Goal: Task Accomplishment & Management: Use online tool/utility

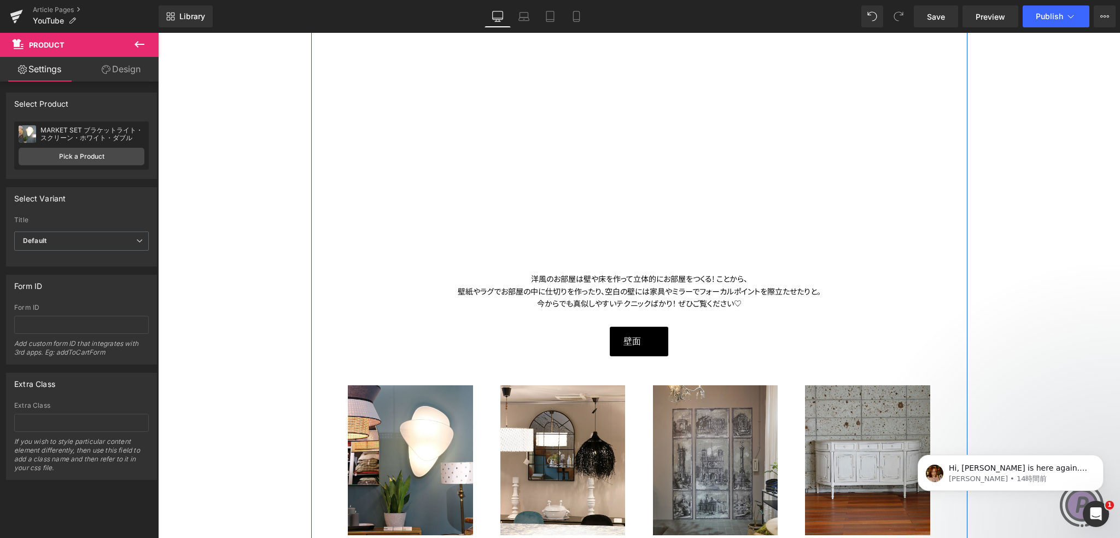
scroll to position [383, 0]
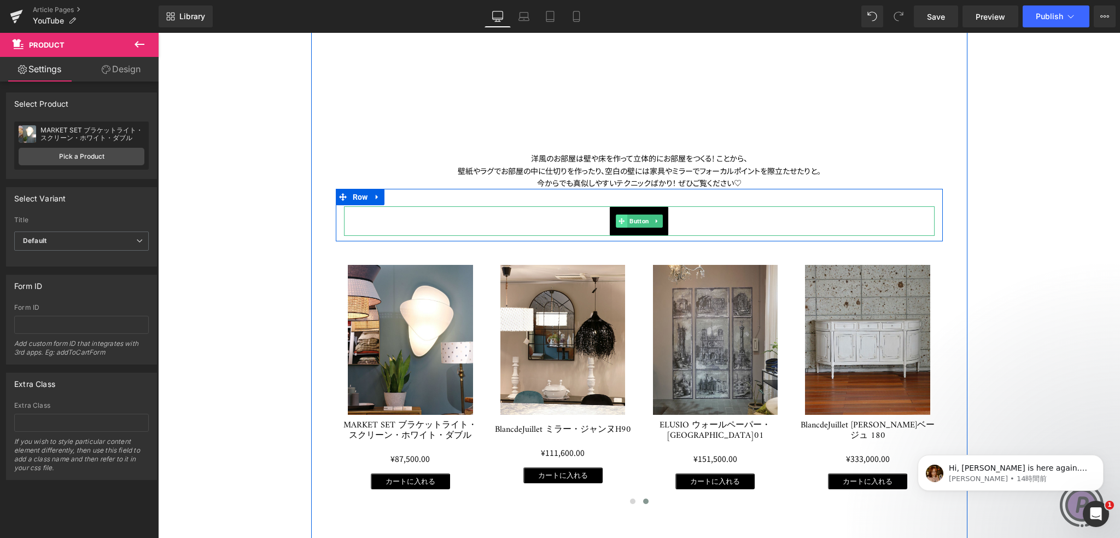
click at [619, 220] on icon at bounding box center [622, 221] width 6 height 7
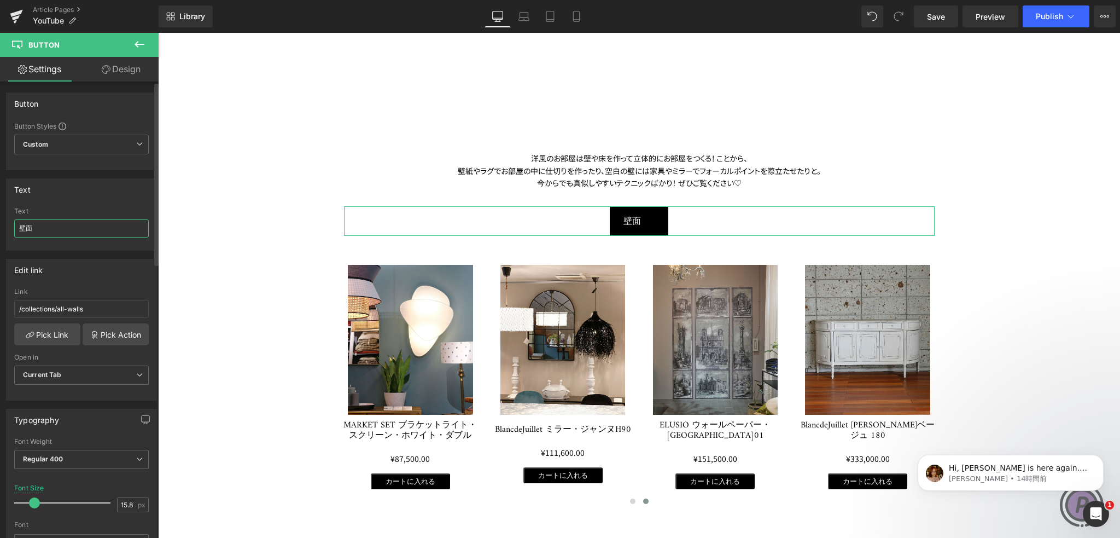
drag, startPoint x: 44, startPoint y: 225, endPoint x: 0, endPoint y: 226, distance: 43.8
click at [0, 226] on div "Text 壁面 Text 壁面" at bounding box center [82, 210] width 164 height 80
paste input "カーテン＆ウィンドウ"
type input "カーテン＆ウィンドウ"
click at [117, 144] on span "Custom Setup Global Style" at bounding box center [81, 145] width 135 height 20
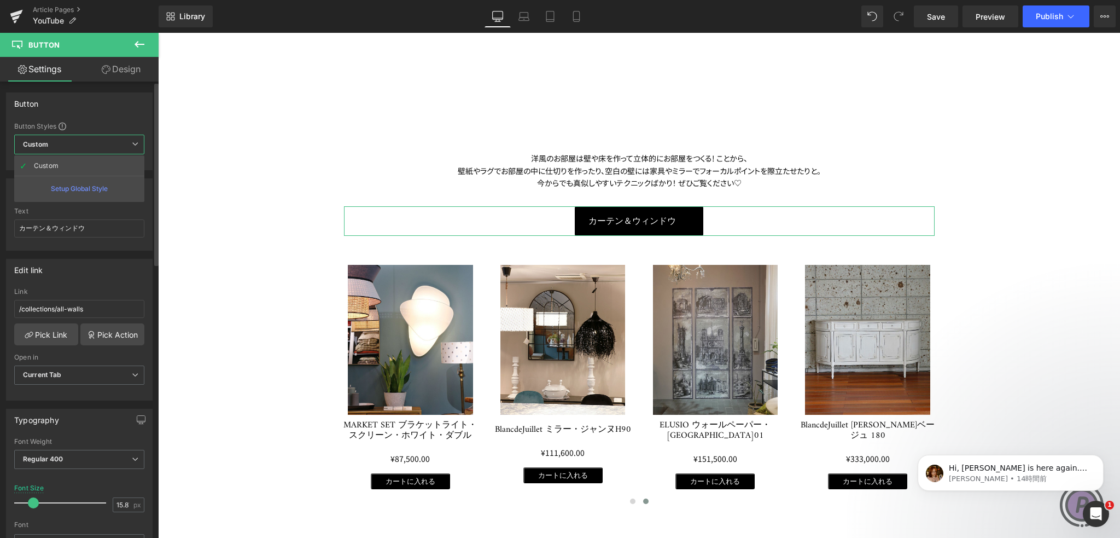
click at [118, 139] on span "Custom Setup Global Style" at bounding box center [79, 145] width 130 height 20
click at [52, 330] on link "Pick Link" at bounding box center [47, 334] width 66 height 22
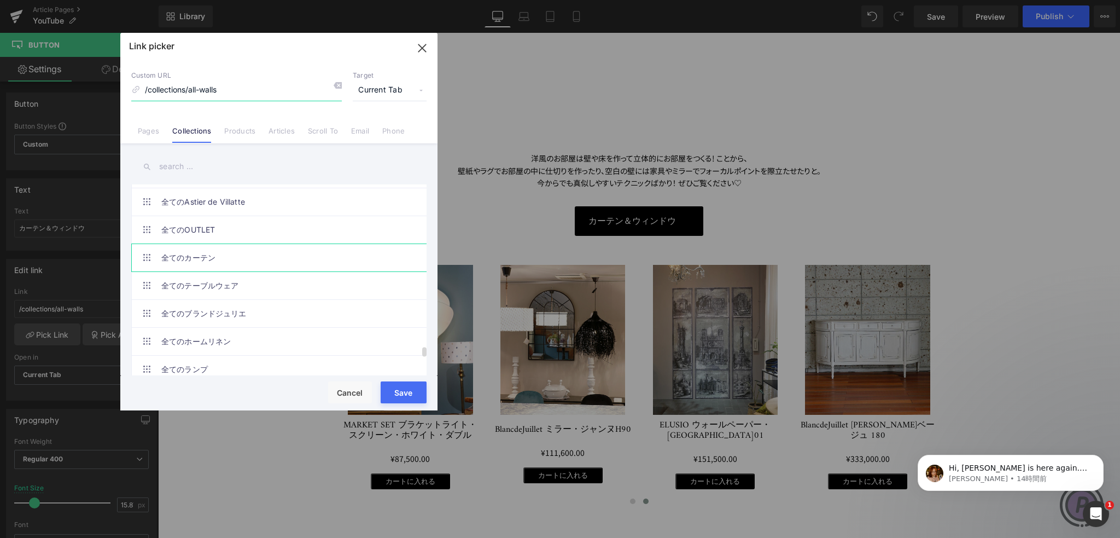
scroll to position [3848, 0]
click at [223, 242] on link "全てのカーテン" at bounding box center [281, 255] width 241 height 27
type input "/collections/all-curtains"
click at [394, 389] on button "Save" at bounding box center [404, 392] width 46 height 22
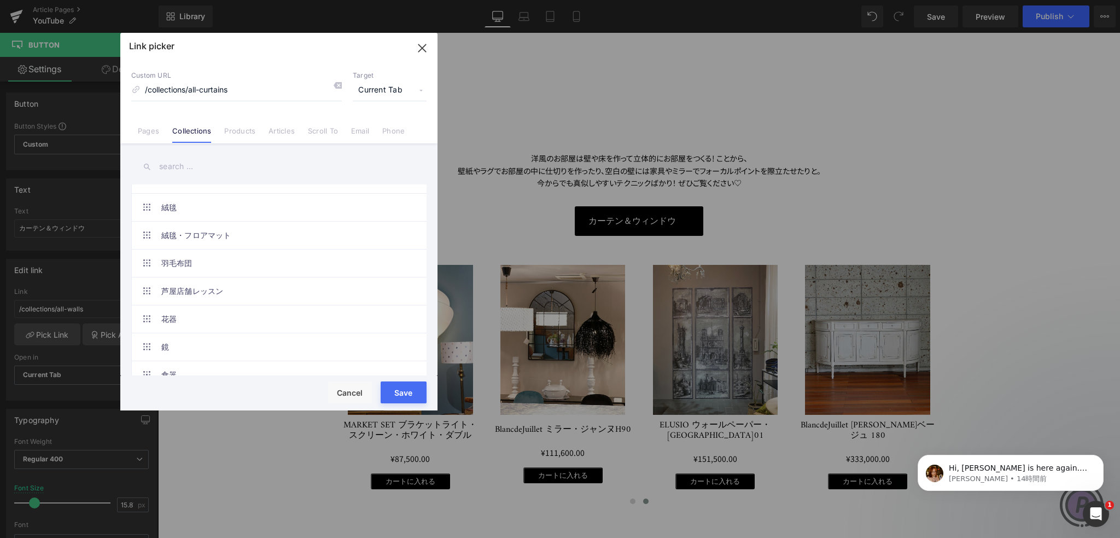
type input "/collections/all-curtains"
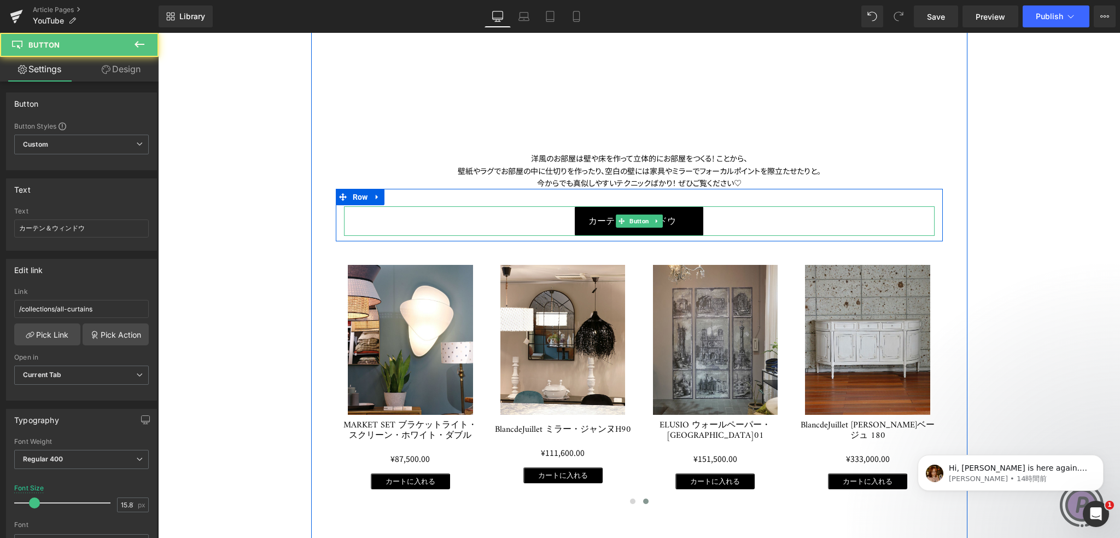
click at [698, 221] on div "カーテン＆ウィンドウ" at bounding box center [639, 221] width 591 height 30
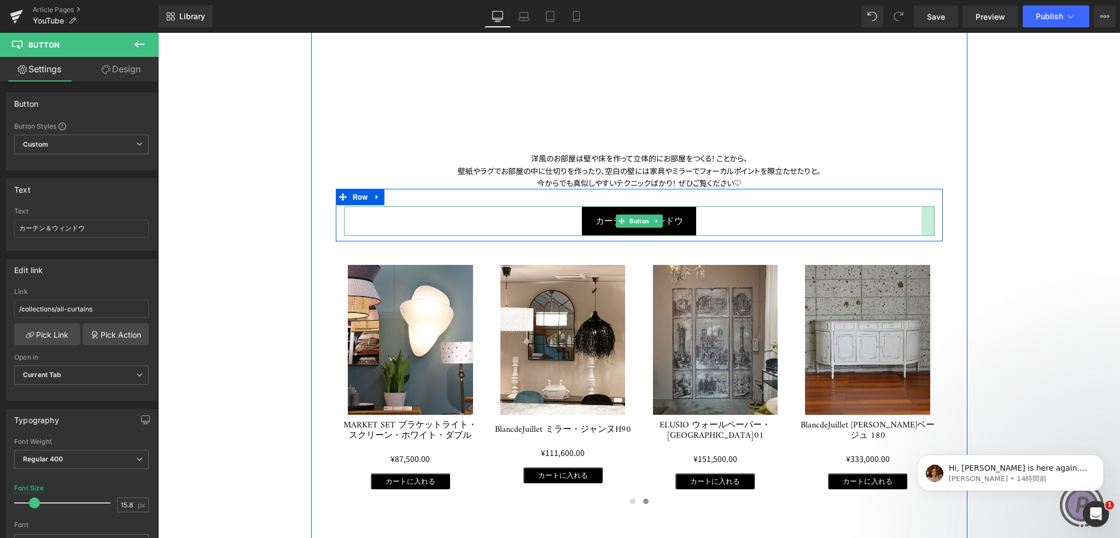
drag, startPoint x: 928, startPoint y: 223, endPoint x: 942, endPoint y: 219, distance: 14.7
click at [942, 219] on div "【NEW】“壁”から始まるフレンチインテリア Heading Youtube Row 洋風のお部屋は壁や床を作って立体的にお部屋をつくる! ことから、 壁紙や…" at bounding box center [639, 192] width 623 height 625
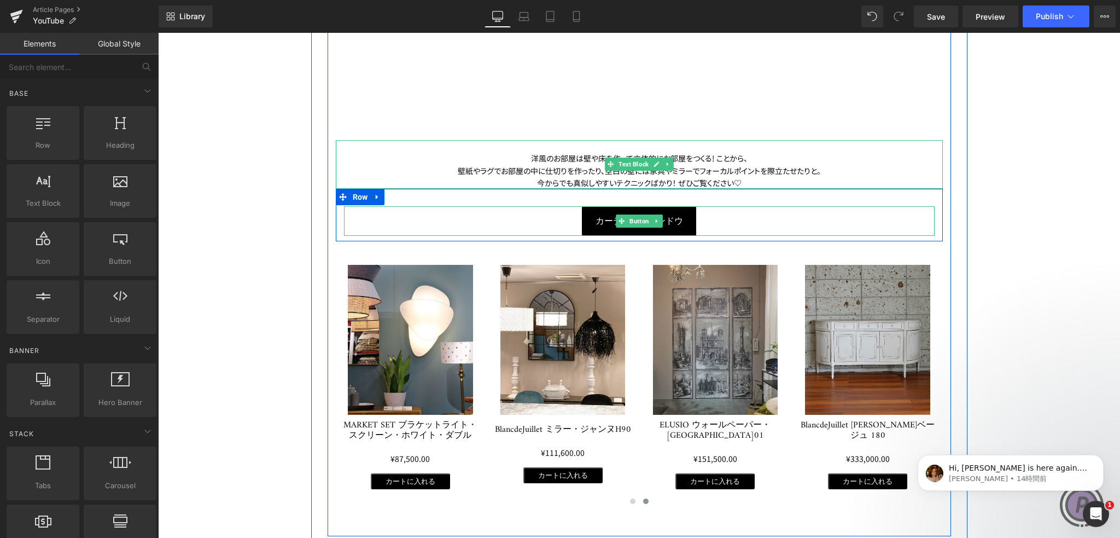
click at [861, 146] on div at bounding box center [639, 146] width 607 height 12
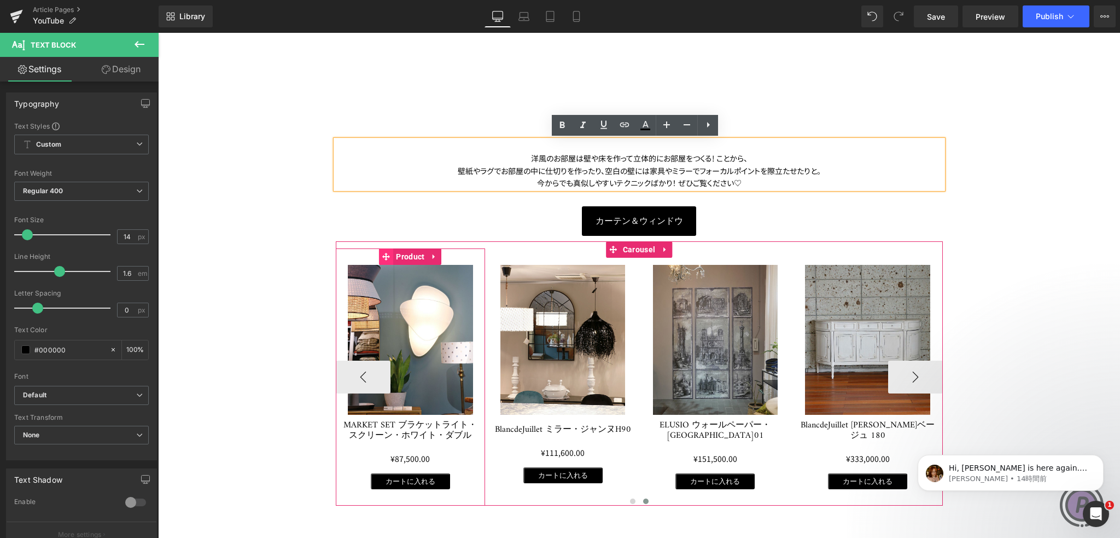
click at [385, 253] on icon at bounding box center [386, 257] width 8 height 8
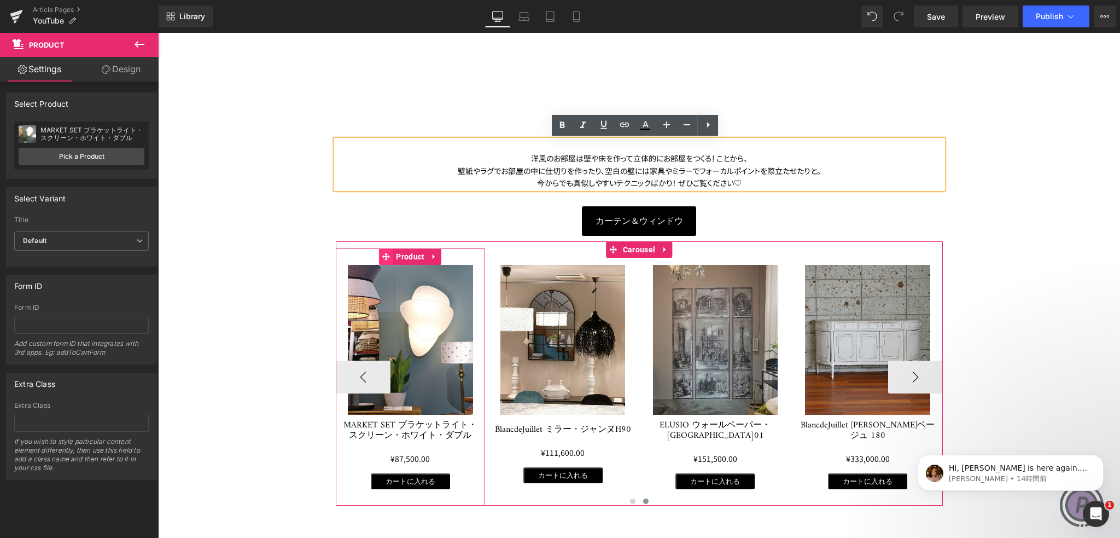
click at [383, 255] on icon at bounding box center [386, 257] width 8 height 8
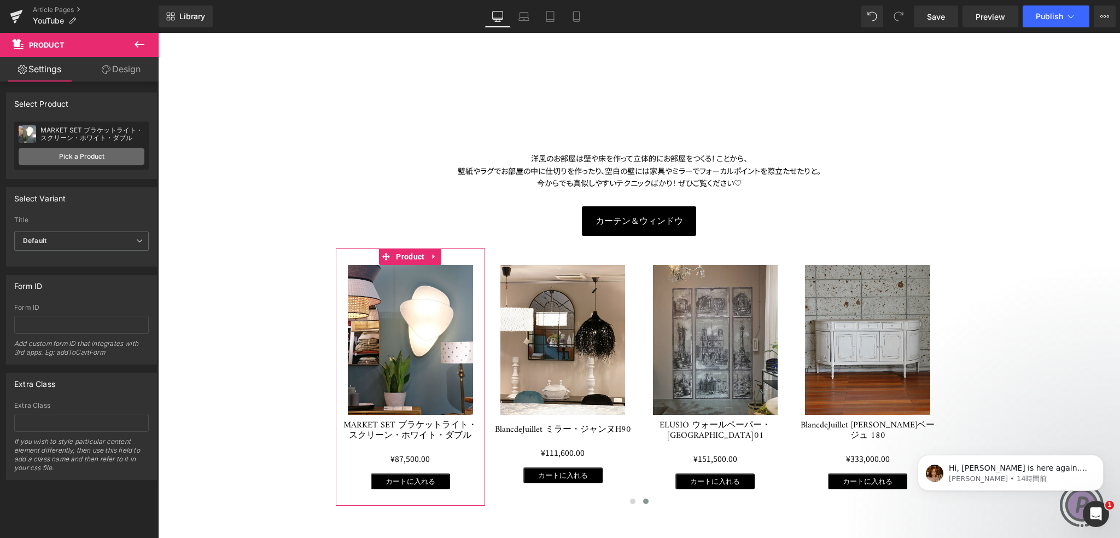
click at [120, 161] on link "Pick a Product" at bounding box center [82, 157] width 126 height 18
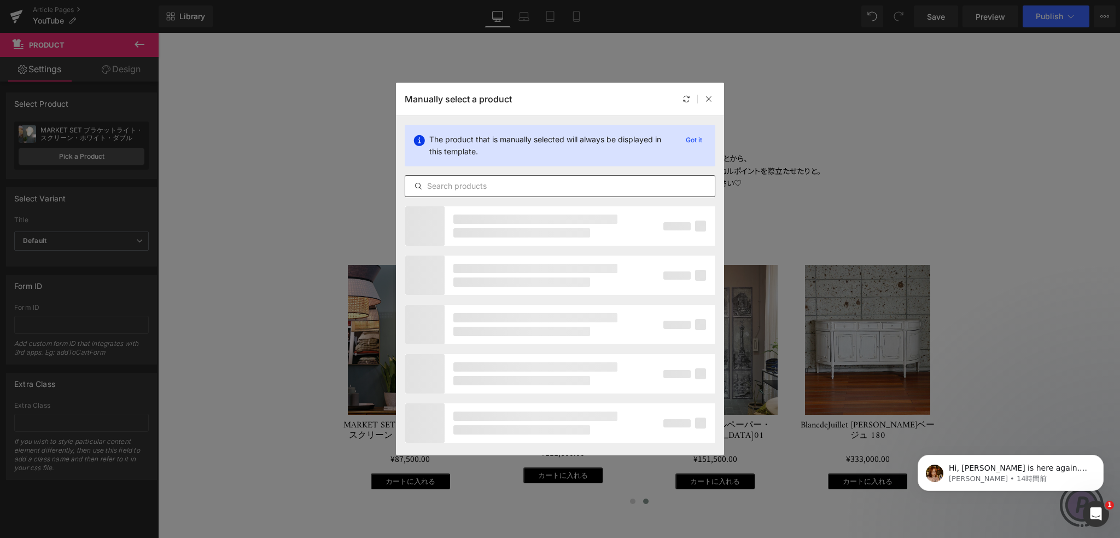
click at [478, 191] on input "text" at bounding box center [560, 185] width 310 height 13
paste input "レースカーテン・マドラス・トワルドジュイ 100％コットン(2枚)"
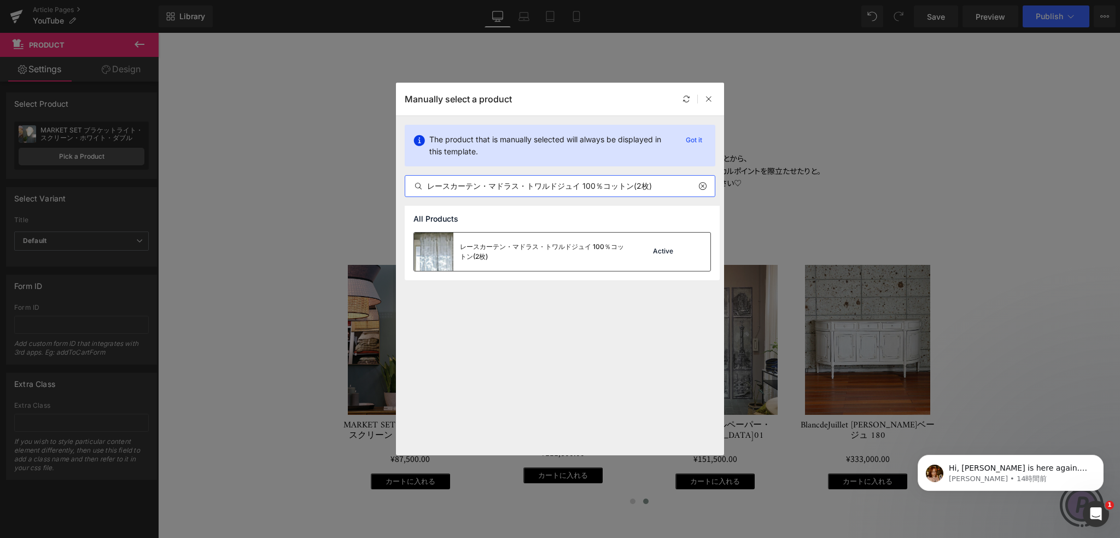
type input "レースカーテン・マドラス・トワルドジュイ 100％コットン(2枚)"
click at [529, 247] on div "レースカーテン・マドラス・トワルドジュイ 100％コットン(2枚)" at bounding box center [542, 252] width 164 height 20
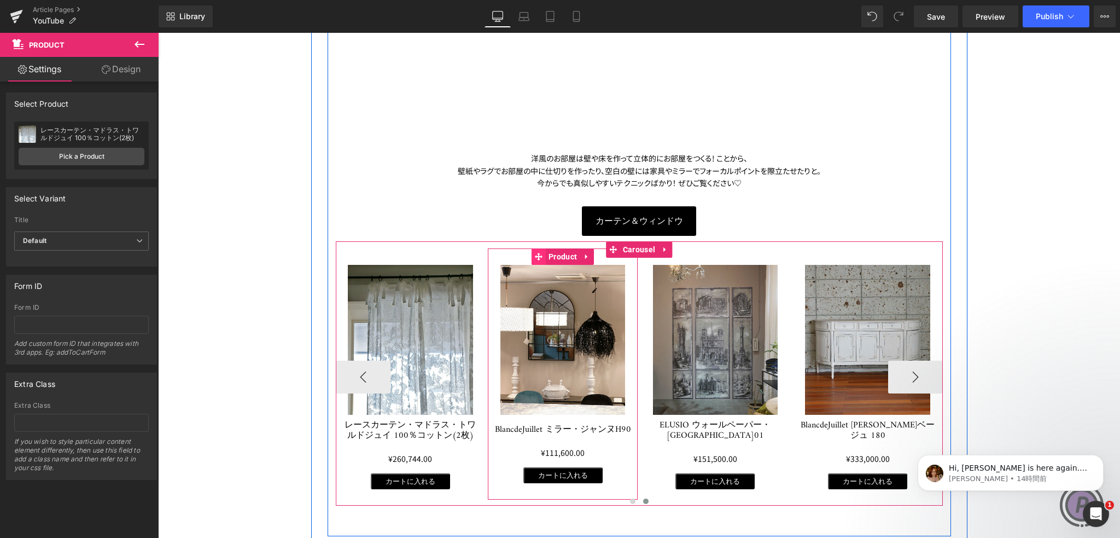
click at [536, 254] on icon at bounding box center [539, 257] width 8 height 8
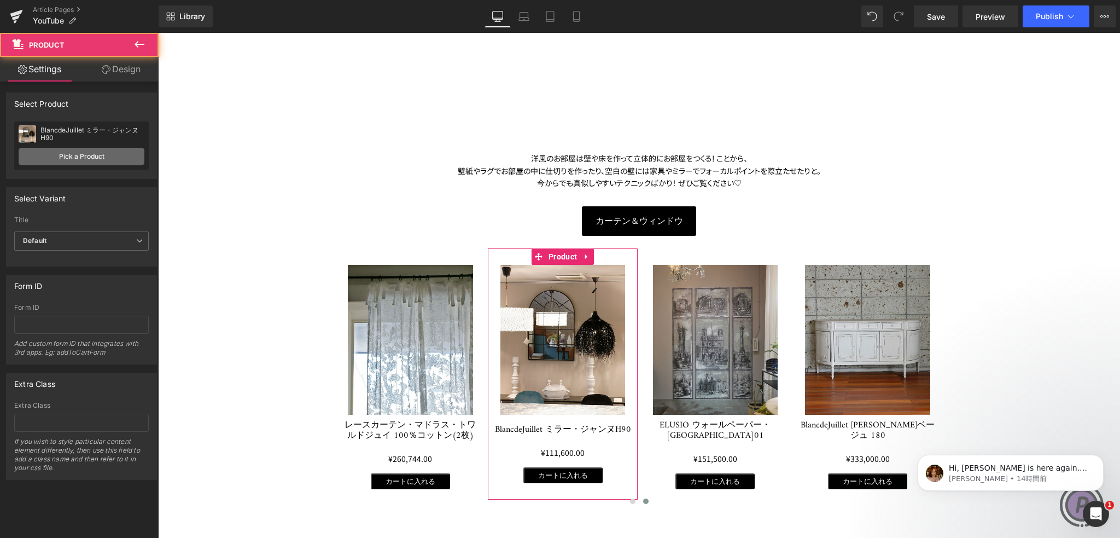
click at [108, 159] on link "Pick a Product" at bounding box center [82, 157] width 126 height 18
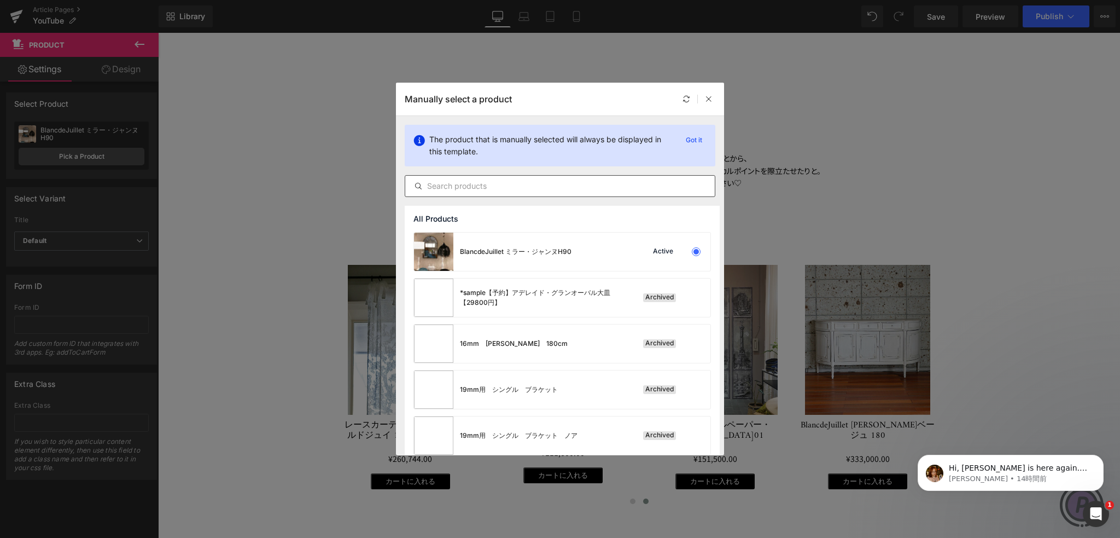
click at [458, 179] on input "text" at bounding box center [560, 185] width 310 height 13
paste input "Astier de Villatte ペンダントランプ・[PERSON_NAME]3"
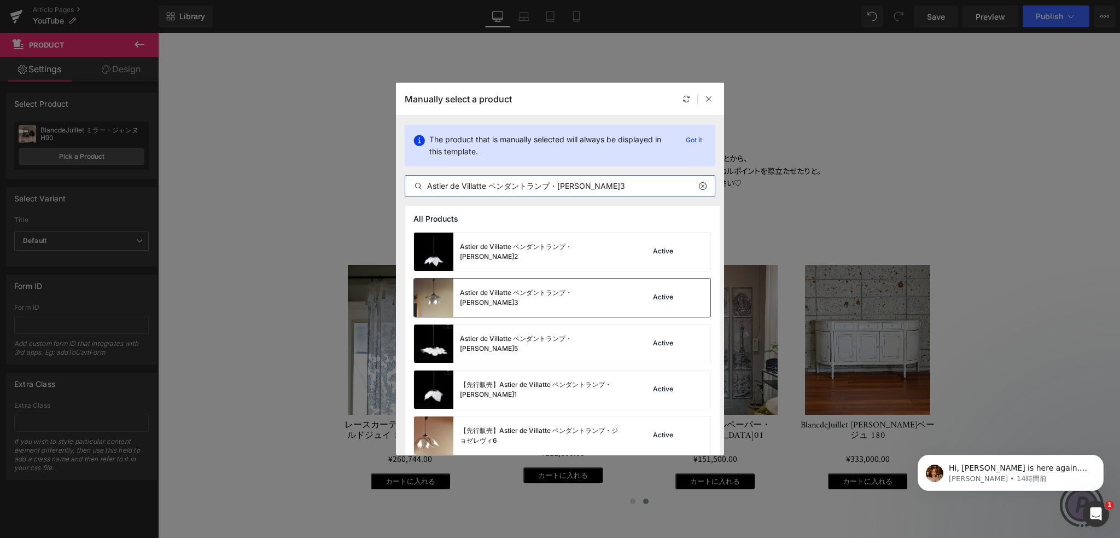
type input "Astier de Villatte ペンダントランプ・[PERSON_NAME]3"
click at [543, 284] on div "Astier de Villatte ペンダントランプ・[PERSON_NAME]3" at bounding box center [519, 297] width 210 height 38
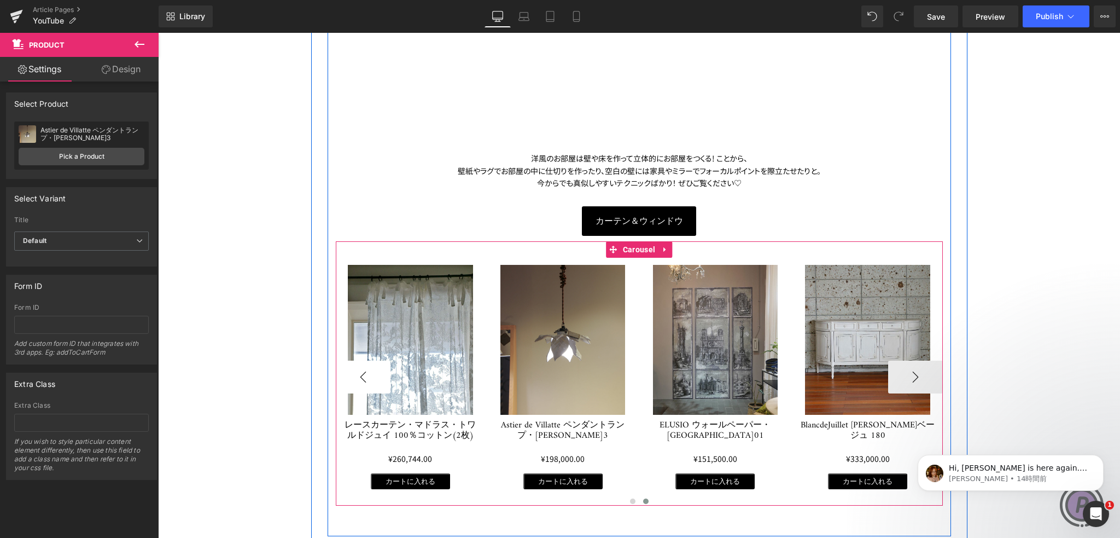
click at [348, 368] on button "‹" at bounding box center [363, 376] width 55 height 33
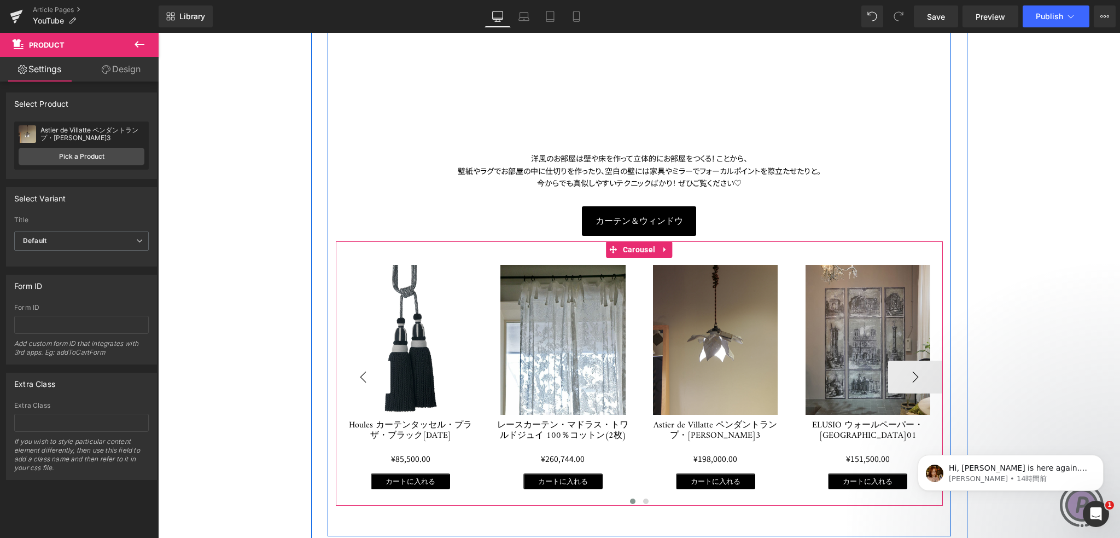
click at [350, 374] on button "‹" at bounding box center [363, 376] width 55 height 33
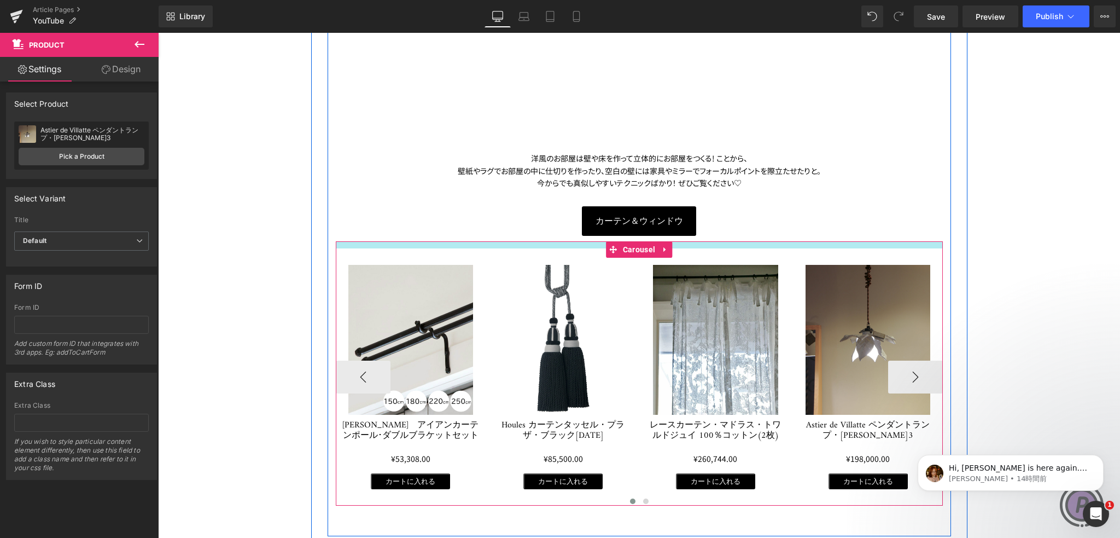
click at [684, 247] on div at bounding box center [639, 244] width 607 height 7
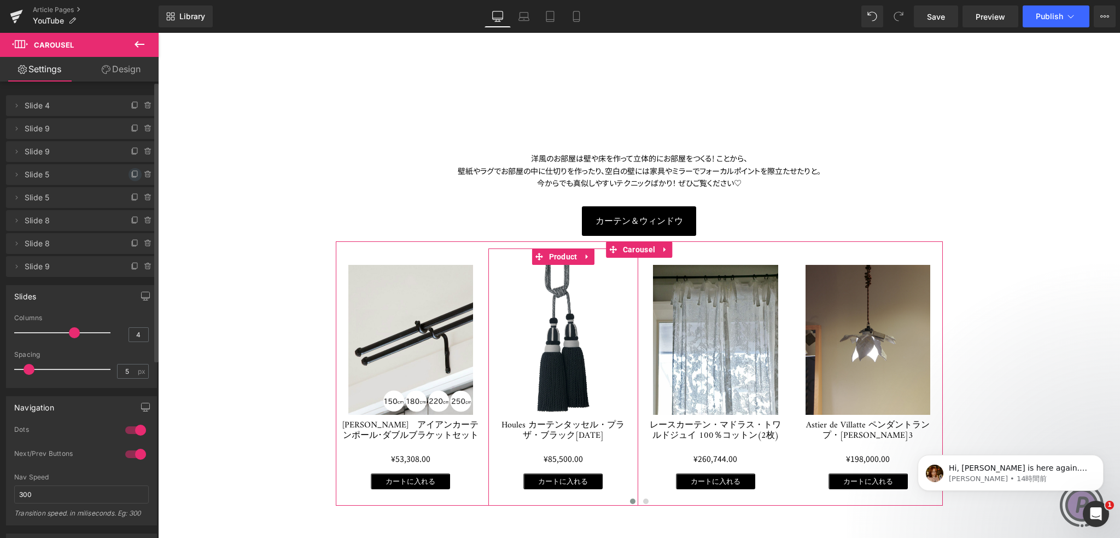
click at [131, 175] on icon at bounding box center [135, 174] width 9 height 9
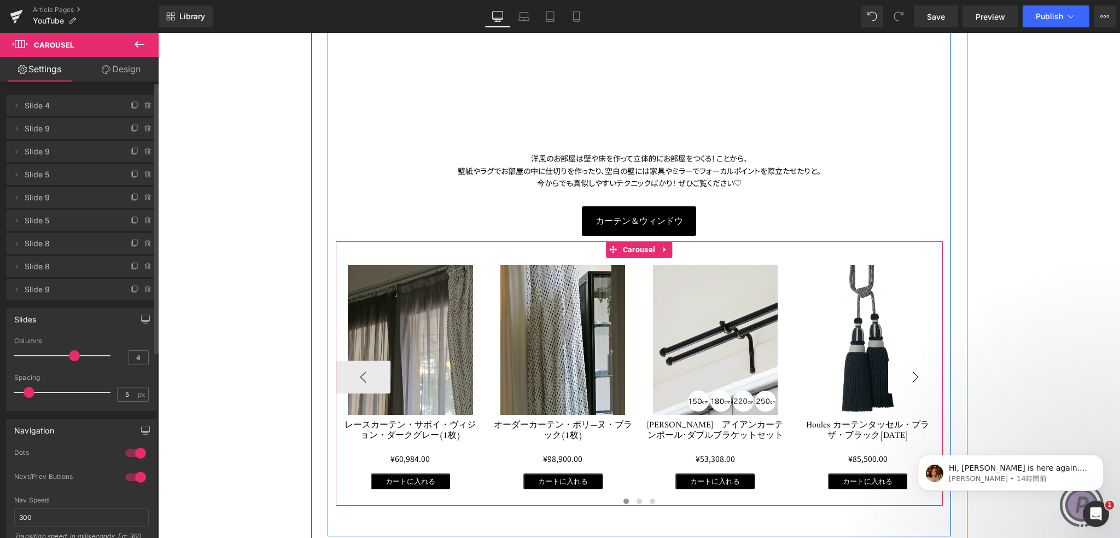
click at [906, 374] on button "›" at bounding box center [915, 376] width 55 height 33
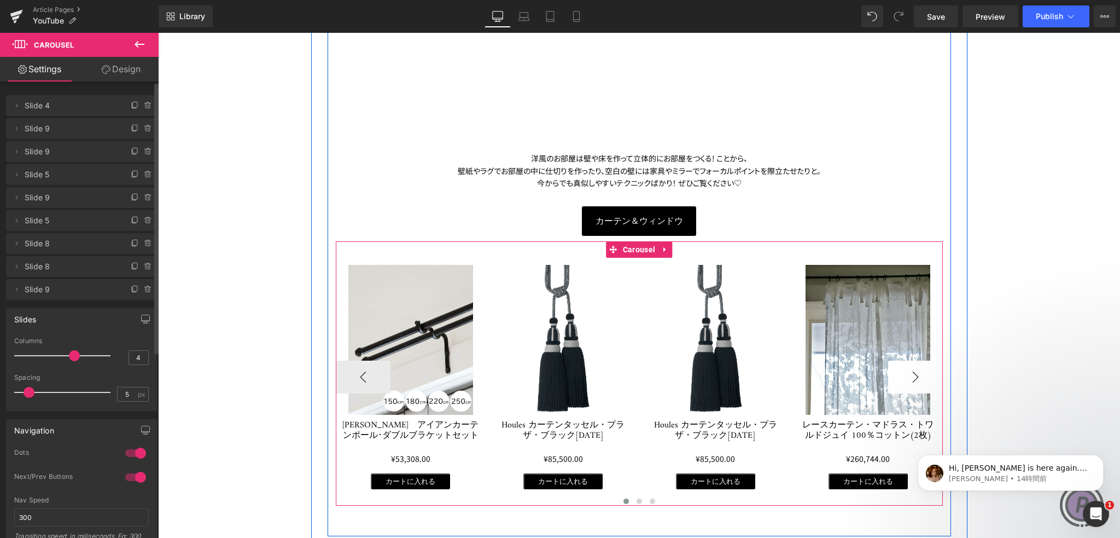
click at [906, 374] on button "›" at bounding box center [915, 376] width 55 height 33
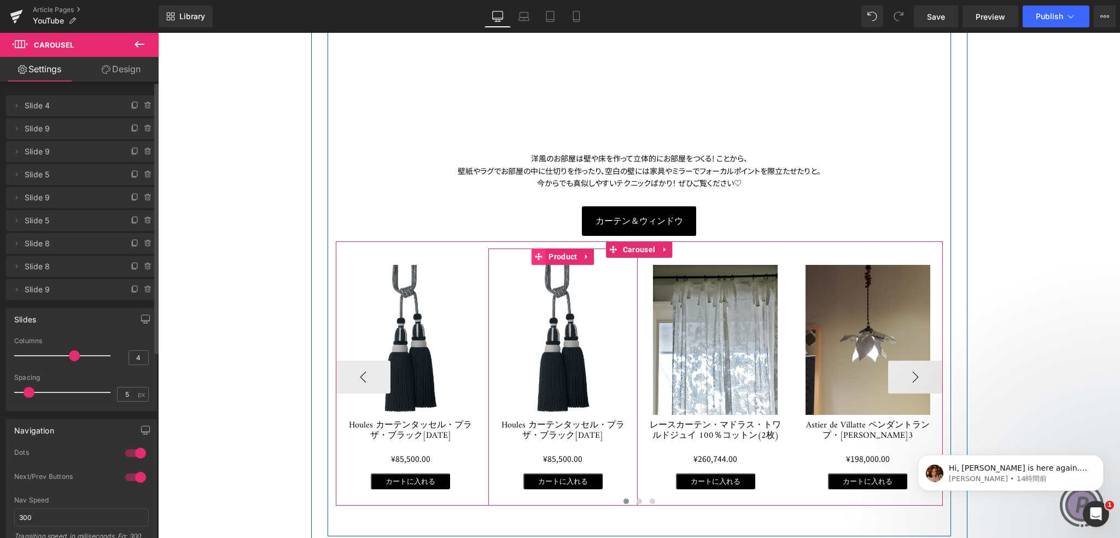
click at [535, 260] on icon at bounding box center [539, 257] width 8 height 8
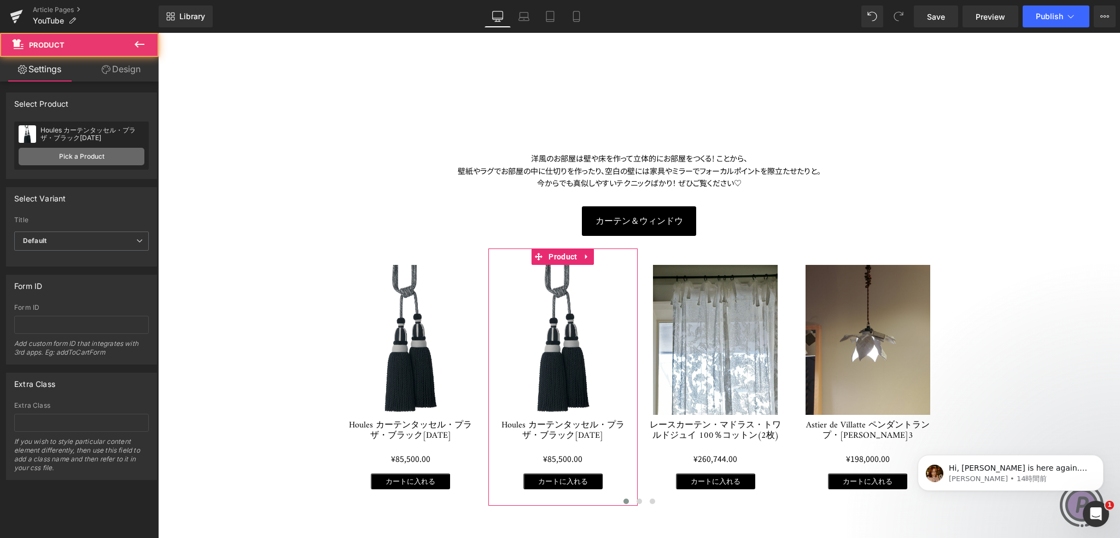
click at [99, 156] on link "Pick a Product" at bounding box center [82, 157] width 126 height 18
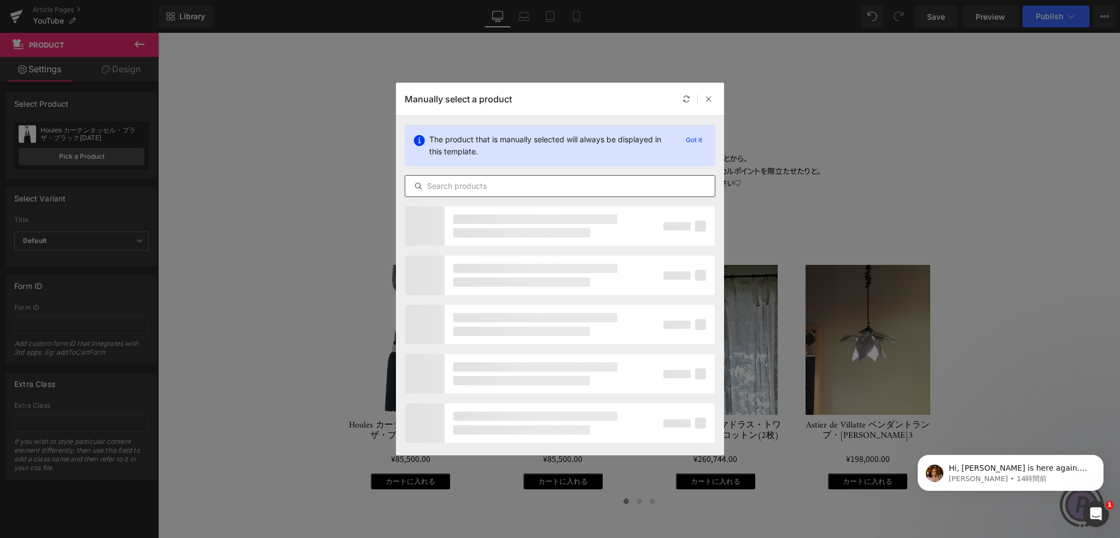
click at [448, 187] on input "text" at bounding box center [560, 185] width 310 height 13
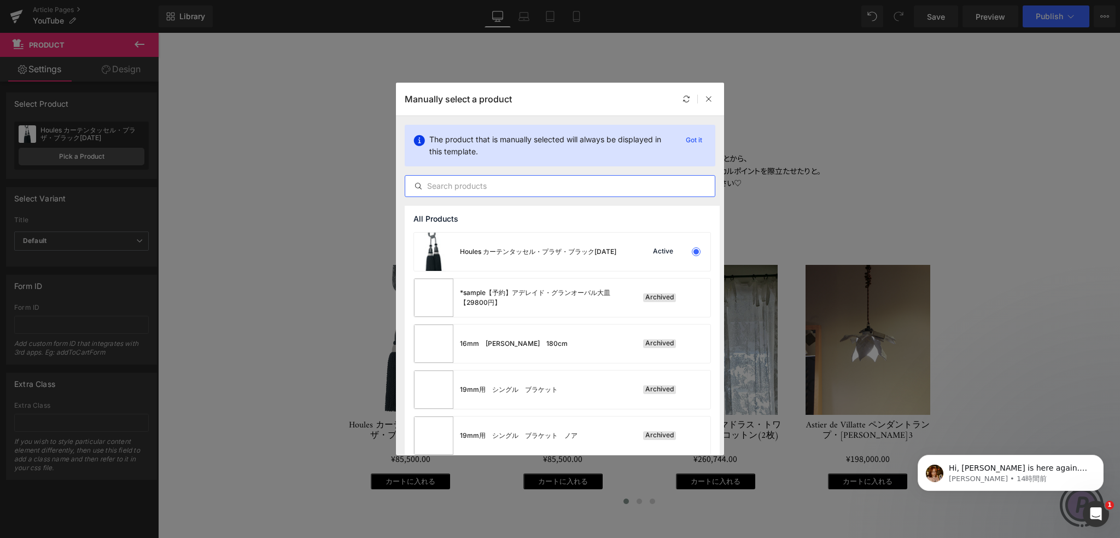
paste input "Houles カーテンタッセル・プラザ・グレー[DATE]"
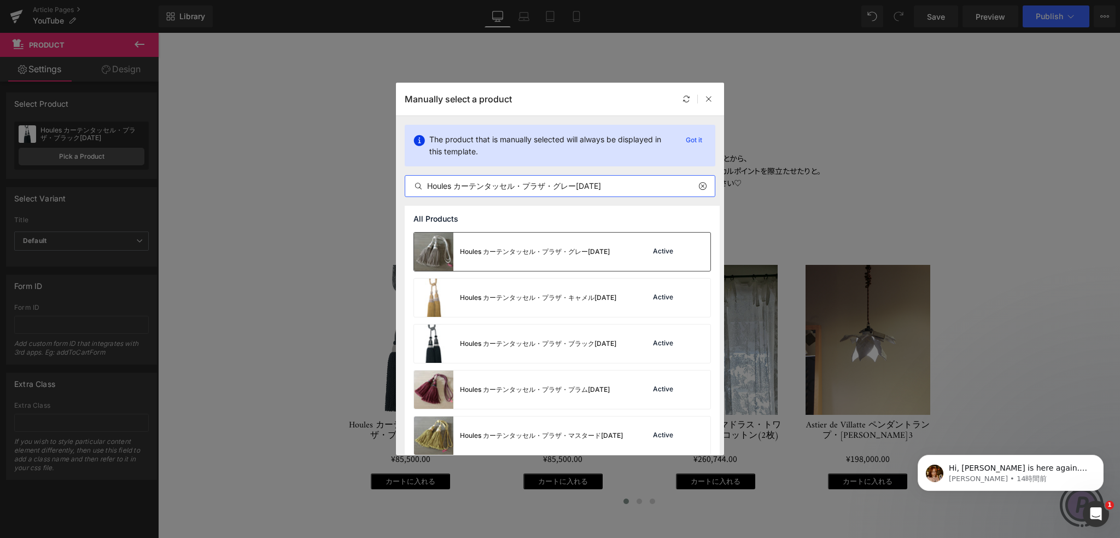
type input "Houles カーテンタッセル・プラザ・グレー[DATE]"
click at [489, 256] on div "Houles カーテンタッセル・プラザ・グレー[DATE]" at bounding box center [512, 251] width 196 height 38
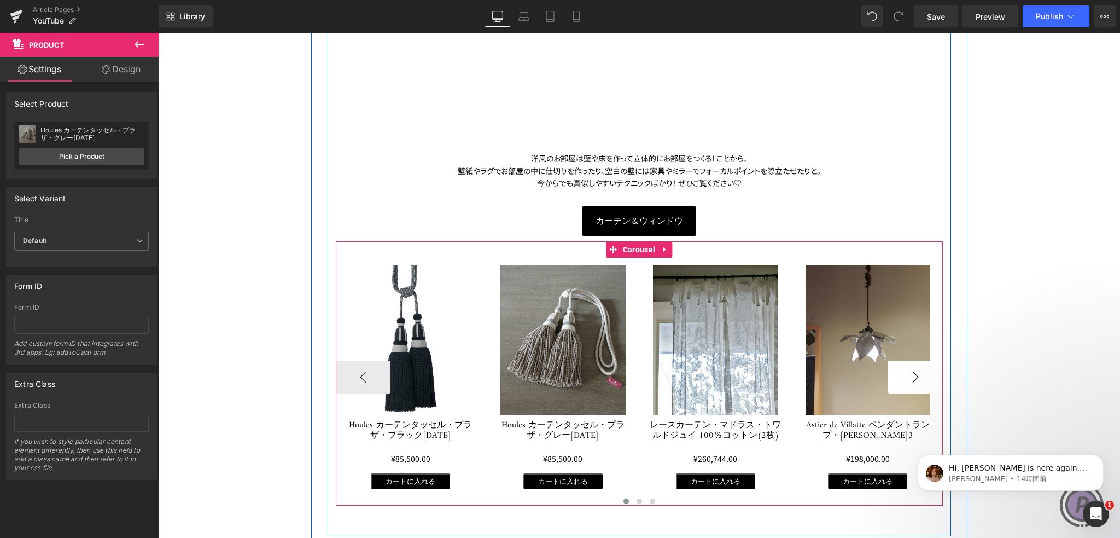
click at [901, 363] on button "›" at bounding box center [915, 376] width 55 height 33
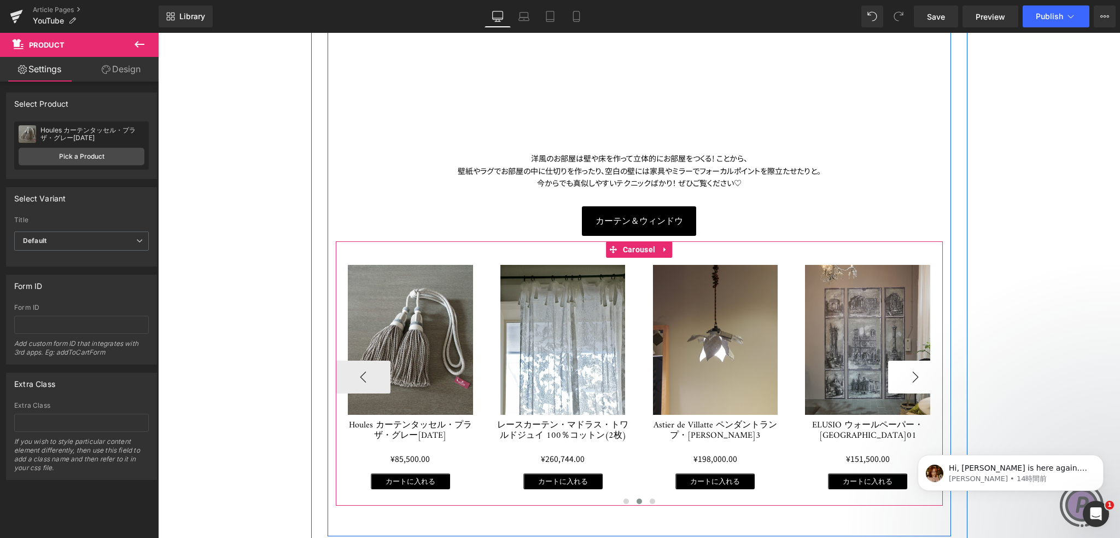
click at [901, 363] on button "›" at bounding box center [915, 376] width 55 height 33
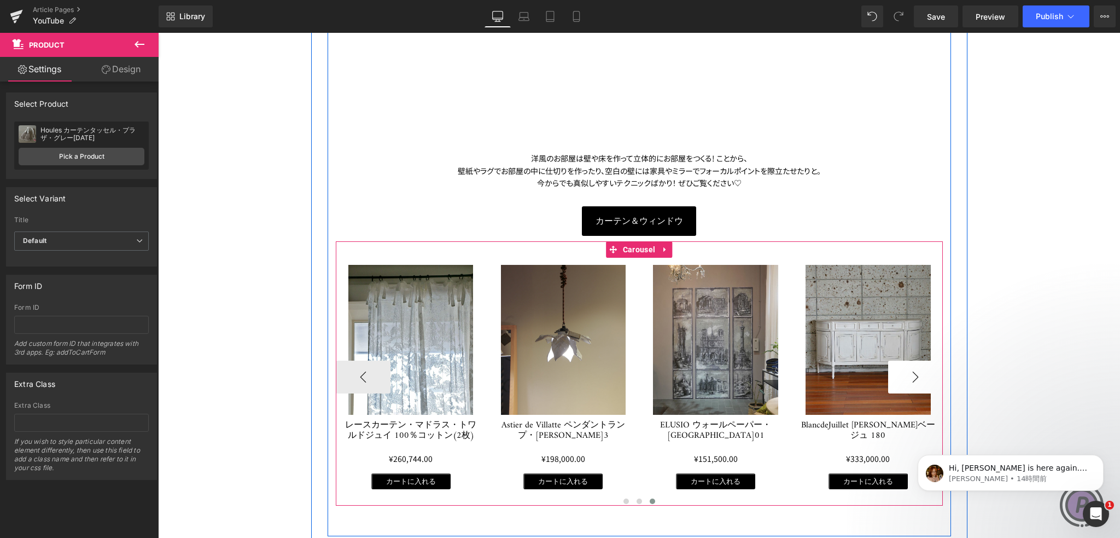
click at [901, 363] on button "›" at bounding box center [915, 376] width 55 height 33
click at [693, 258] on span at bounding box center [692, 256] width 14 height 16
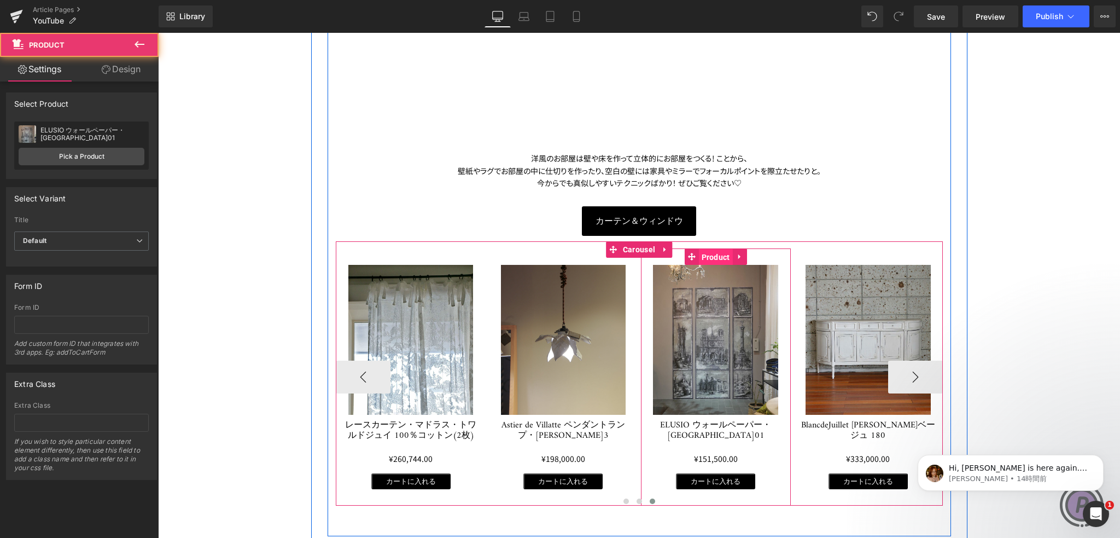
click at [713, 258] on span "Product" at bounding box center [716, 257] width 34 height 16
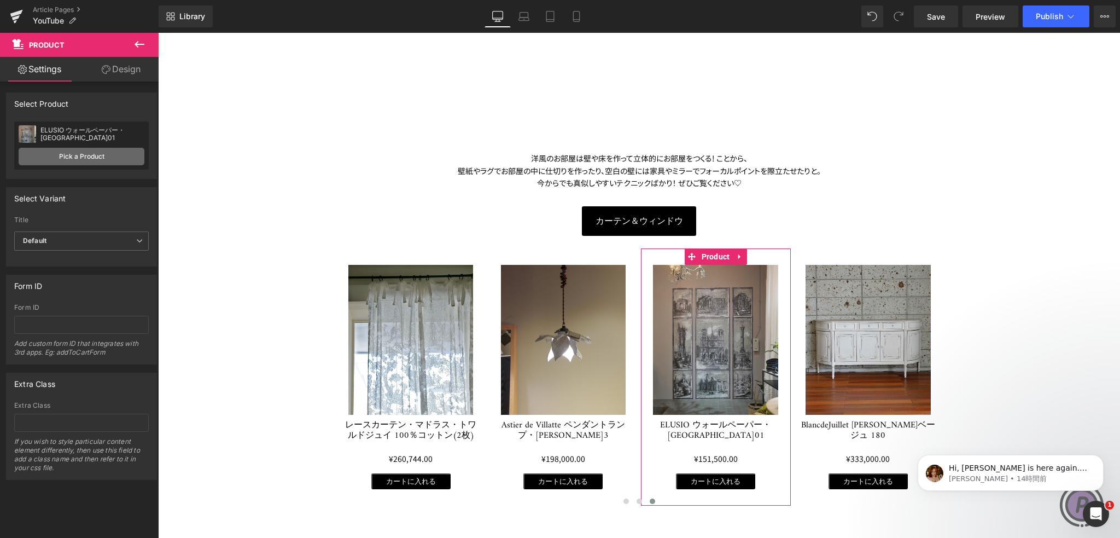
click at [62, 155] on link "Pick a Product" at bounding box center [82, 157] width 126 height 18
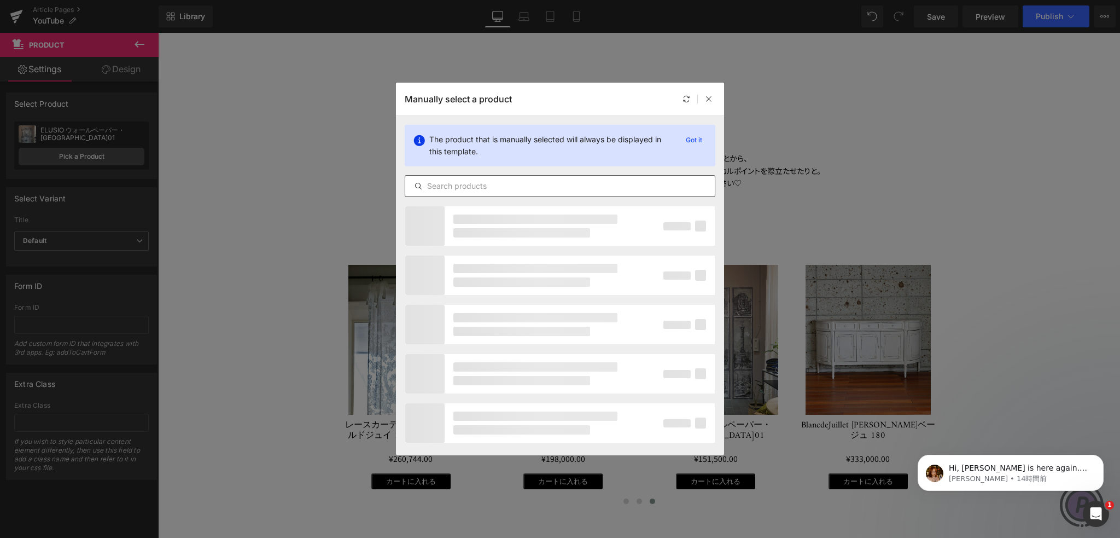
click at [459, 183] on input "text" at bounding box center [560, 185] width 310 height 13
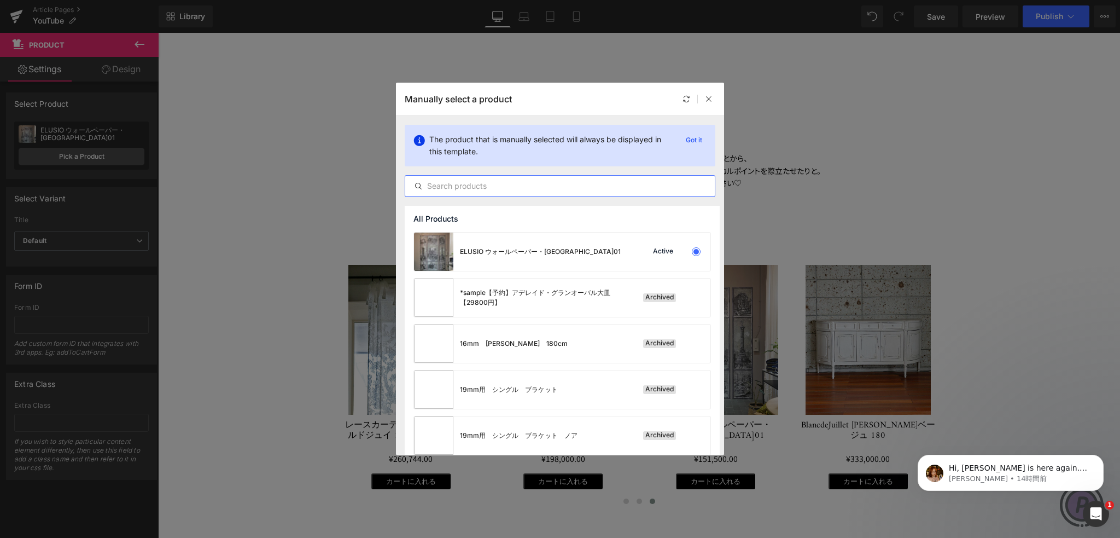
paste input "[URL][DOMAIN_NAME]"
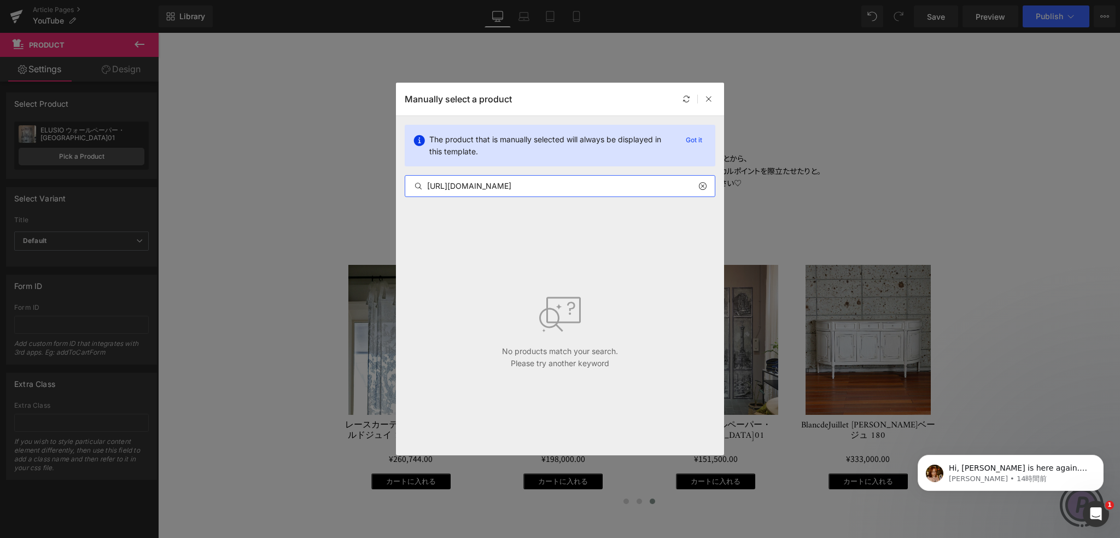
type input "[URL][DOMAIN_NAME]"
click at [704, 186] on icon at bounding box center [702, 186] width 8 height 9
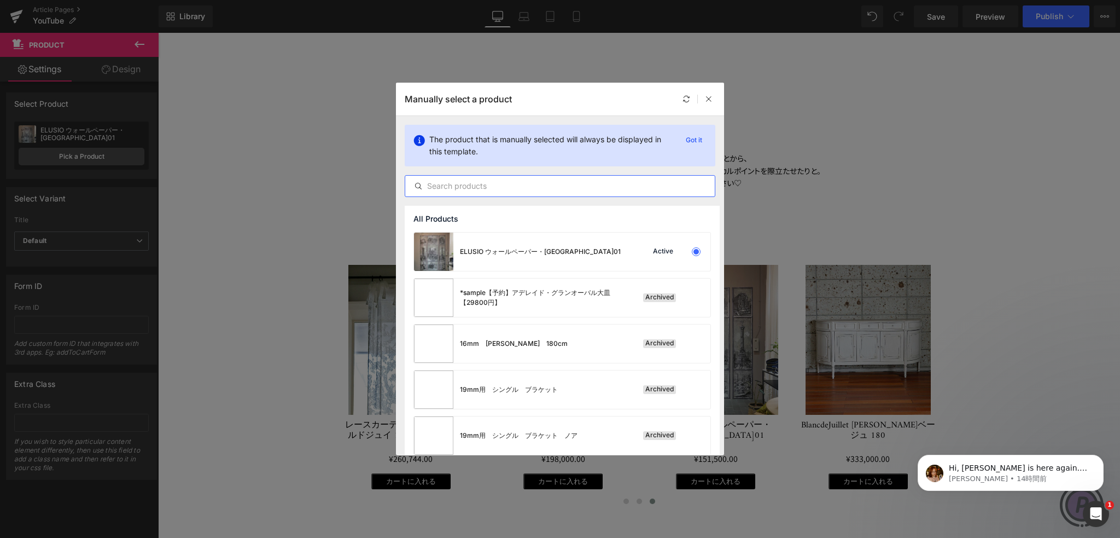
paste input "Beija Flor フロアマット・Chess・80×300"
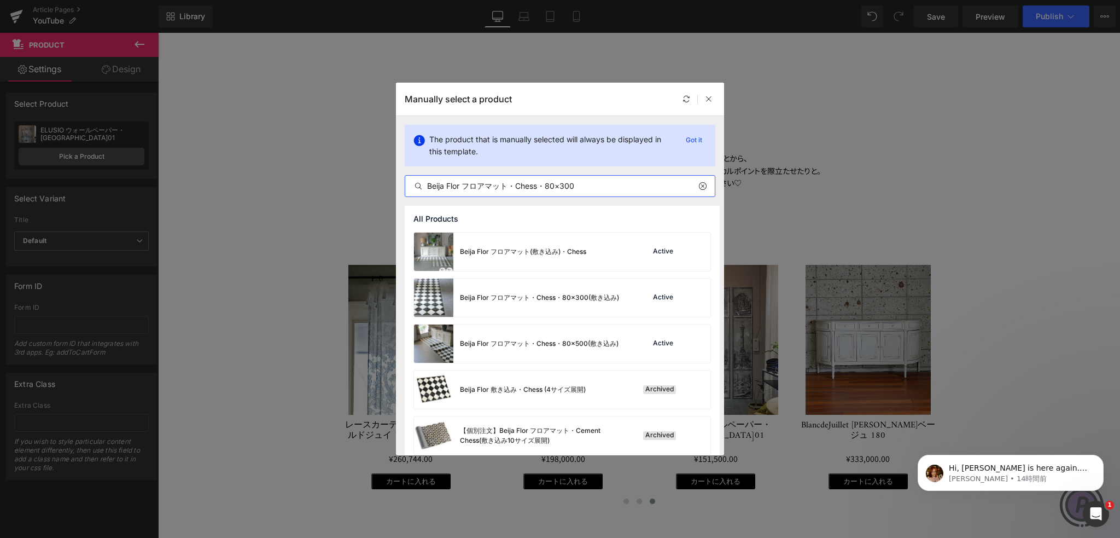
drag, startPoint x: 545, startPoint y: 184, endPoint x: 606, endPoint y: 193, distance: 61.8
click at [606, 193] on div "Beija Flor フロアマット・Chess・80×300" at bounding box center [560, 186] width 311 height 22
type input "Beija Flor フロアマット・Chess・80×300"
click at [559, 293] on div "Beija Flor フロアマット・Chess・80×300(敷き込み)" at bounding box center [539, 298] width 159 height 10
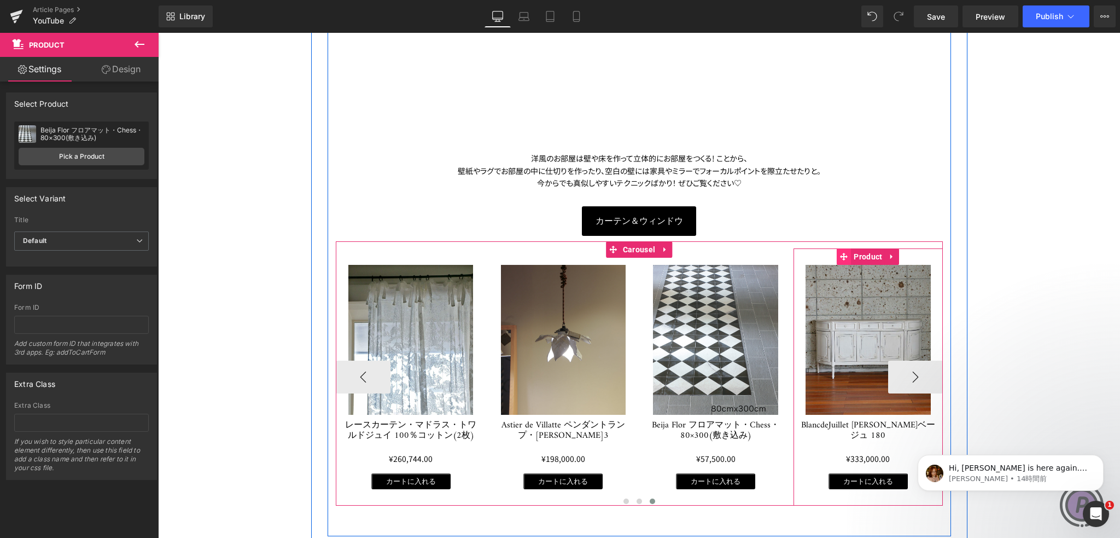
click at [842, 253] on icon at bounding box center [844, 257] width 8 height 8
click at [851, 253] on span "Product" at bounding box center [868, 256] width 34 height 16
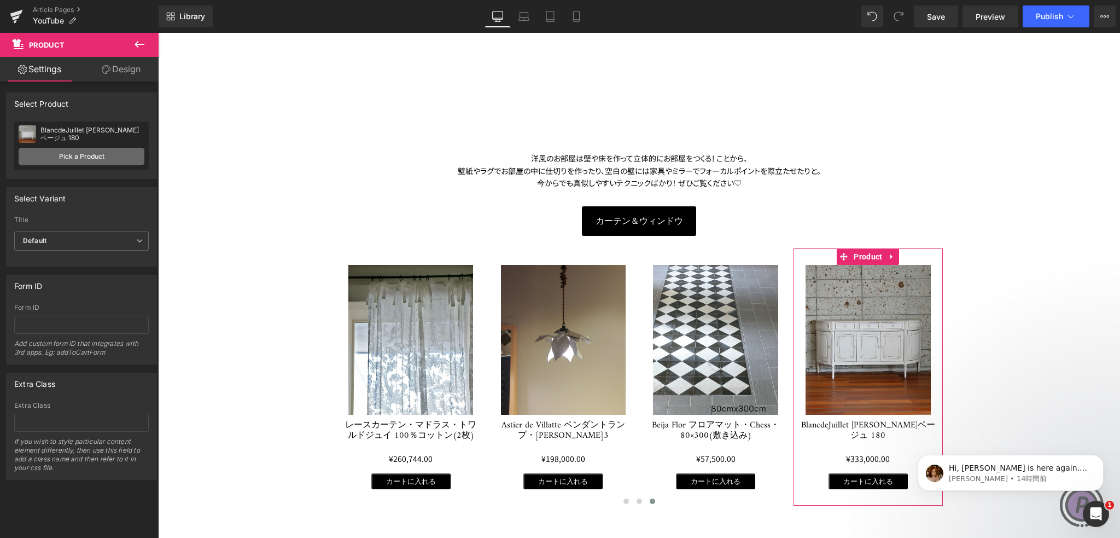
click at [110, 152] on link "Pick a Product" at bounding box center [82, 157] width 126 height 18
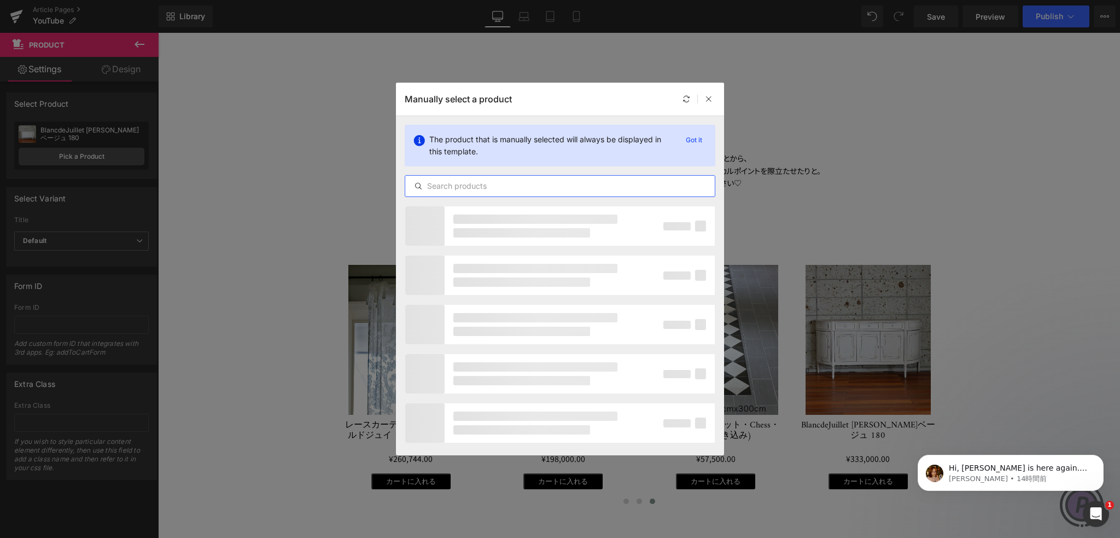
click at [497, 184] on input "text" at bounding box center [560, 185] width 310 height 13
paste input "Ethnicraft コンソール・チャコールエイジドミラーPM"
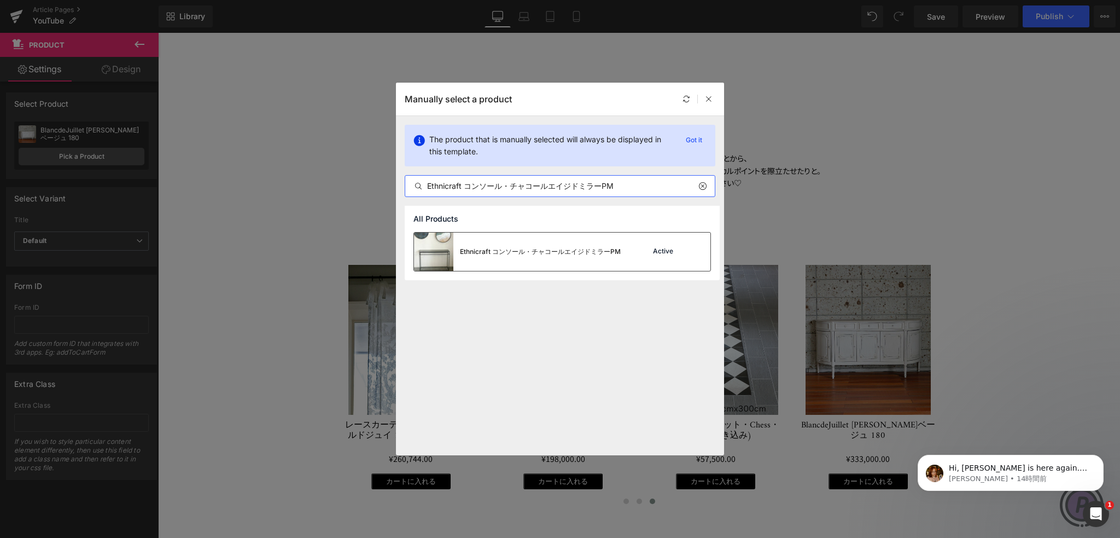
type input "Ethnicraft コンソール・チャコールエイジドミラーPM"
click at [547, 256] on div "Ethnicraft コンソール・チャコールエイジドミラーPM" at bounding box center [540, 252] width 161 height 10
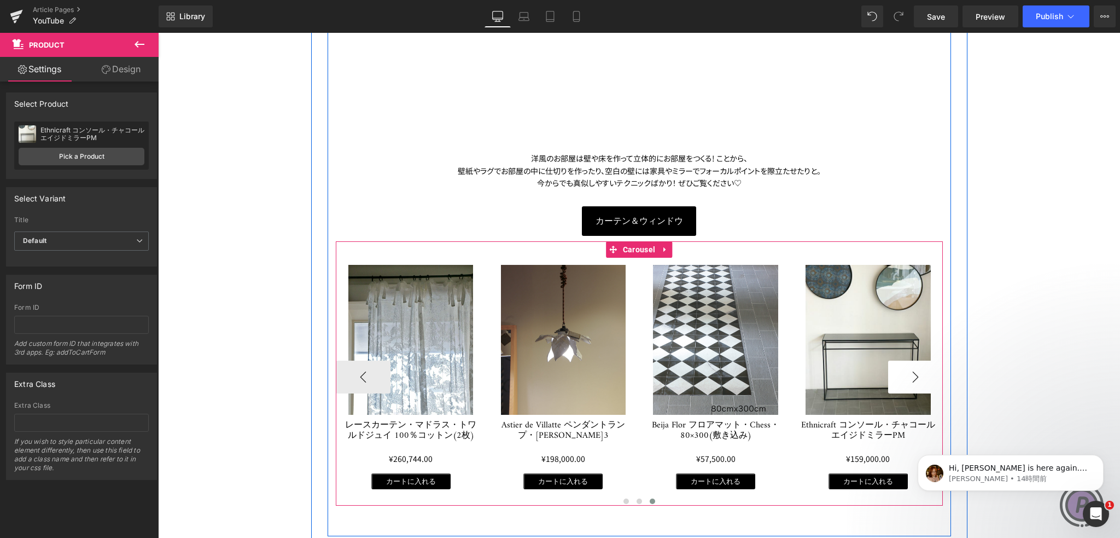
click at [915, 368] on button "›" at bounding box center [915, 376] width 55 height 33
click at [355, 373] on button "‹" at bounding box center [363, 376] width 55 height 33
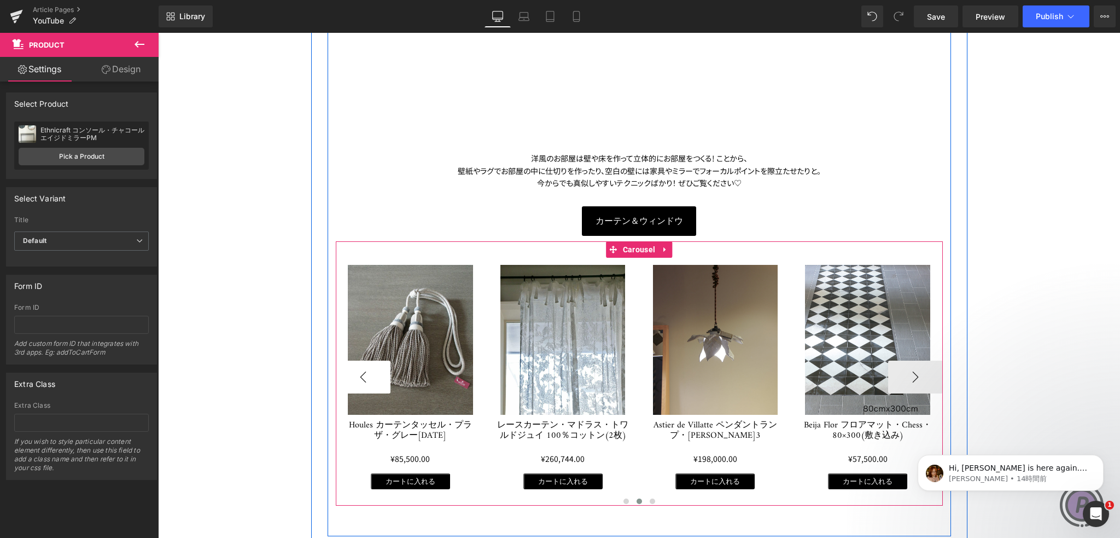
click at [355, 373] on button "‹" at bounding box center [363, 376] width 55 height 33
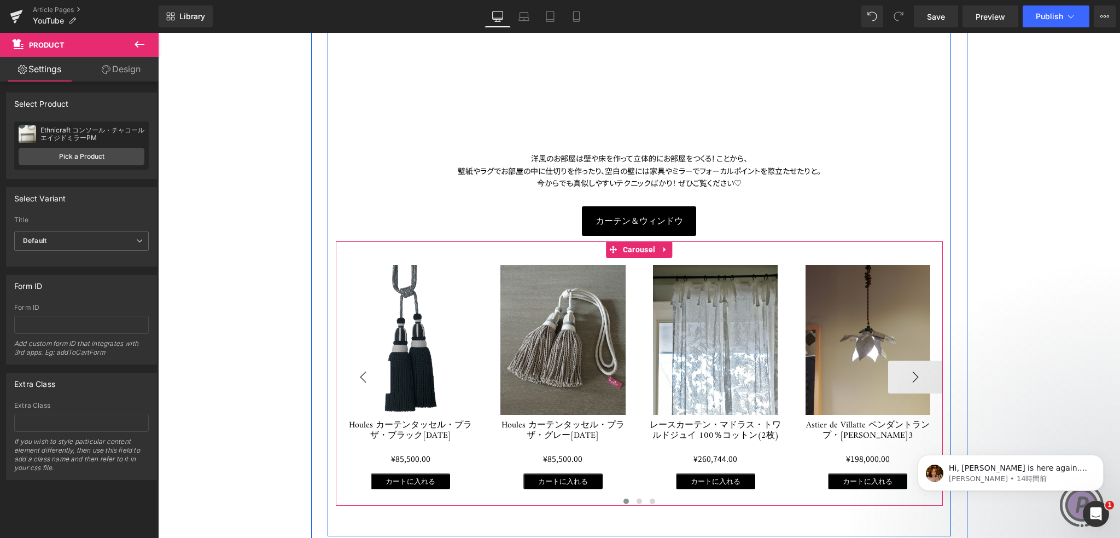
click at [355, 373] on button "‹" at bounding box center [363, 376] width 55 height 33
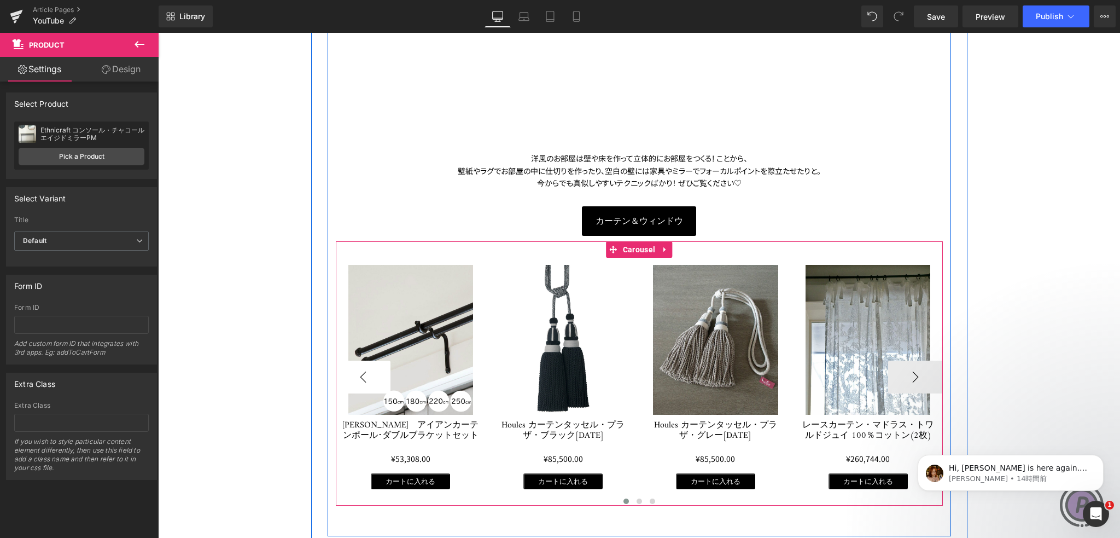
click at [355, 373] on button "‹" at bounding box center [363, 376] width 55 height 33
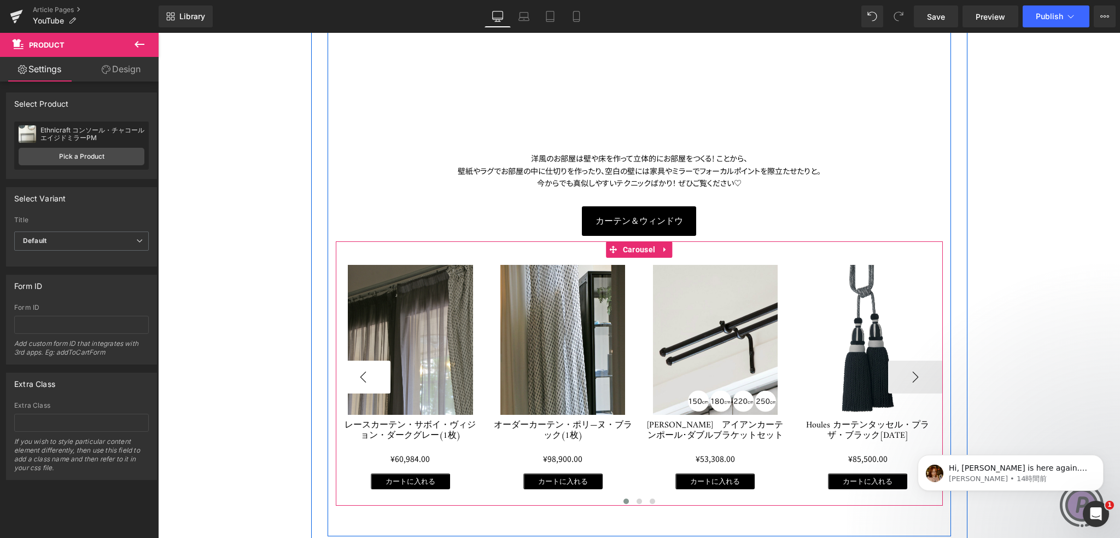
click at [355, 373] on button "‹" at bounding box center [363, 376] width 55 height 33
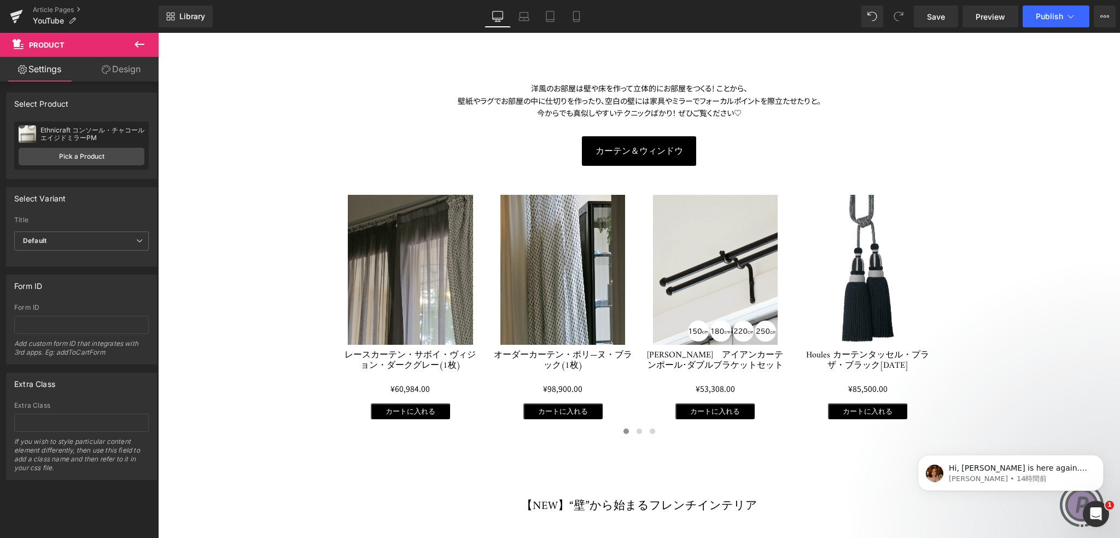
scroll to position [219, 0]
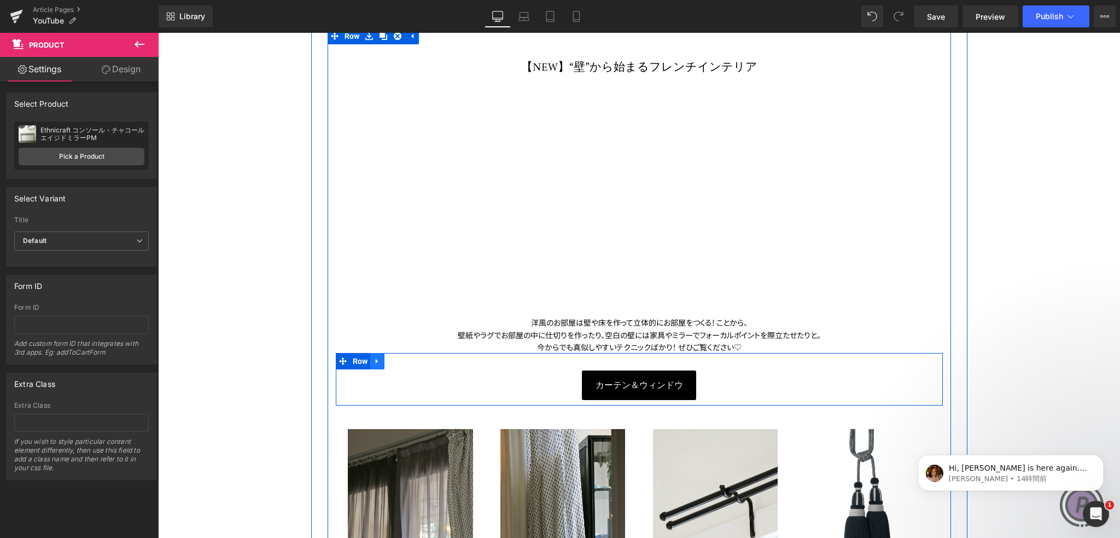
click at [375, 363] on icon at bounding box center [378, 361] width 8 height 8
click at [388, 364] on icon at bounding box center [392, 361] width 8 height 8
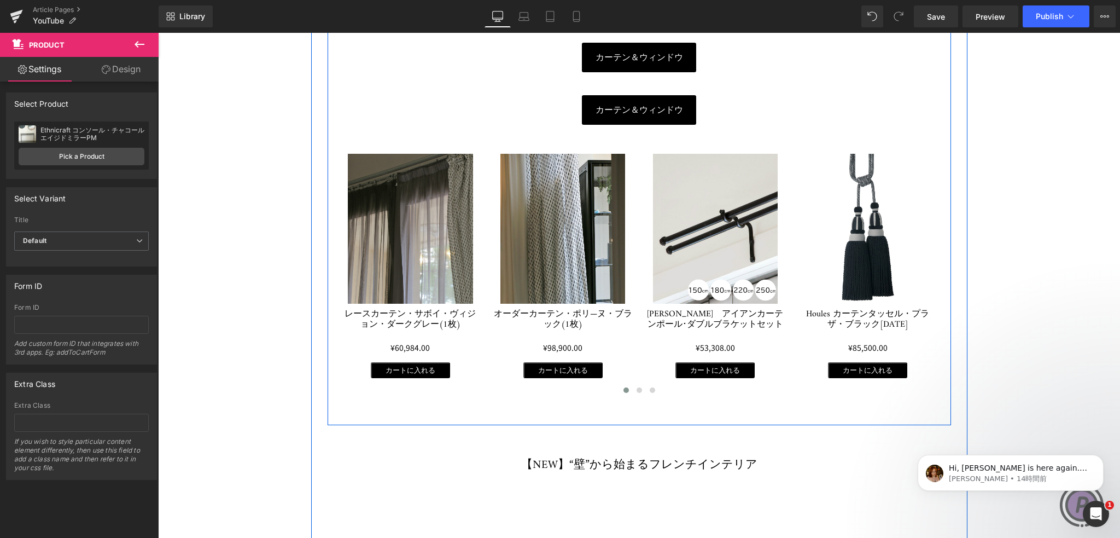
scroll to position [547, 0]
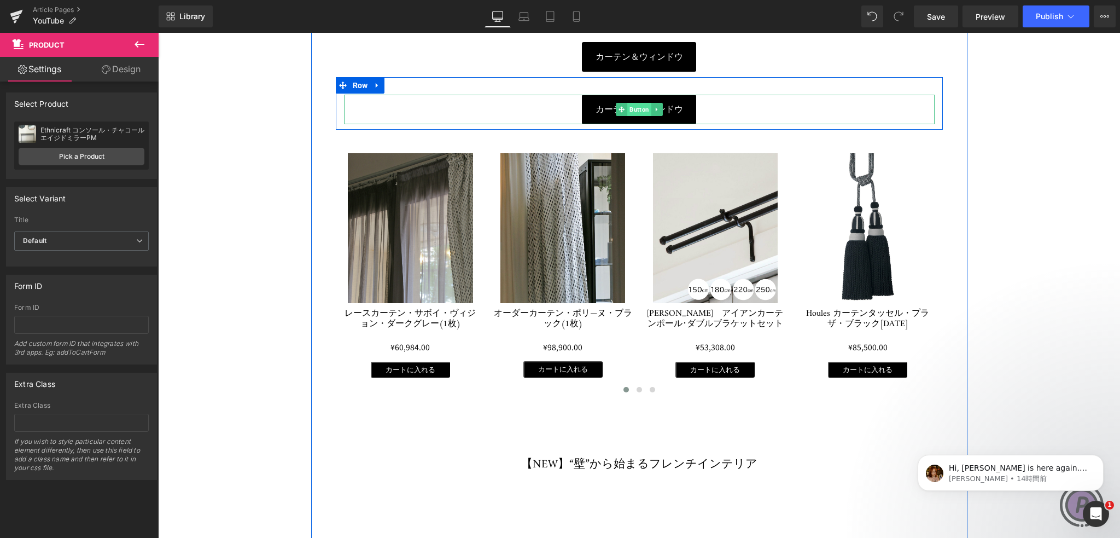
click at [627, 106] on span "Button" at bounding box center [639, 109] width 24 height 13
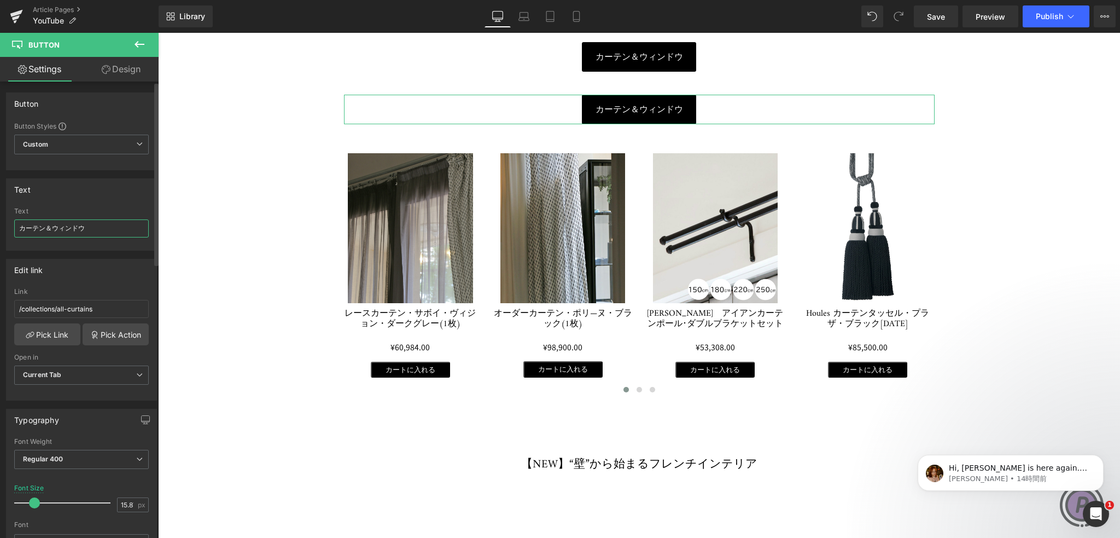
drag, startPoint x: 100, startPoint y: 228, endPoint x: 0, endPoint y: 242, distance: 101.1
click at [0, 242] on div "Text カーテン＆ウィンドウ Text カーテン＆ウィンドウ" at bounding box center [82, 210] width 164 height 80
paste input "ーダーメイド"
type input "オーダーメイド"
click at [62, 335] on link "Pick Link" at bounding box center [47, 334] width 66 height 22
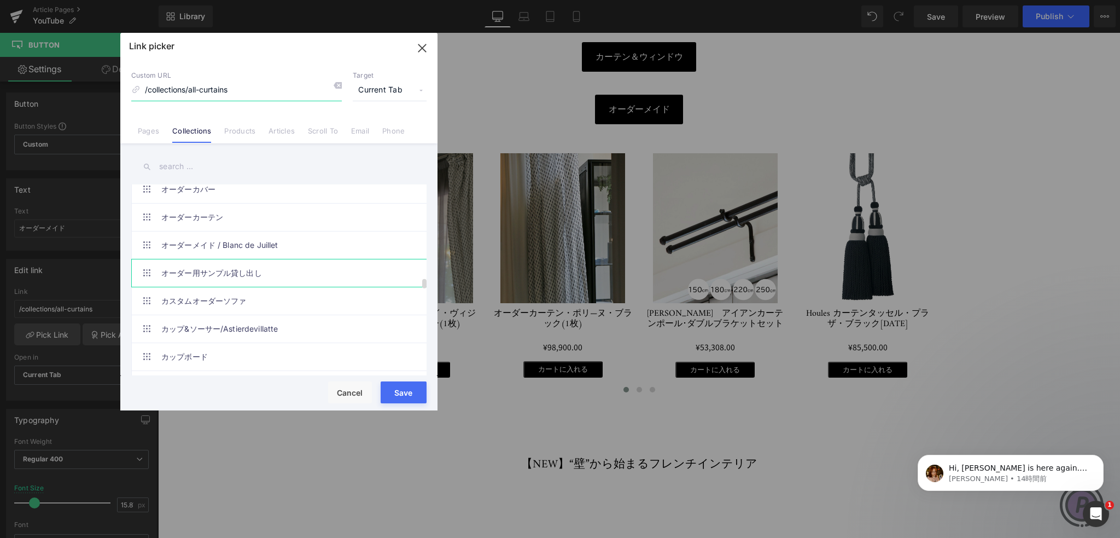
scroll to position [2188, 0]
click at [261, 288] on link "オーダーメイド / Blanc de Juillet" at bounding box center [281, 297] width 241 height 27
type input "/collections/blancdejuillet-custom-made"
click at [405, 393] on button "Save" at bounding box center [404, 392] width 46 height 22
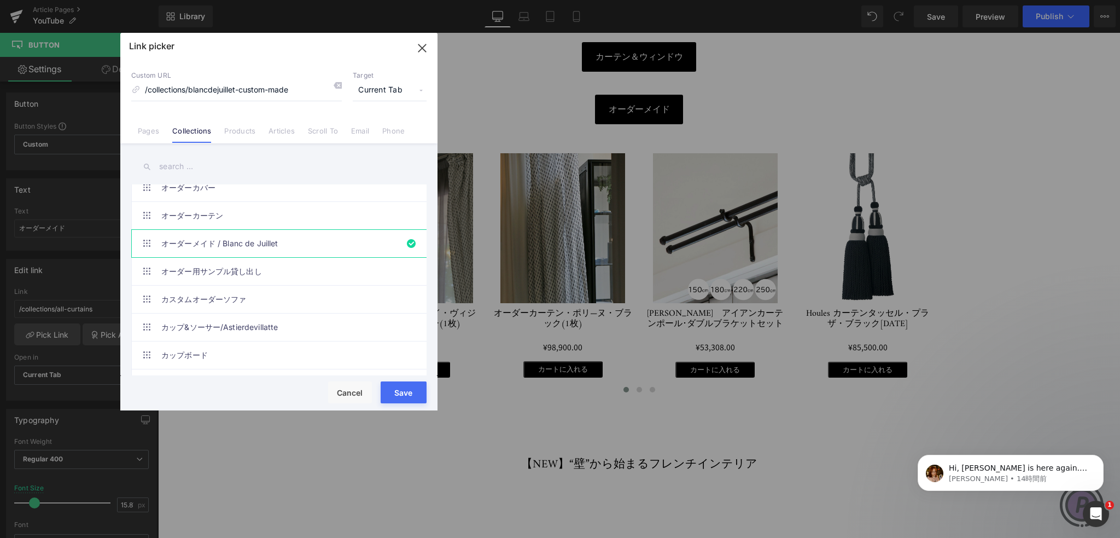
type input "/collections/blancdejuillet-custom-made"
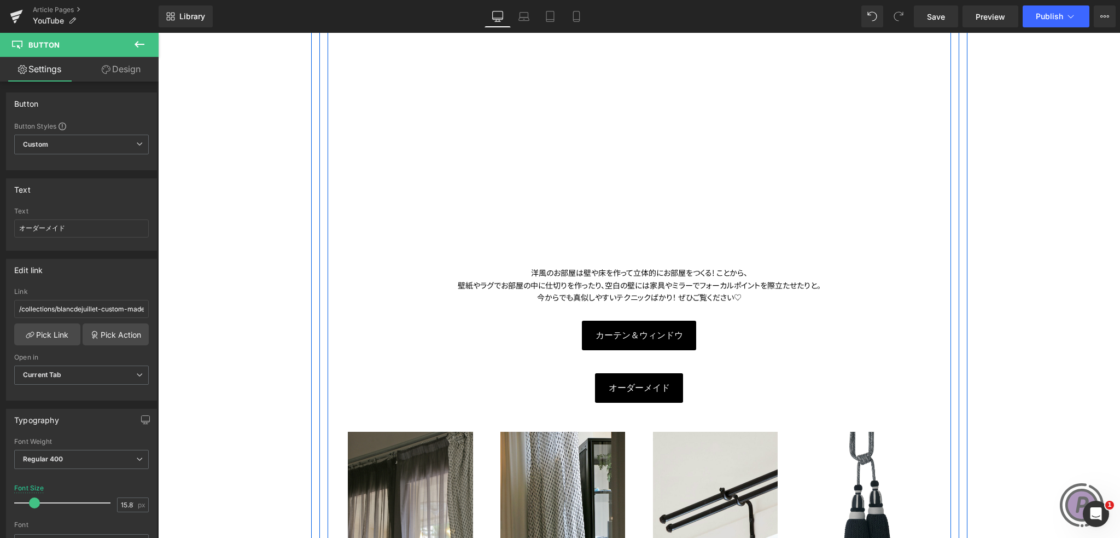
scroll to position [273, 0]
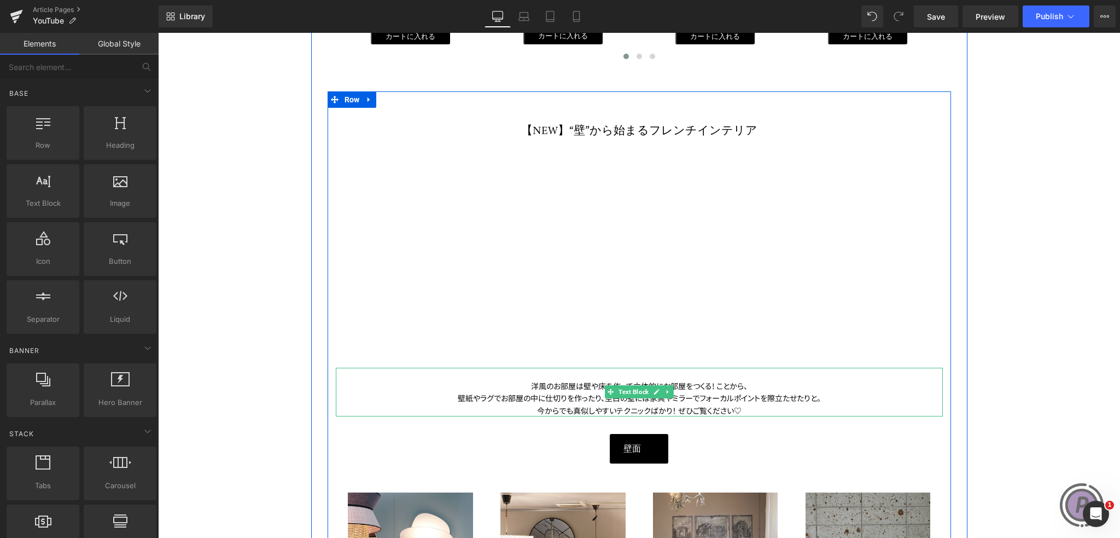
scroll to position [875, 0]
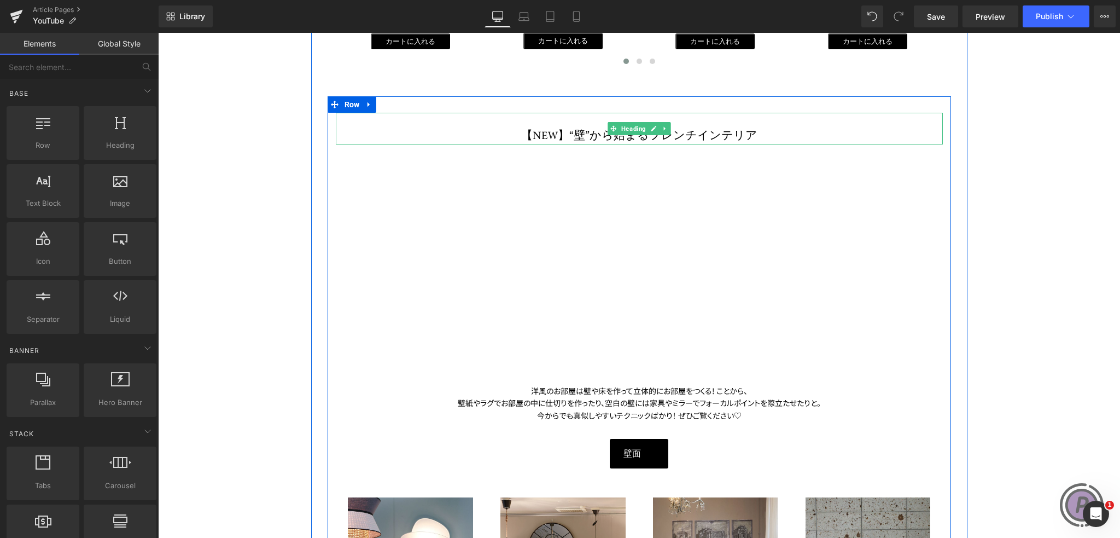
click at [581, 137] on h1 "【NEW】“壁”から始まるフレンチインテリア" at bounding box center [639, 137] width 607 height 16
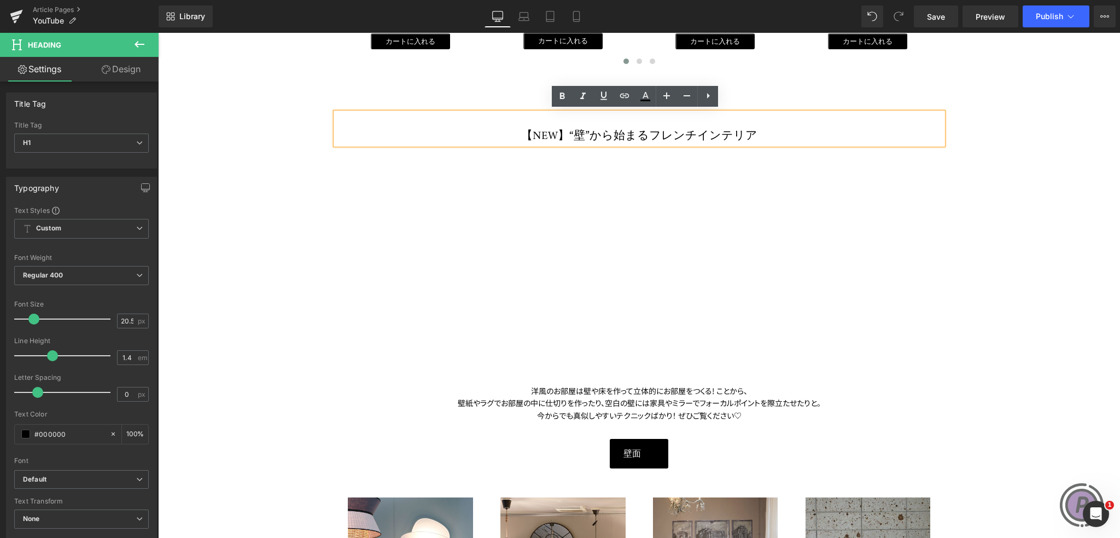
drag, startPoint x: 578, startPoint y: 131, endPoint x: 737, endPoint y: 134, distance: 159.2
click at [737, 134] on h1 "【NEW】“壁”から始まるフレンチインテリア" at bounding box center [639, 137] width 607 height 16
copy h1 "“壁”から始まるフレンチインテリア"
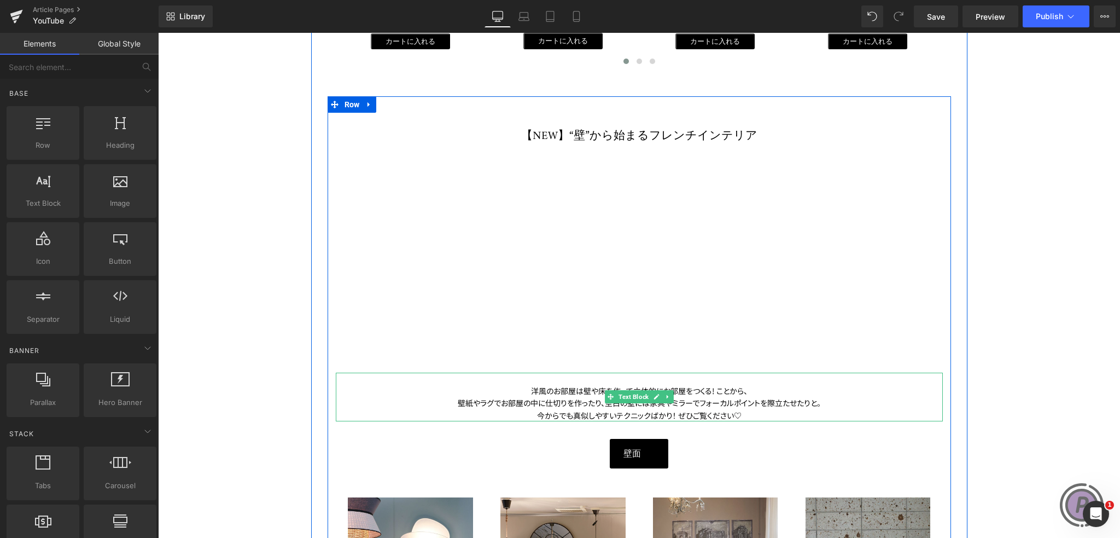
click at [523, 386] on div "洋風のお部屋は壁や床を作って立体的にお部屋をつくる! ことから、" at bounding box center [639, 390] width 607 height 12
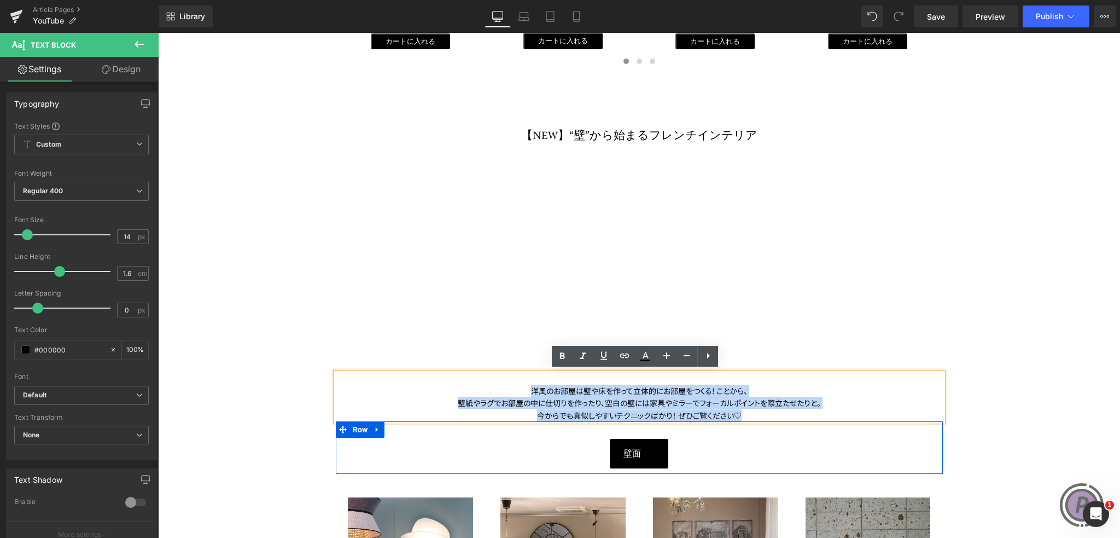
drag, startPoint x: 525, startPoint y: 387, endPoint x: 749, endPoint y: 423, distance: 227.1
click at [749, 423] on div "【NEW】“壁”から始まるフレンチインテリア Heading Youtube Row 洋風のお部屋は壁や床を作って立体的にお部屋をつくる! ことから、 壁紙や…" at bounding box center [639, 425] width 623 height 625
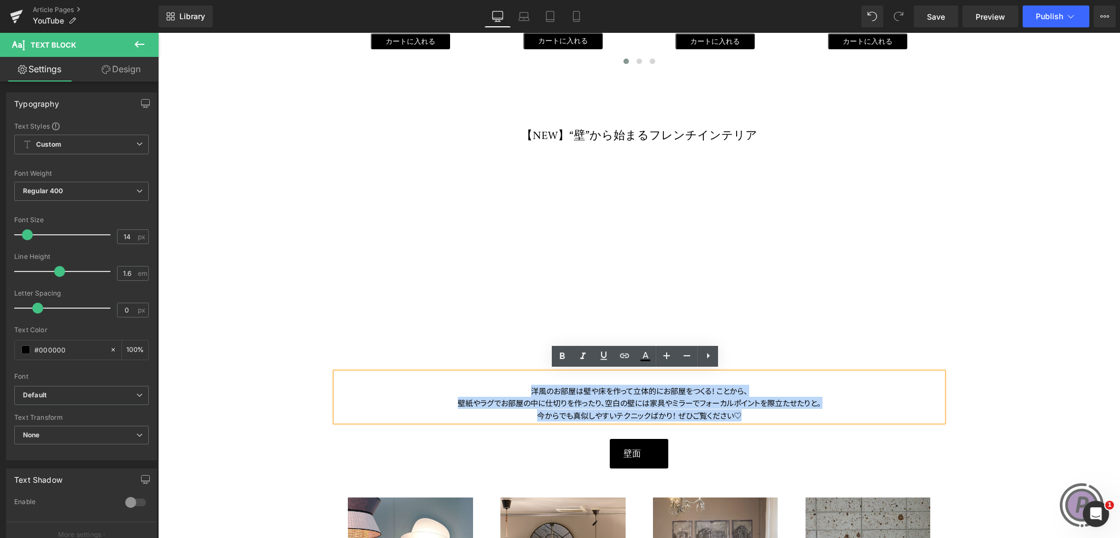
copy div "洋風のお部屋は壁や床を作って立体的にお部屋をつくる! ことから、 壁紙やラグでお部屋の中に仕切りを作ったり、 空白の壁には家具やミラーでフォーカルポイントを際…"
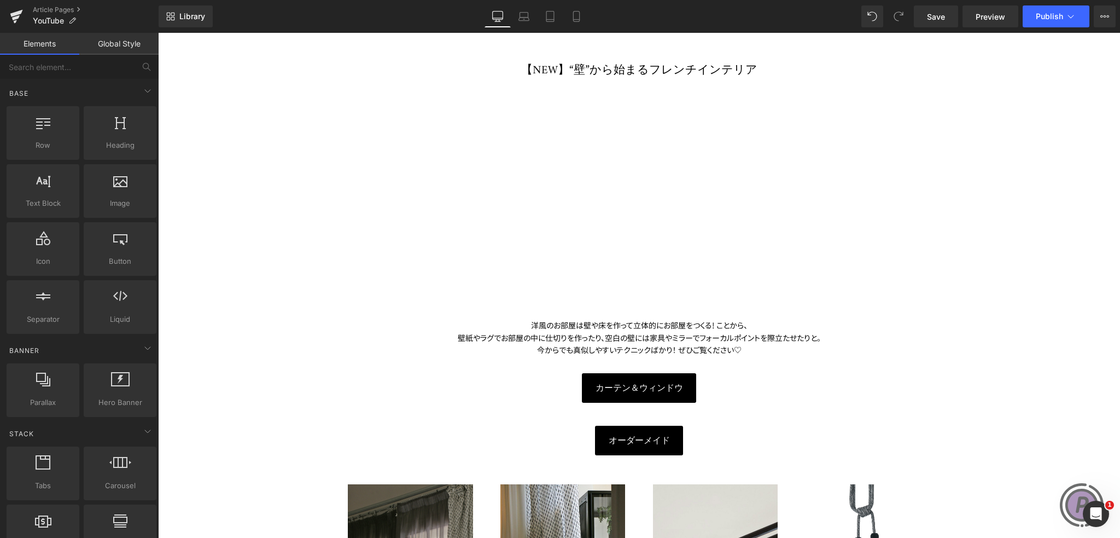
scroll to position [219, 0]
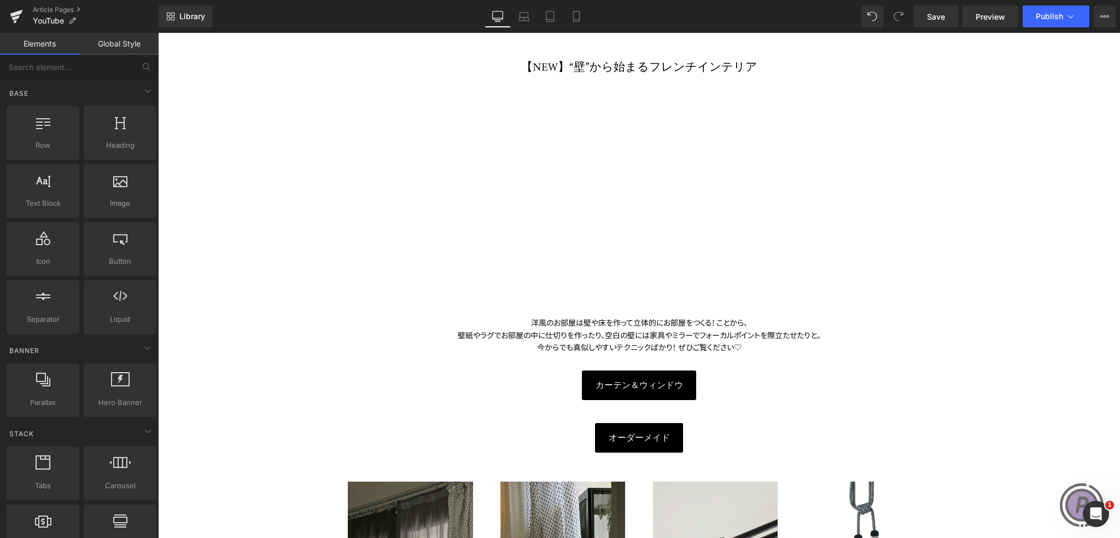
click at [337, 325] on div "洋風のお部屋は壁や床を作って立体的にお部屋をつくる! ことから、" at bounding box center [639, 322] width 607 height 12
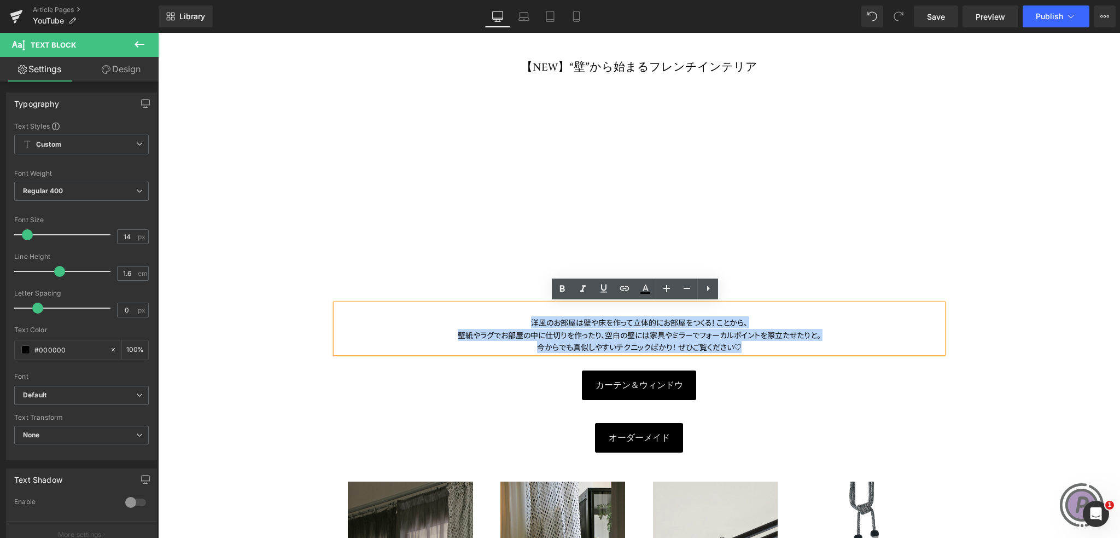
drag, startPoint x: 738, startPoint y: 345, endPoint x: 526, endPoint y: 320, distance: 213.7
click at [526, 320] on div "洋風のお部屋は壁や床を作って立体的にお部屋をつくる! ことから、 壁紙やラグでお部屋の中に仕切りを作ったり、 空白の壁には家具やミラーでフォーカルポイントを際…" at bounding box center [639, 328] width 607 height 49
paste div
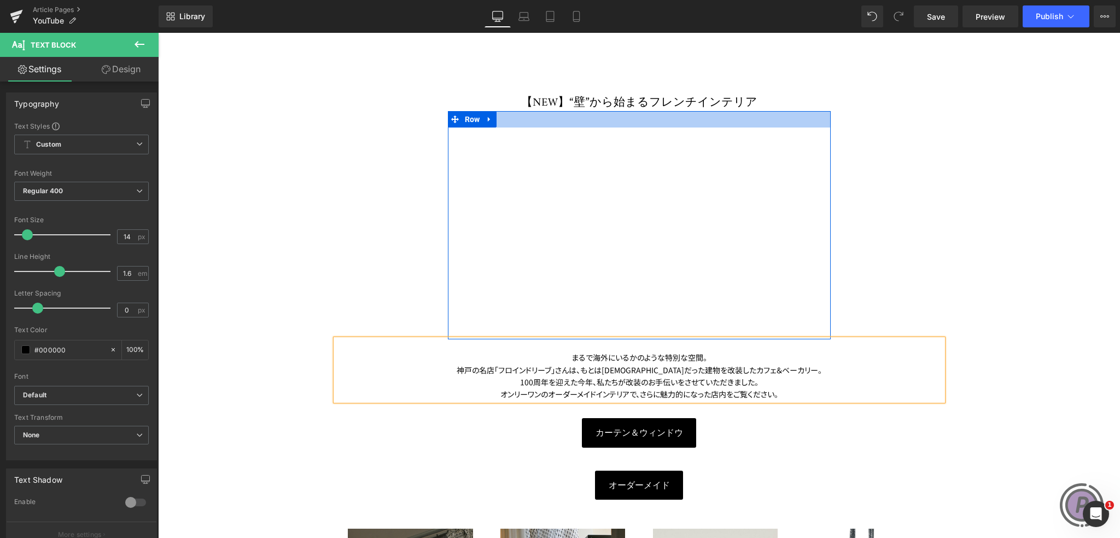
scroll to position [164, 0]
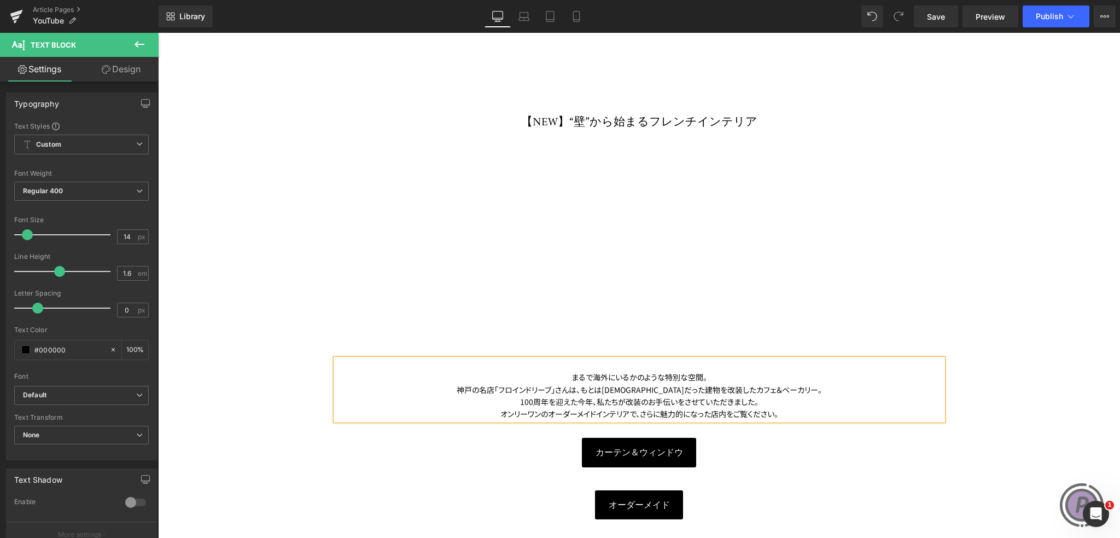
click at [596, 118] on h1 "【NEW】“壁”から始まるフレンチインテリア" at bounding box center [639, 123] width 607 height 16
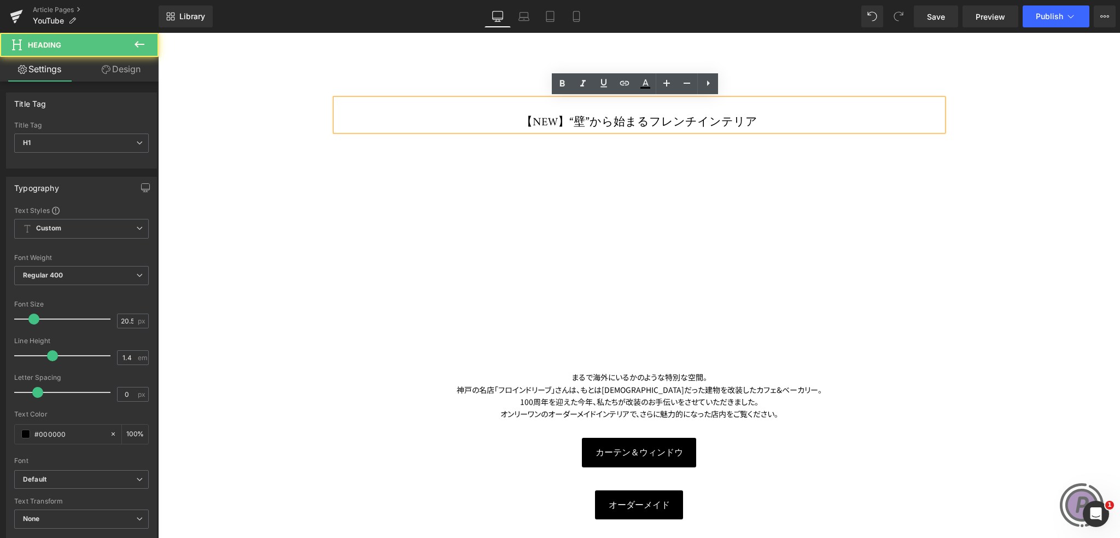
drag, startPoint x: 579, startPoint y: 118, endPoint x: 746, endPoint y: 124, distance: 167.5
click at [746, 124] on h1 "【NEW】“壁”から始まるフレンチインテリア" at bounding box center [639, 123] width 607 height 16
paste div
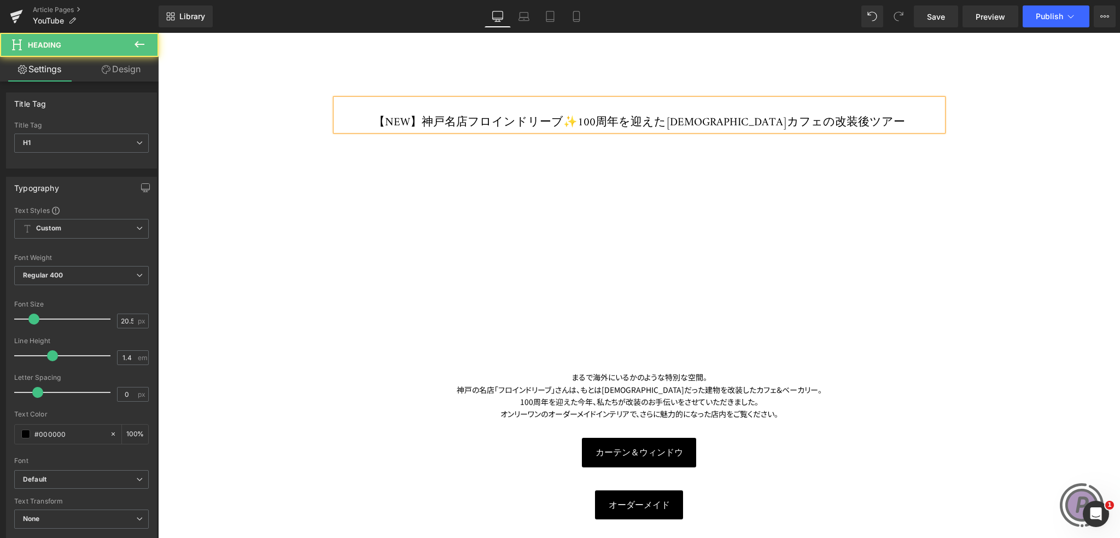
click at [623, 115] on h1 "【NEW】神戸名店フロインドリーブ✨100周年を迎えた[DEMOGRAPHIC_DATA]カフェの改装後ツアー" at bounding box center [639, 123] width 607 height 16
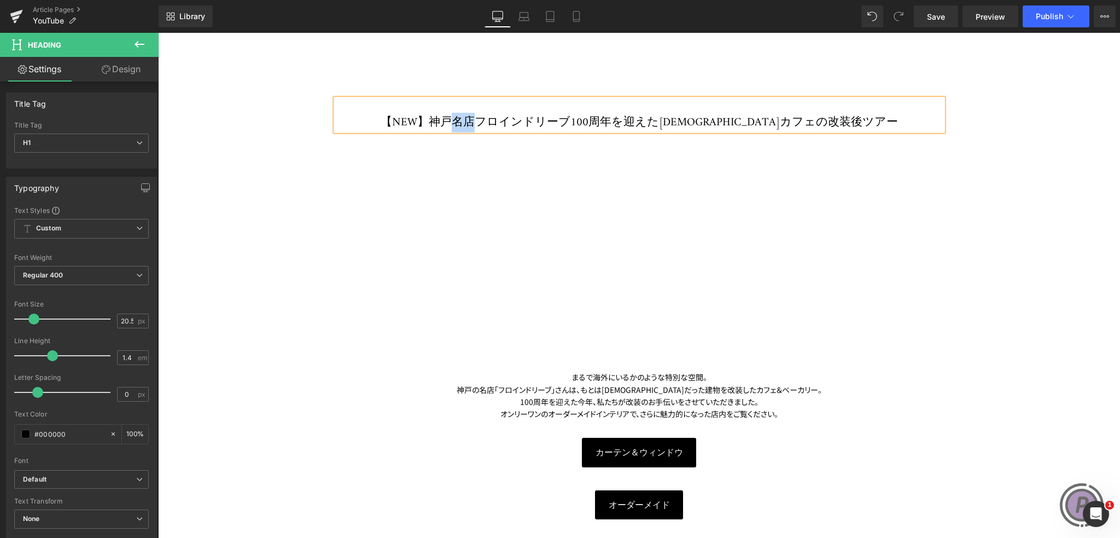
drag, startPoint x: 517, startPoint y: 120, endPoint x: 497, endPoint y: 118, distance: 20.4
click at [497, 118] on h1 "【NEW】神戸名店フロインドリーブ100周年を迎えた[DEMOGRAPHIC_DATA]カフェの改装後ツアー" at bounding box center [639, 123] width 607 height 16
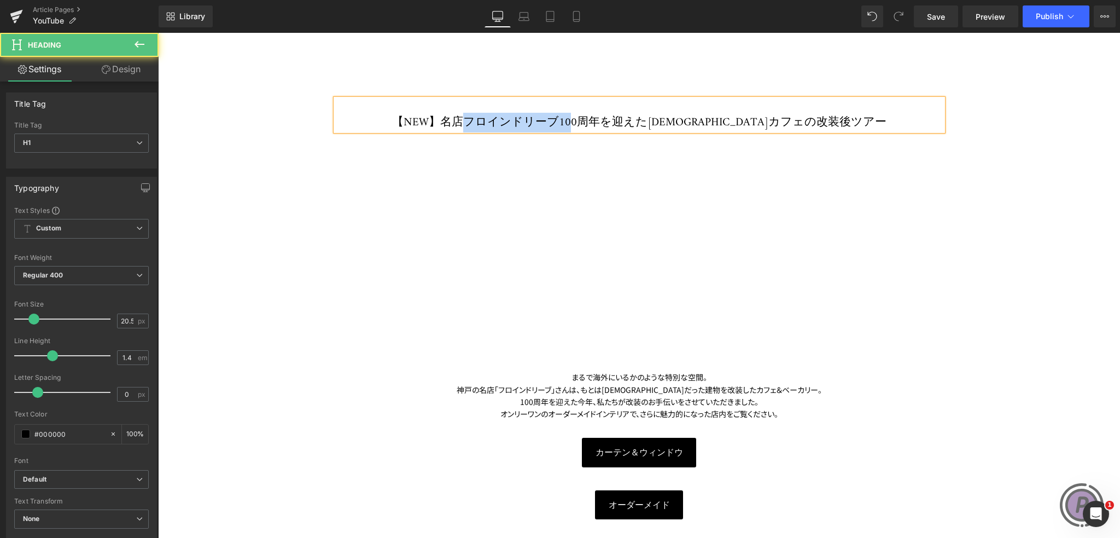
drag, startPoint x: 505, startPoint y: 119, endPoint x: 600, endPoint y: 123, distance: 95.2
click at [600, 123] on h1 "【NEW】名店フロインドリーブ100周年を迎えた[DEMOGRAPHIC_DATA]カフェの改装後ツアー" at bounding box center [639, 123] width 607 height 16
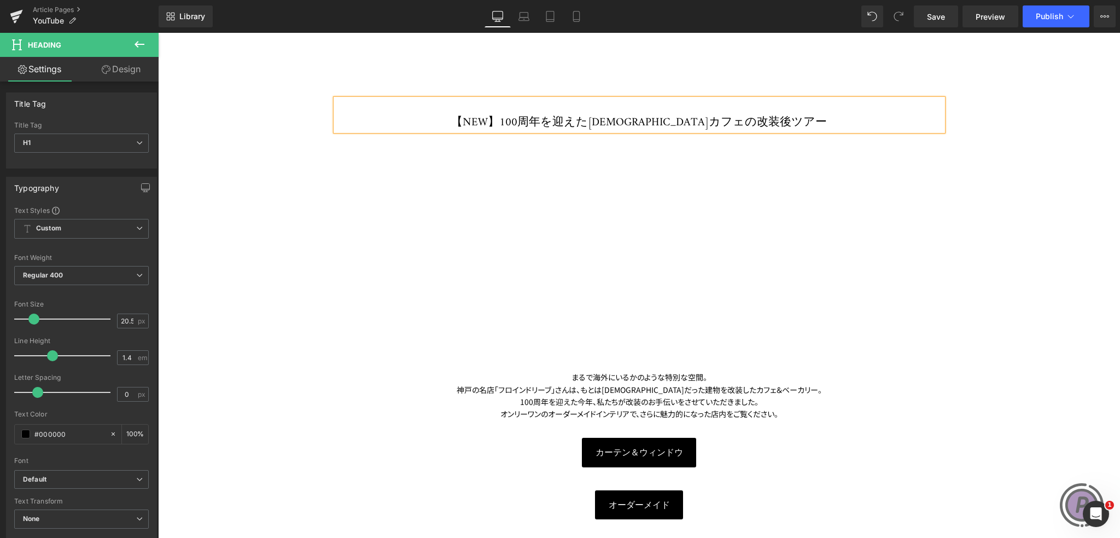
click at [770, 119] on h1 "【NEW】100周年を迎えた[DEMOGRAPHIC_DATA]カフェの改装後ツアー" at bounding box center [639, 123] width 607 height 16
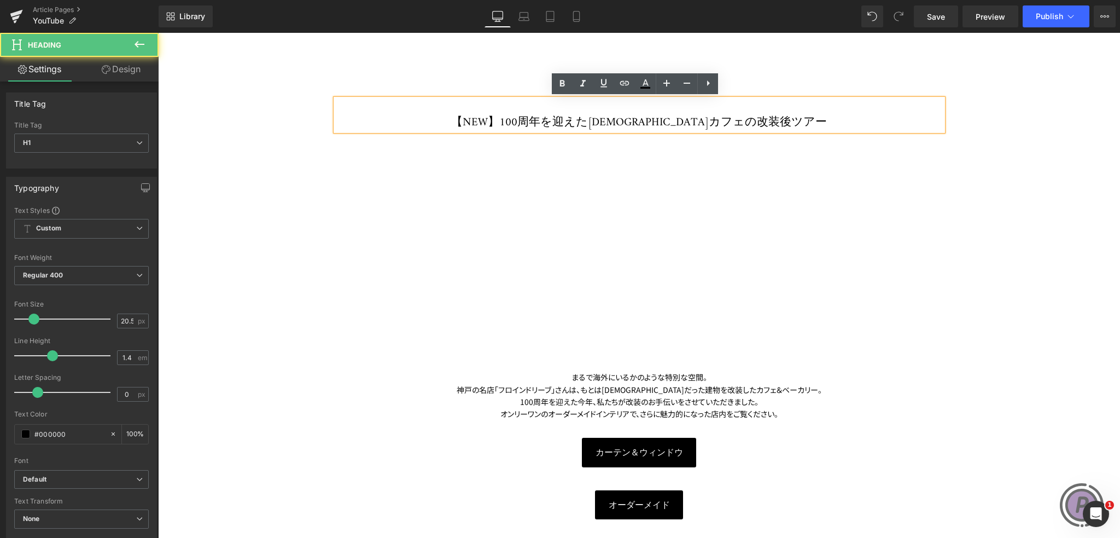
click at [637, 122] on h1 "【NEW】100周年を迎えた[DEMOGRAPHIC_DATA]カフェの改装後ツアー" at bounding box center [639, 123] width 607 height 16
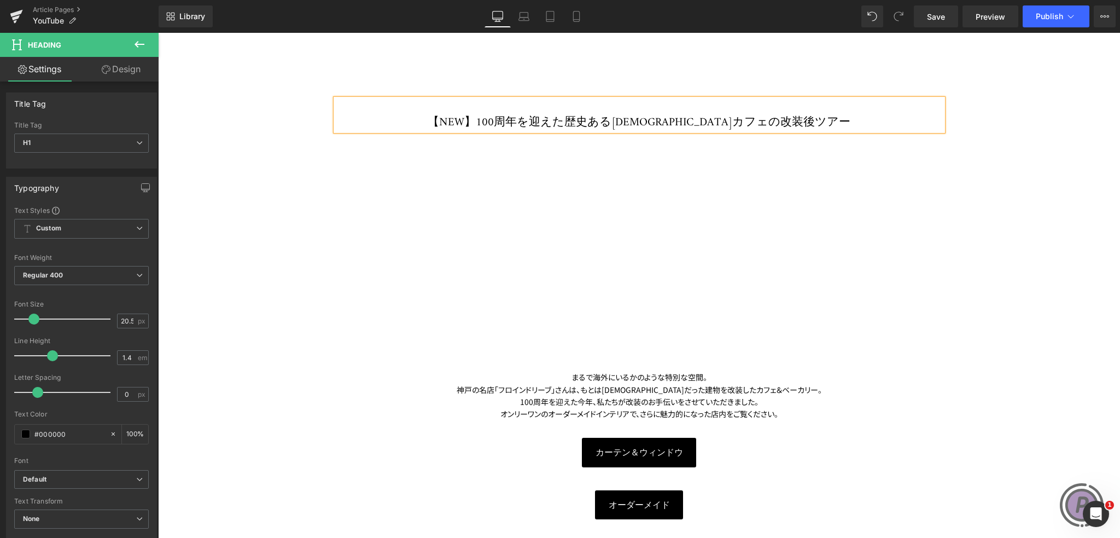
click at [655, 122] on h1 "【NEW】100周年を迎えた歴史ある[DEMOGRAPHIC_DATA]カフェの改装後ツアー" at bounding box center [639, 123] width 607 height 16
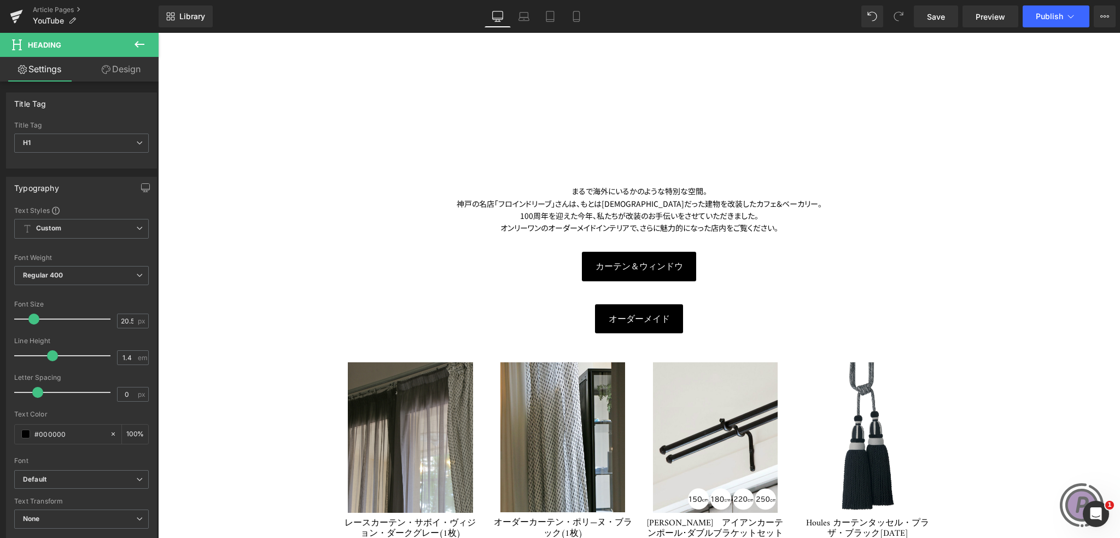
scroll to position [328, 0]
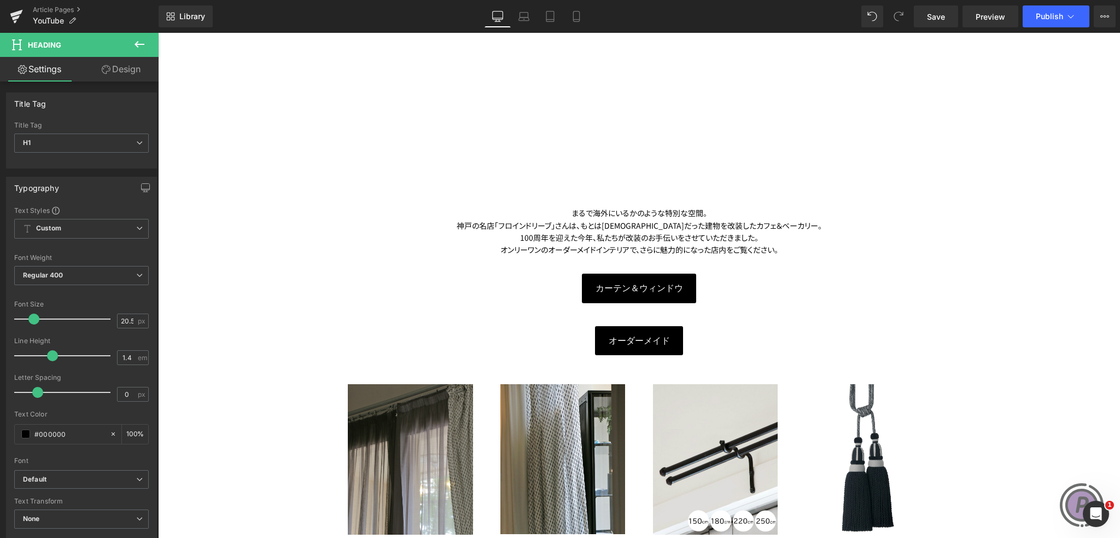
click at [773, 254] on div "まるで海外にいるかのような特別な空間。 神戸の名店「フロインドリーブ」さんは、もとは[DEMOGRAPHIC_DATA]だった建物を改装したカフェ＆ベーカリ…" at bounding box center [639, 225] width 607 height 61
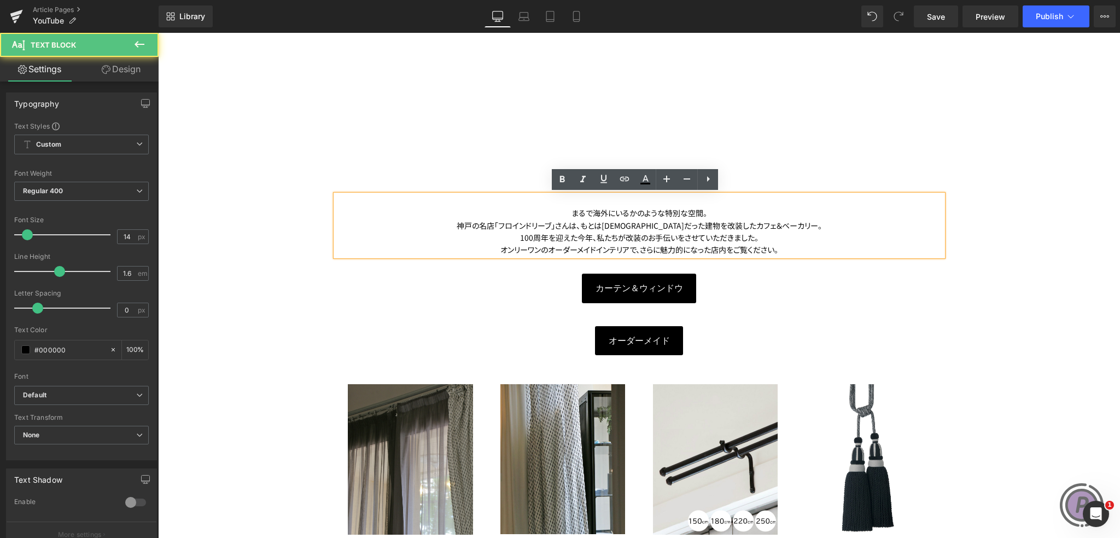
click at [780, 252] on div "まるで海外にいるかのような特別な空間。 神戸の名店「フロインドリーブ」さんは、もとは[DEMOGRAPHIC_DATA]だった建物を改装したカフェ＆ベーカリ…" at bounding box center [639, 225] width 607 height 61
click at [779, 247] on div "オンリーワンのオーダーメイドインテリアで、さらに魅力的になった店内をご覧ください。" at bounding box center [639, 249] width 607 height 12
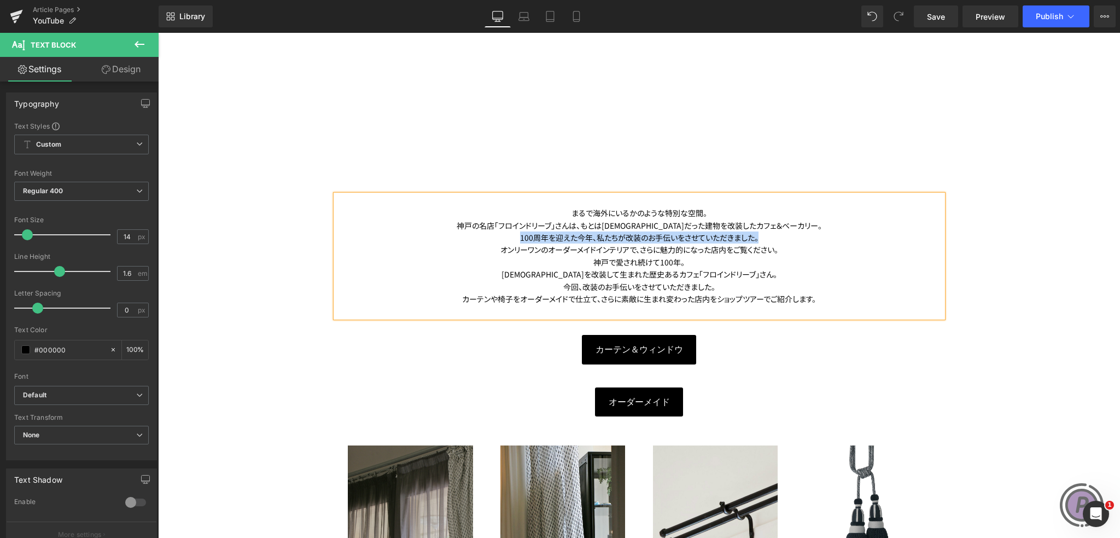
drag, startPoint x: 512, startPoint y: 236, endPoint x: 763, endPoint y: 238, distance: 251.6
click at [763, 238] on div "100周年を迎えた今年、私たちが改装のお手伝いをさせていただきました。" at bounding box center [639, 237] width 607 height 12
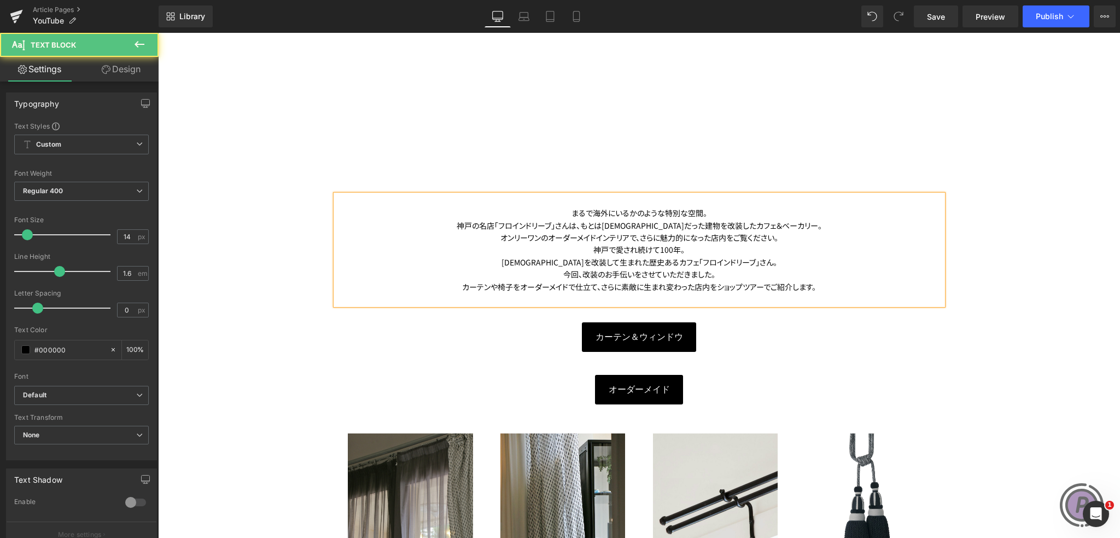
click at [774, 240] on div "オンリーワンのオーダーメイドインテリアで、さらに魅力的になった店内をご覧ください。" at bounding box center [639, 237] width 607 height 12
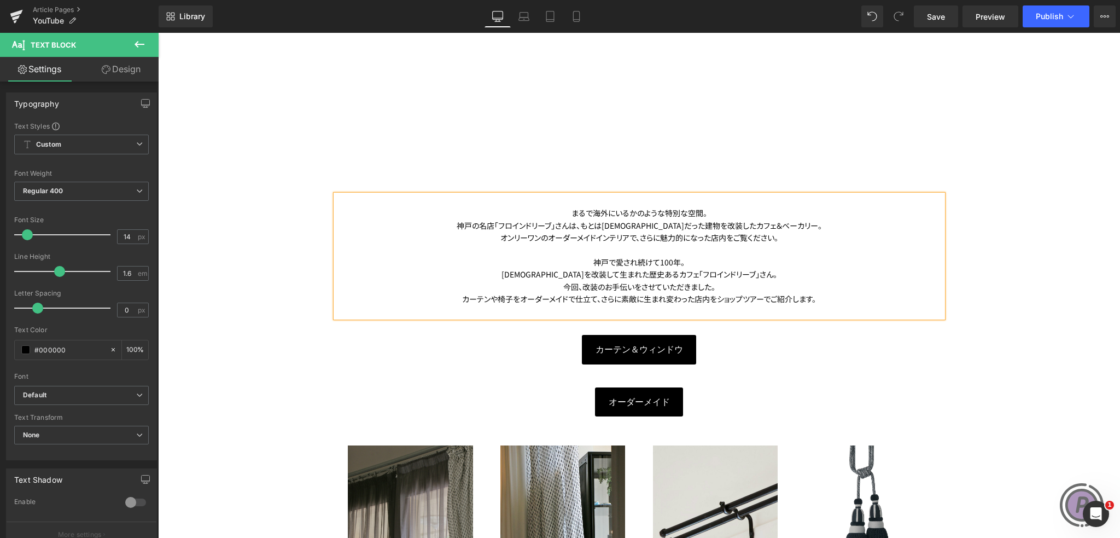
drag, startPoint x: 781, startPoint y: 238, endPoint x: 775, endPoint y: 234, distance: 7.0
click at [775, 234] on div "オンリーワンのオーダーメイドインテリアで、さらに魅力的になった店内をご覧ください。" at bounding box center [639, 237] width 607 height 12
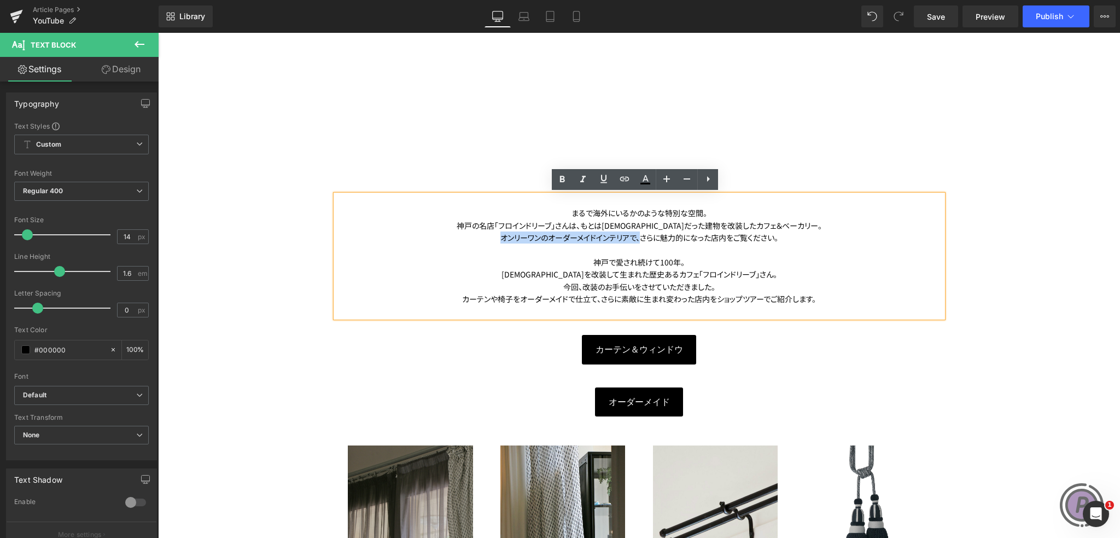
drag, startPoint x: 639, startPoint y: 238, endPoint x: 493, endPoint y: 237, distance: 146.0
click at [493, 237] on div "オンリーワンのオーダーメイドインテリアで、さらに魅力的になった店内をご覧ください。" at bounding box center [639, 237] width 607 height 12
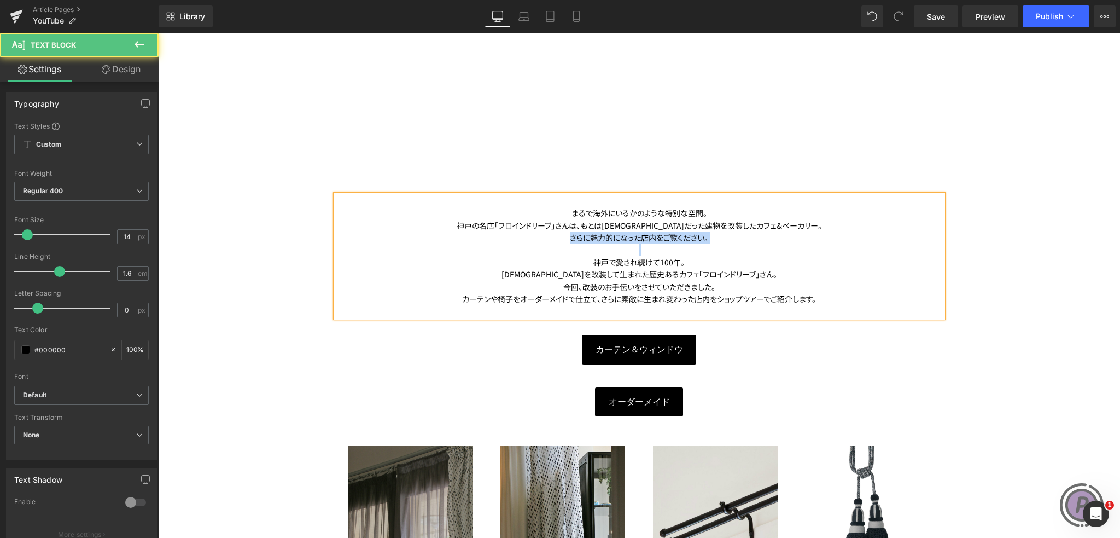
drag, startPoint x: 564, startPoint y: 236, endPoint x: 710, endPoint y: 243, distance: 145.7
click at [710, 243] on div "まるで海外にいるかのような特別な空間。 神戸の名店「フロインドリーブ」さんは、もとは[DEMOGRAPHIC_DATA]だった建物を改装したカフェ＆ベーカリ…" at bounding box center [639, 256] width 607 height 123
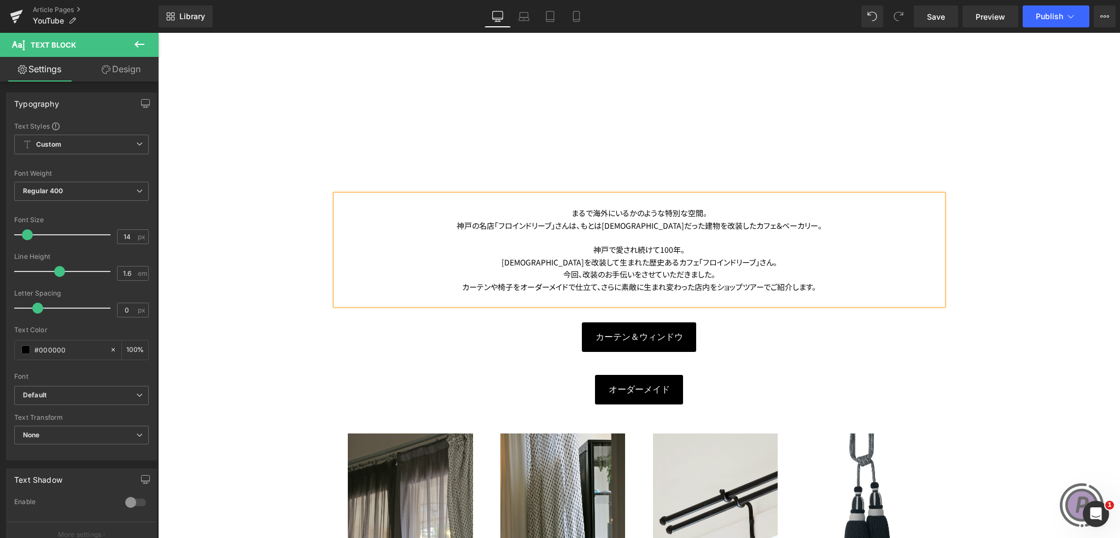
click at [822, 290] on div "カーテンや椅子をオーダーメイドで仕立て、さらに素敵に生まれ変わった店内をショップツアーでご紹介します。" at bounding box center [639, 287] width 607 height 12
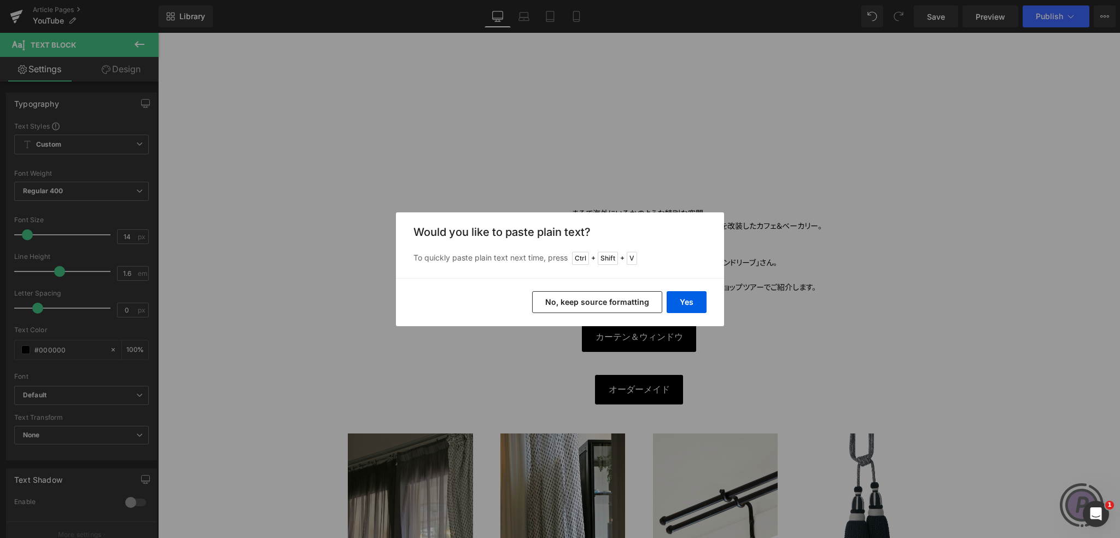
click at [652, 295] on button "No, keep source formatting" at bounding box center [597, 302] width 130 height 22
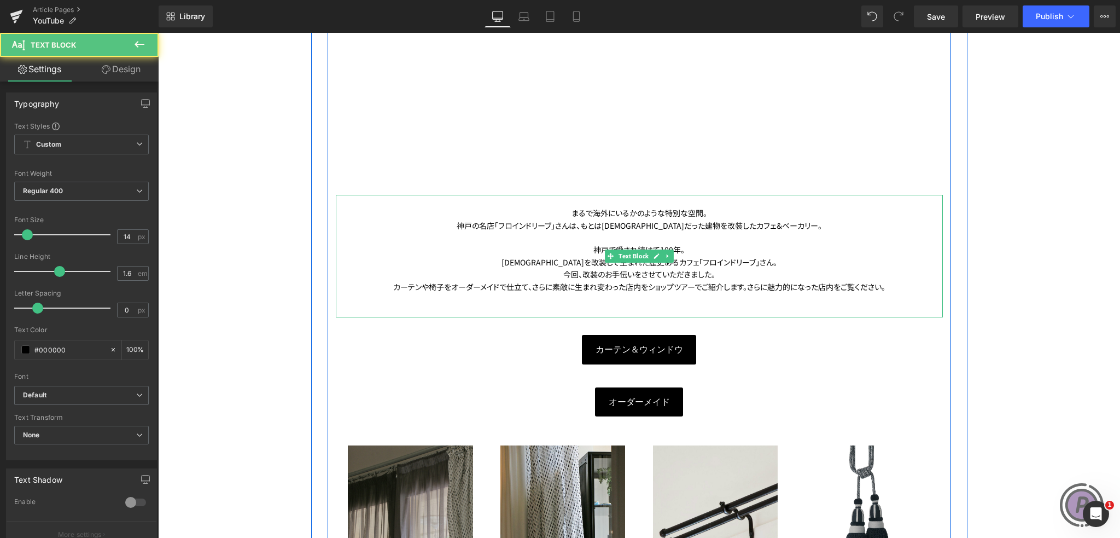
click at [749, 243] on div "神戸で愛され続けて100年。" at bounding box center [639, 249] width 607 height 12
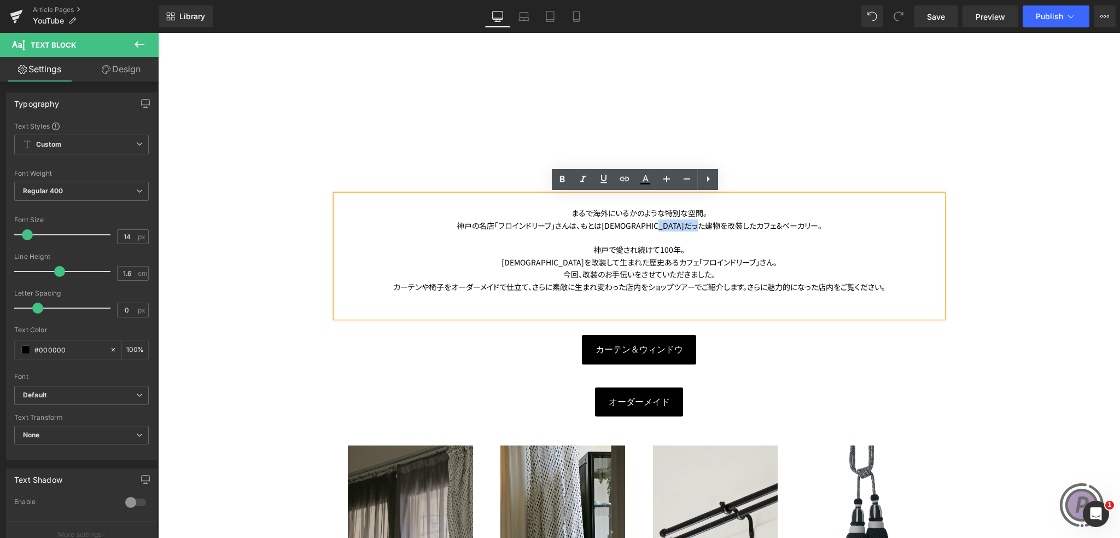
drag, startPoint x: 721, startPoint y: 223, endPoint x: 777, endPoint y: 223, distance: 55.8
click at [777, 223] on div "神戸の名店「フロインドリーブ」さんは、もとは[DEMOGRAPHIC_DATA]だった建物を改装したカフェ＆ベーカリー。" at bounding box center [639, 225] width 607 height 12
click at [717, 242] on div at bounding box center [639, 237] width 607 height 12
drag, startPoint x: 586, startPoint y: 247, endPoint x: 746, endPoint y: 259, distance: 160.1
click at [746, 259] on div "まるで海外にいるかのような特別な空間。 神戸の名店「フロインドリーブ」さんは、もとは[DEMOGRAPHIC_DATA]だった建物を改装したカフェ＆ベーカリ…" at bounding box center [639, 256] width 607 height 123
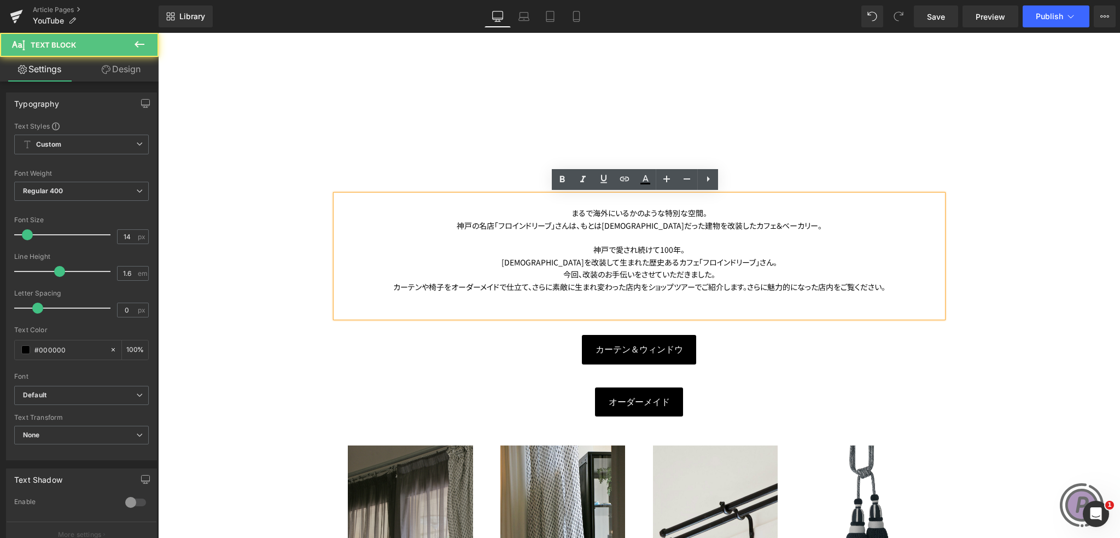
click at [736, 274] on div "今回、改装のお手伝いをさせていただきました。" at bounding box center [639, 274] width 607 height 12
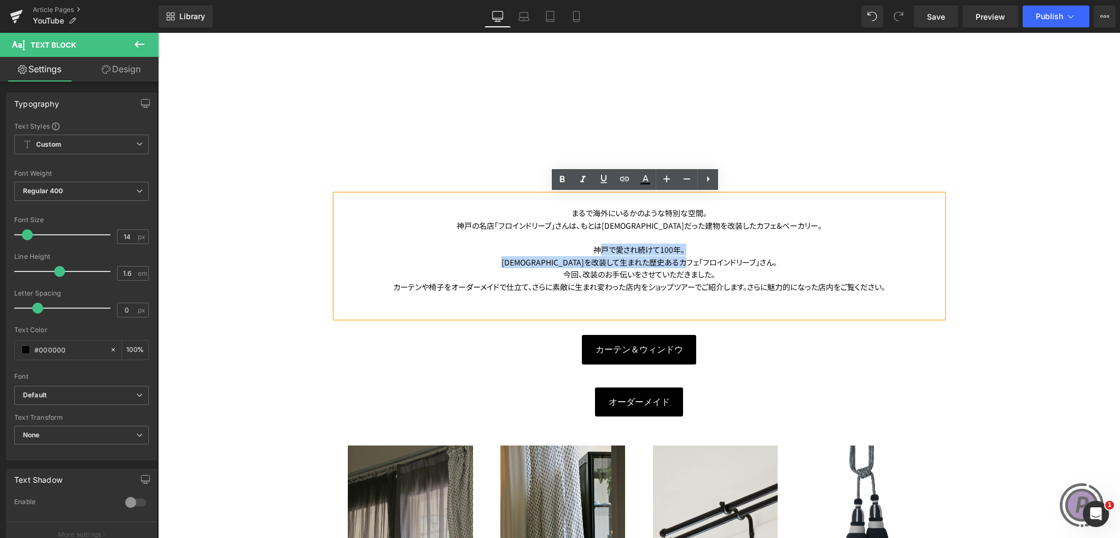
drag, startPoint x: 749, startPoint y: 259, endPoint x: 595, endPoint y: 247, distance: 154.2
click at [595, 247] on div "まるで海外にいるかのような特別な空間。 神戸の名店「フロインドリーブ」さんは、もとは[DEMOGRAPHIC_DATA]だった建物を改装したカフェ＆ベーカリ…" at bounding box center [639, 256] width 607 height 123
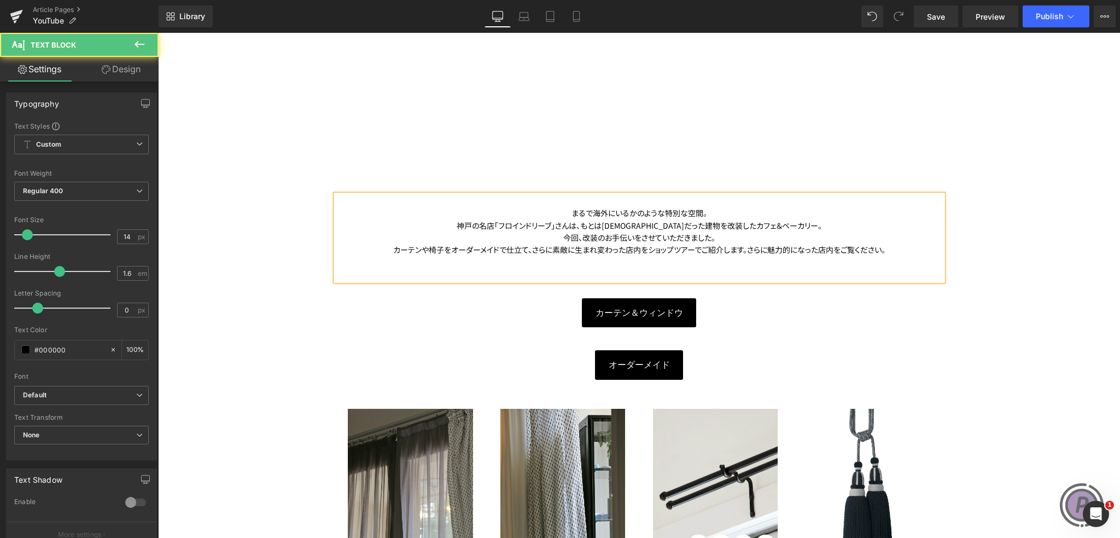
click at [575, 238] on div "今回、改装のお手伝いをさせていただきました。" at bounding box center [639, 237] width 607 height 12
click at [578, 237] on div "今回、改装のお手伝いをさせていただきました。" at bounding box center [639, 237] width 607 height 12
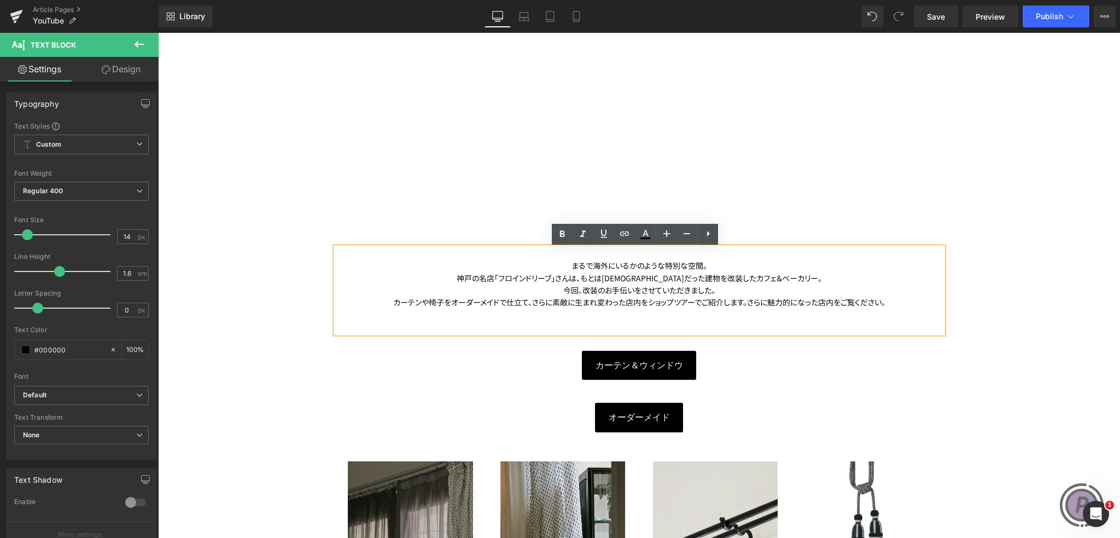
scroll to position [273, 0]
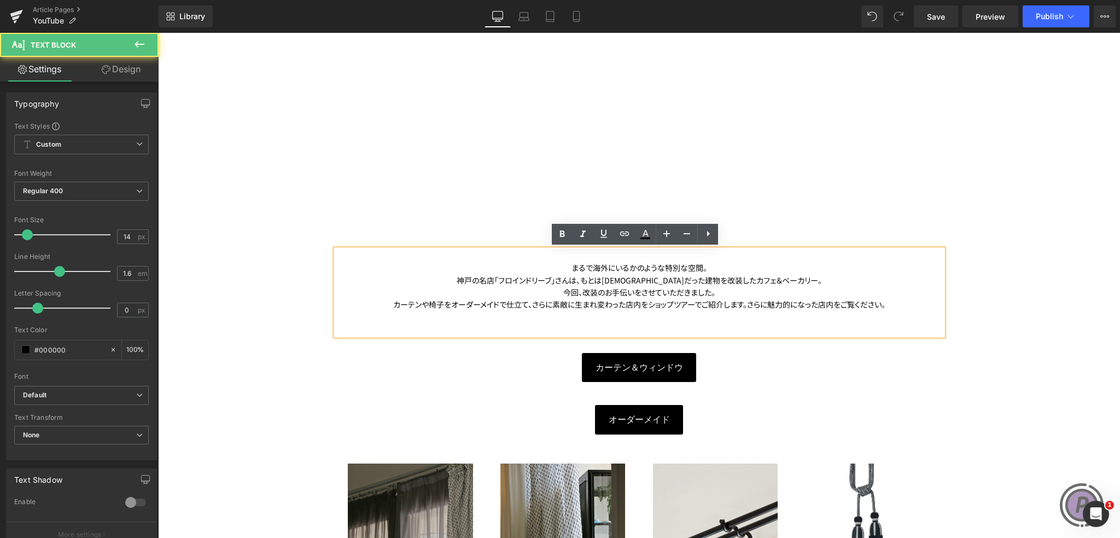
click at [483, 278] on div "神戸の名店「フロインドリーブ」さんは、もとは[DEMOGRAPHIC_DATA]だった建物を改装したカフェ＆ベーカリー。" at bounding box center [639, 280] width 607 height 12
click at [520, 282] on div "歴史ある神戸の名店「フロインドリーブ」さんは、もとは[DEMOGRAPHIC_DATA]だった建物を改装したカフェ＆ベーカリー。" at bounding box center [639, 280] width 607 height 12
click at [573, 290] on div "今回、改装のお手伝いをさせていただきました。" at bounding box center [639, 292] width 607 height 12
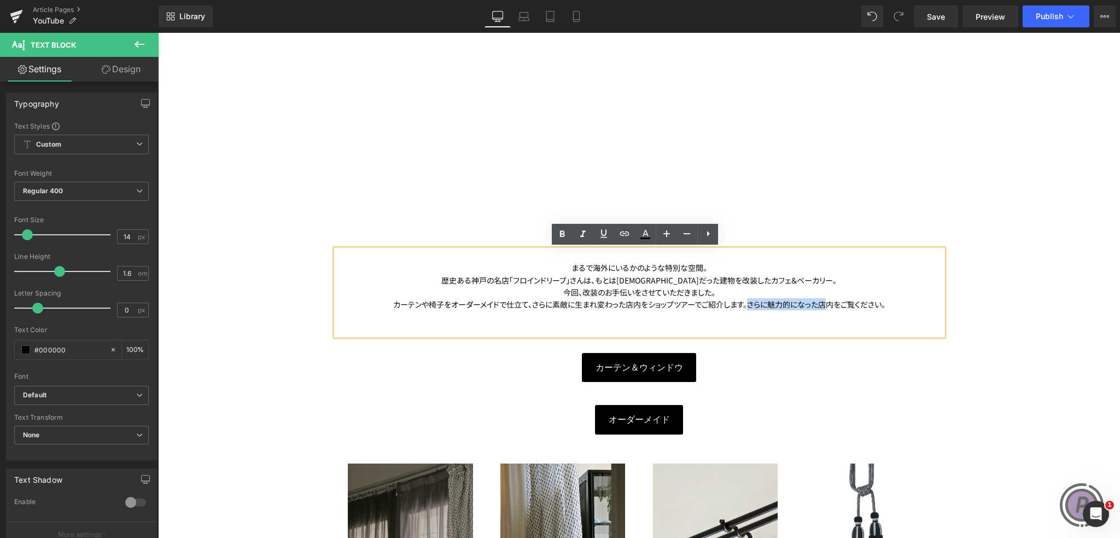
drag, startPoint x: 742, startPoint y: 303, endPoint x: 824, endPoint y: 310, distance: 82.8
click at [824, 310] on div "カーテンや椅子をオーダーメイドで仕立て、さらに素敵に生まれ変わった店内をショップツアーでご紹介します。 さらに魅力的になった店内をご覧ください。" at bounding box center [639, 304] width 607 height 12
click at [718, 305] on div "カーテンや椅子をオーダーメイドで仕立て、さらに素敵に生まれ変わった店内をショップツアーでご紹介します。 さらに魅力的になった店内をご覧ください。" at bounding box center [639, 304] width 607 height 12
drag, startPoint x: 643, startPoint y: 305, endPoint x: 836, endPoint y: 303, distance: 192.5
click at [836, 303] on div "カーテンや椅子をオーダーメイドで仕立て、さらに素敵に生まれ変わった店内をショップツアーでご紹介します。 さらに魅力的になった店内をご覧ください。" at bounding box center [639, 304] width 607 height 12
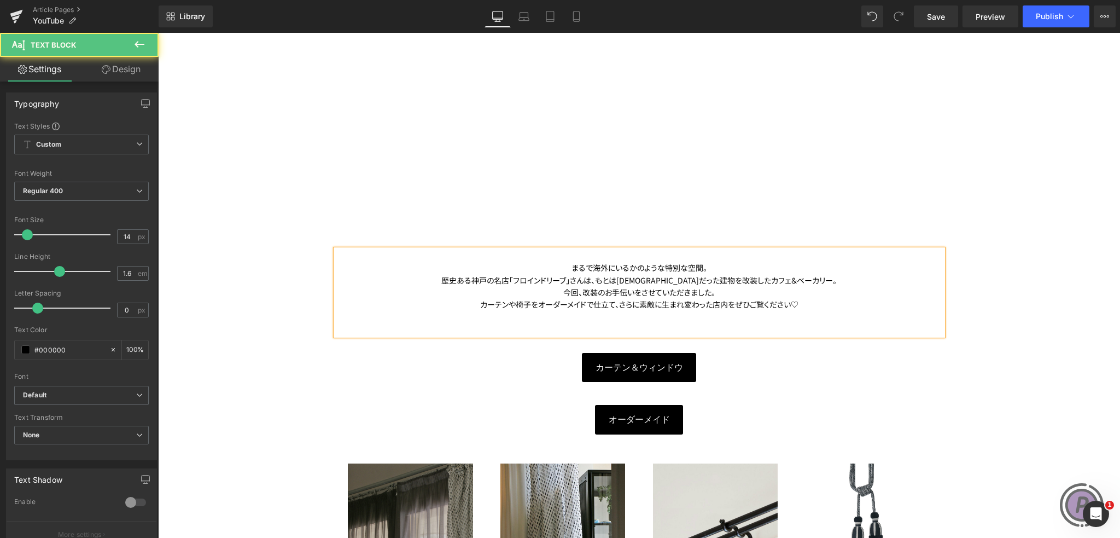
click at [766, 295] on div "今回、改装のお手伝いをさせていただきました。" at bounding box center [639, 292] width 607 height 12
click at [754, 330] on div at bounding box center [639, 329] width 607 height 12
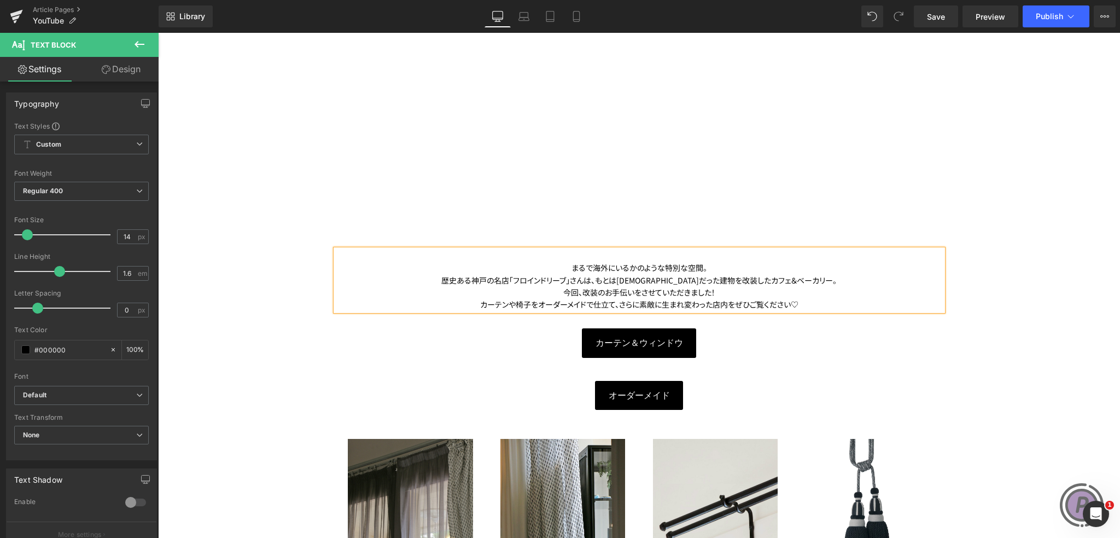
click at [805, 255] on div at bounding box center [639, 255] width 607 height 12
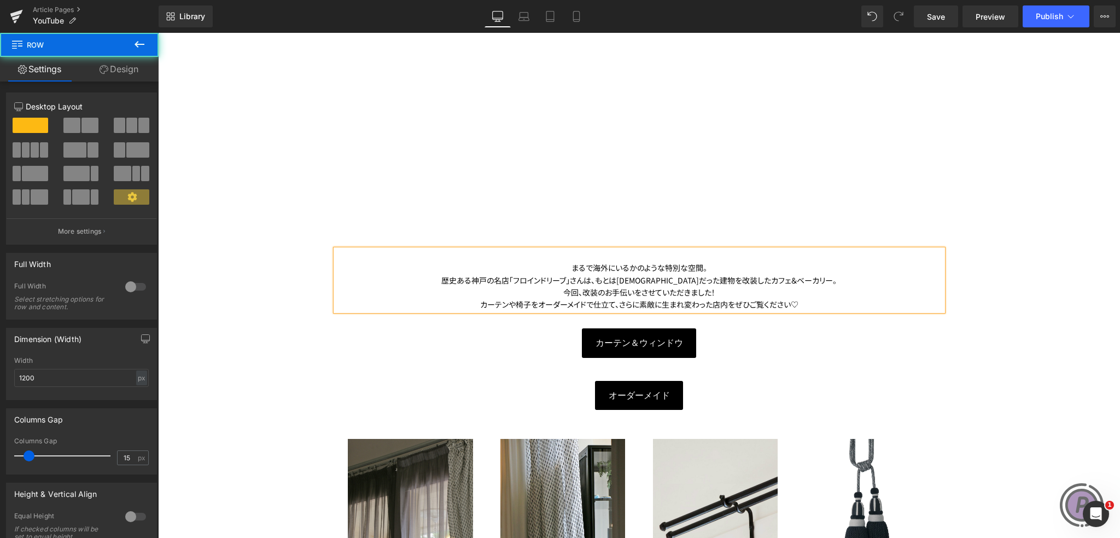
click at [903, 200] on div "【NEW】100周年を迎えた[DEMOGRAPHIC_DATA]カフェの改装後ツアー Heading Youtube Row まるで海外にいるかのような特別な…" at bounding box center [639, 335] width 623 height 690
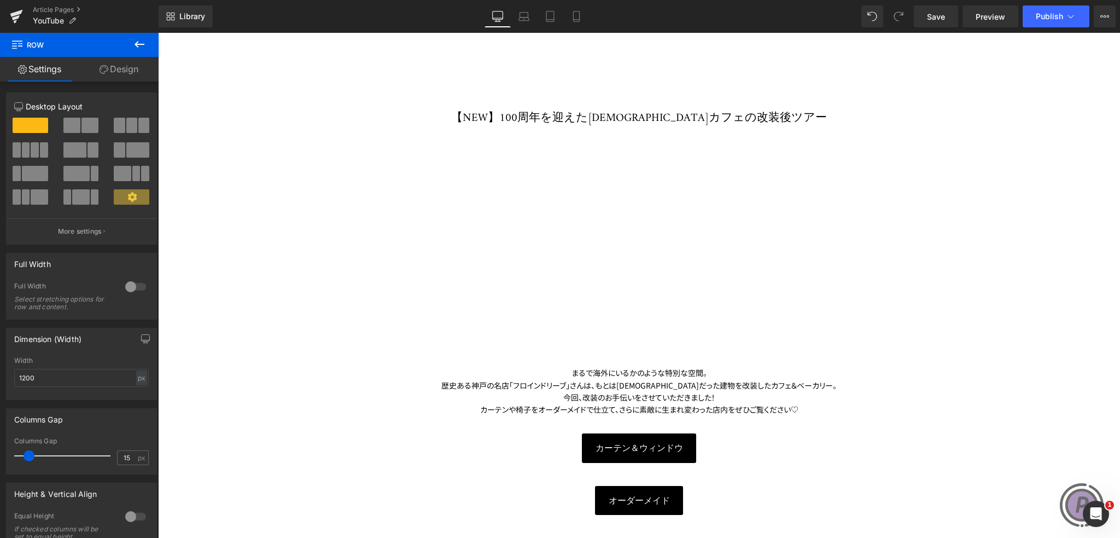
scroll to position [164, 0]
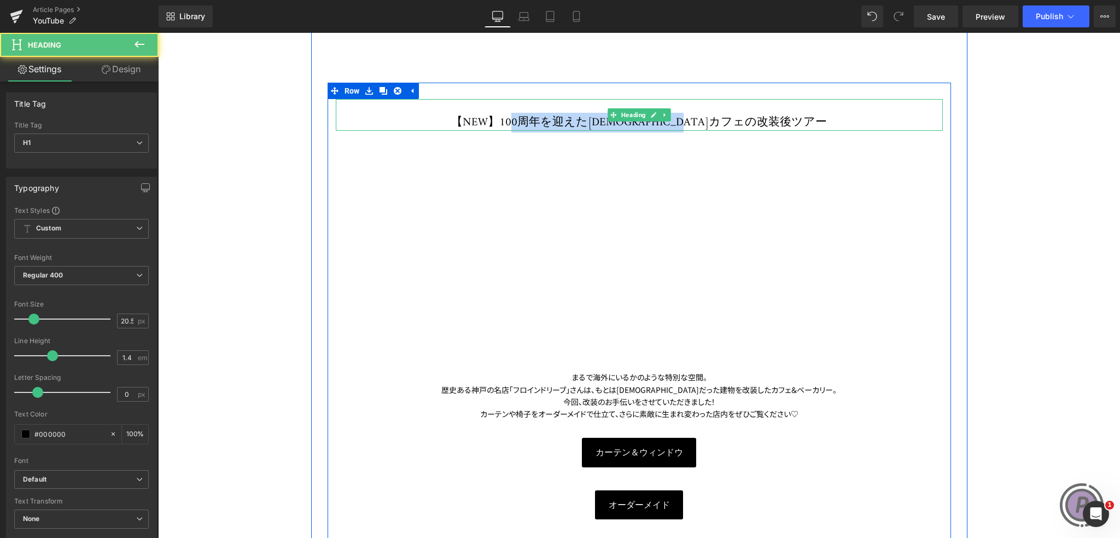
drag, startPoint x: 553, startPoint y: 119, endPoint x: 756, endPoint y: 116, distance: 202.9
click at [756, 116] on h1 "【NEW】100周年を迎えた[DEMOGRAPHIC_DATA]カフェの改装後ツアー" at bounding box center [639, 123] width 607 height 16
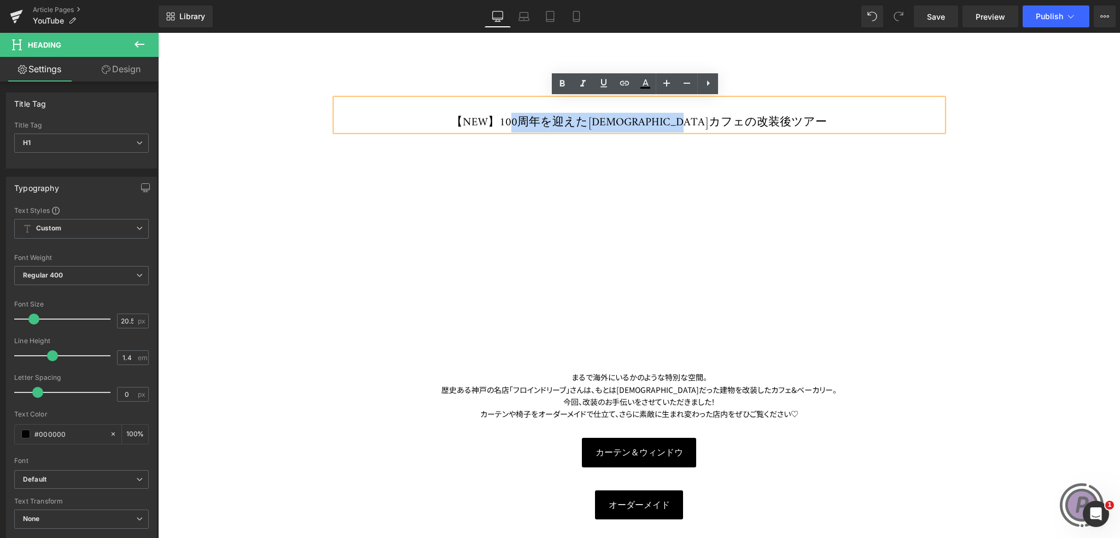
copy h1 "100周年を迎えた[DEMOGRAPHIC_DATA]カフェの改装後ツアー"
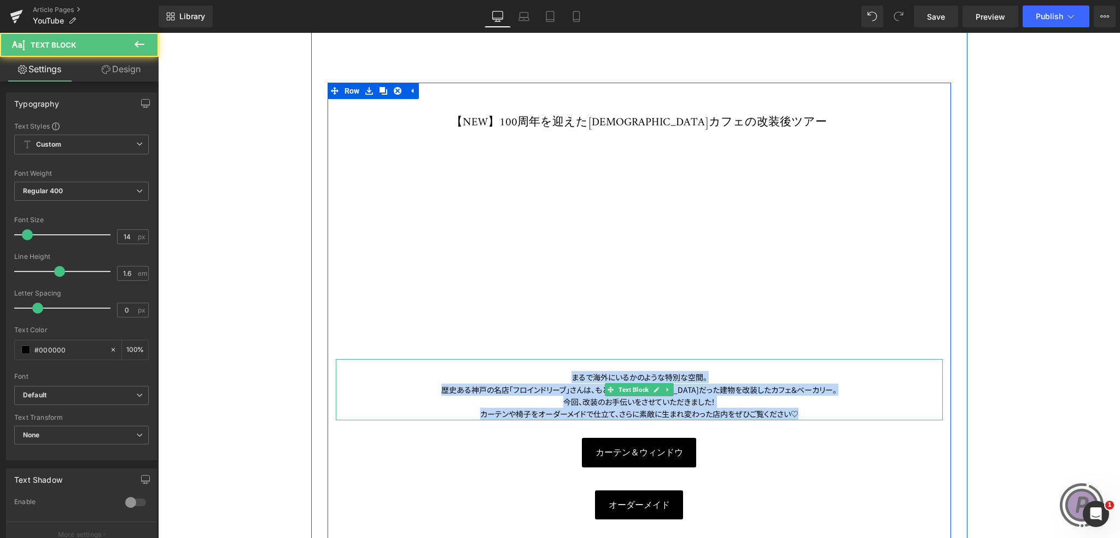
drag, startPoint x: 567, startPoint y: 375, endPoint x: 807, endPoint y: 408, distance: 241.8
click at [807, 408] on div "まるで海外にいるかのような特別な空間。 歴史ある神戸の名店「フロインドリーブ」さんは、もとは[DEMOGRAPHIC_DATA]だった建物を改装したカフェ＆ベ…" at bounding box center [639, 389] width 607 height 61
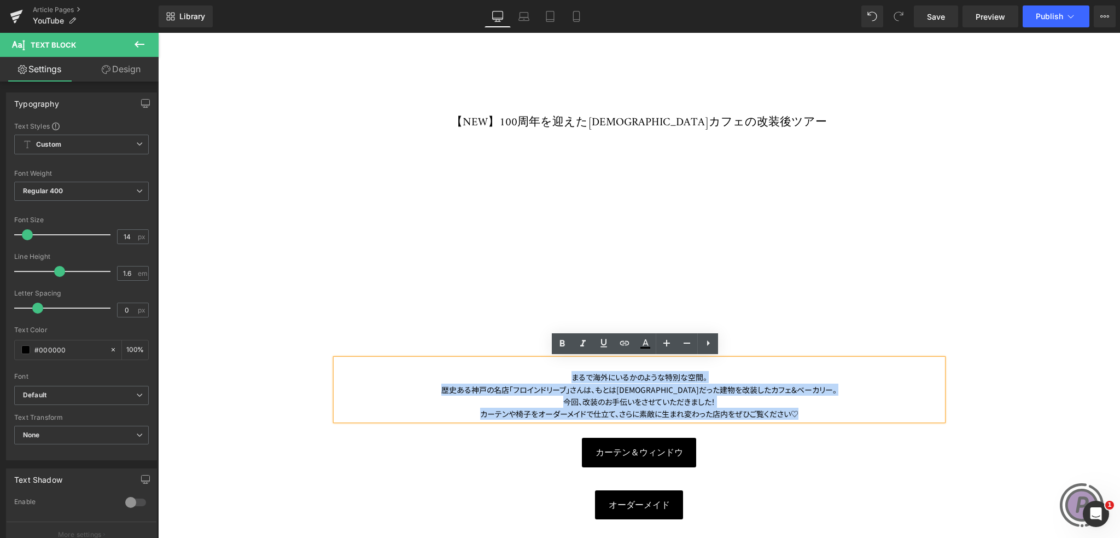
copy div "まるで海外にいるかのような特別な空間。 歴史ある神戸の名店「フロインドリーブ」さんは、もとは[DEMOGRAPHIC_DATA]だった建物を改装したカフェ＆ベ…"
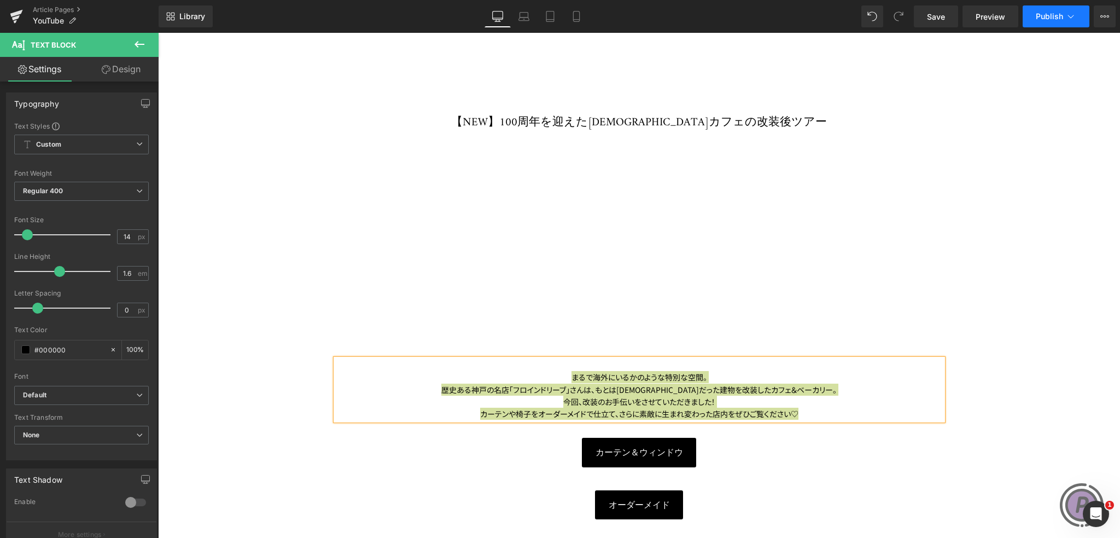
click at [1048, 15] on span "Publish" at bounding box center [1049, 16] width 27 height 9
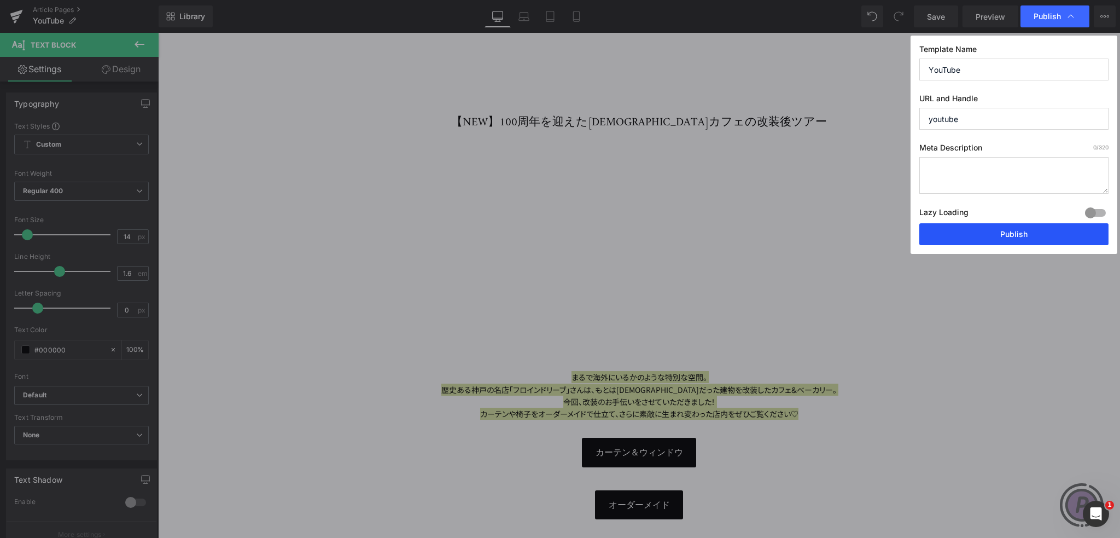
click at [1019, 237] on button "Publish" at bounding box center [1013, 234] width 189 height 22
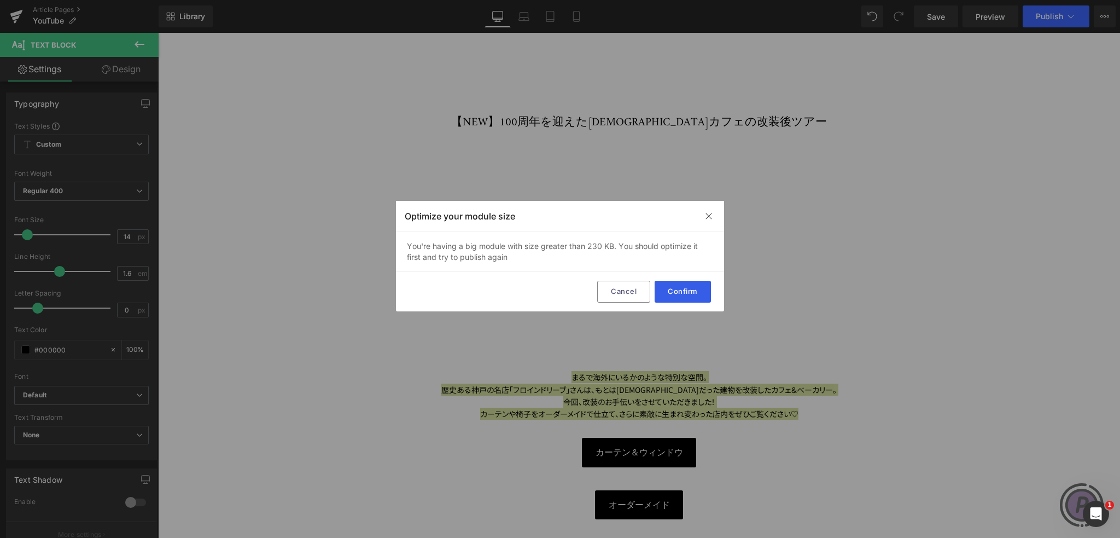
click at [692, 284] on button "Confirm" at bounding box center [683, 292] width 56 height 22
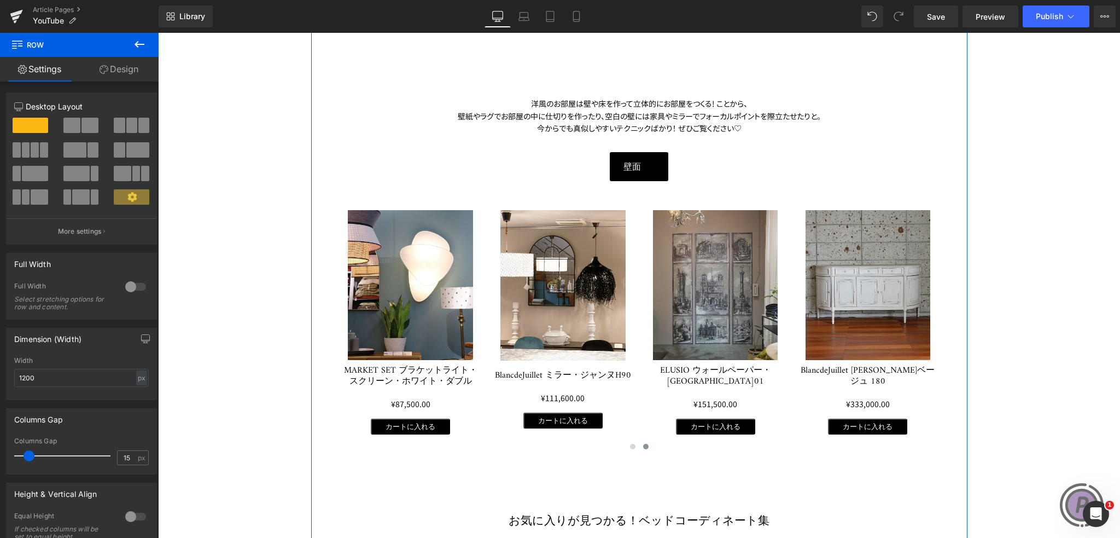
scroll to position [1297, 0]
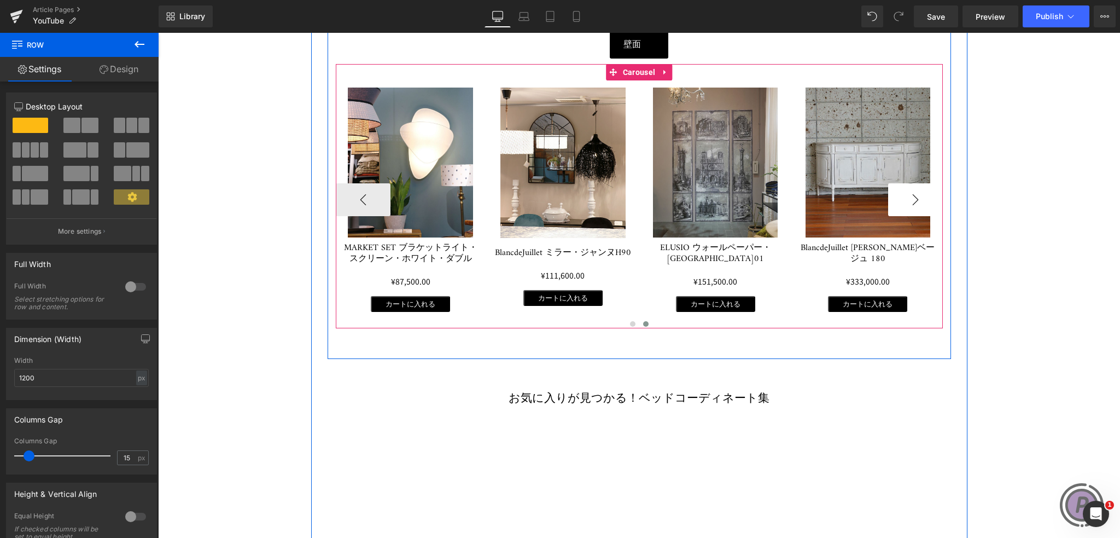
click at [901, 200] on button "›" at bounding box center [915, 199] width 55 height 33
click at [353, 197] on button "‹" at bounding box center [363, 199] width 55 height 33
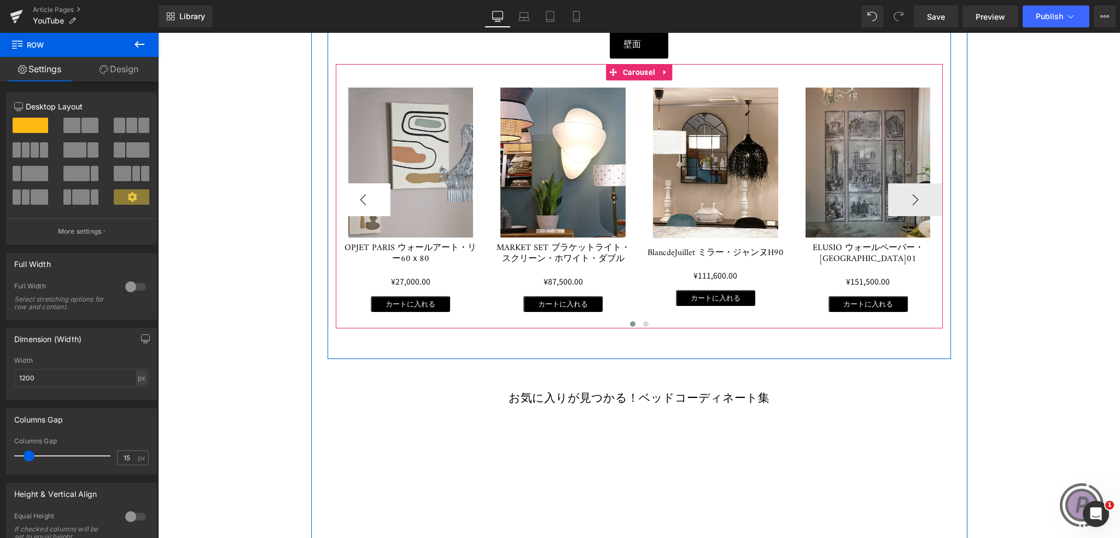
click at [353, 197] on button "‹" at bounding box center [363, 199] width 55 height 33
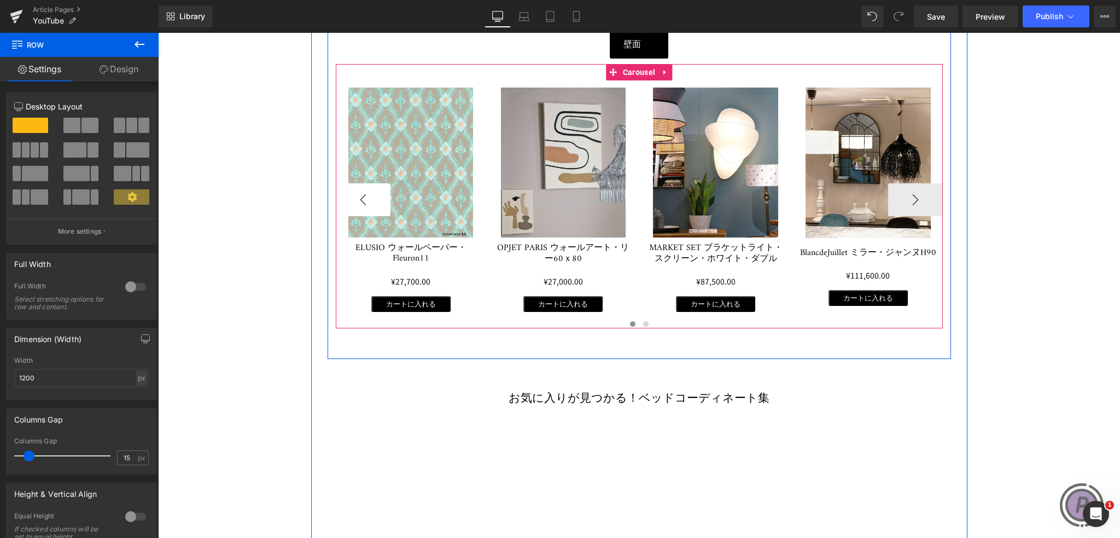
click at [353, 197] on button "‹" at bounding box center [363, 199] width 55 height 33
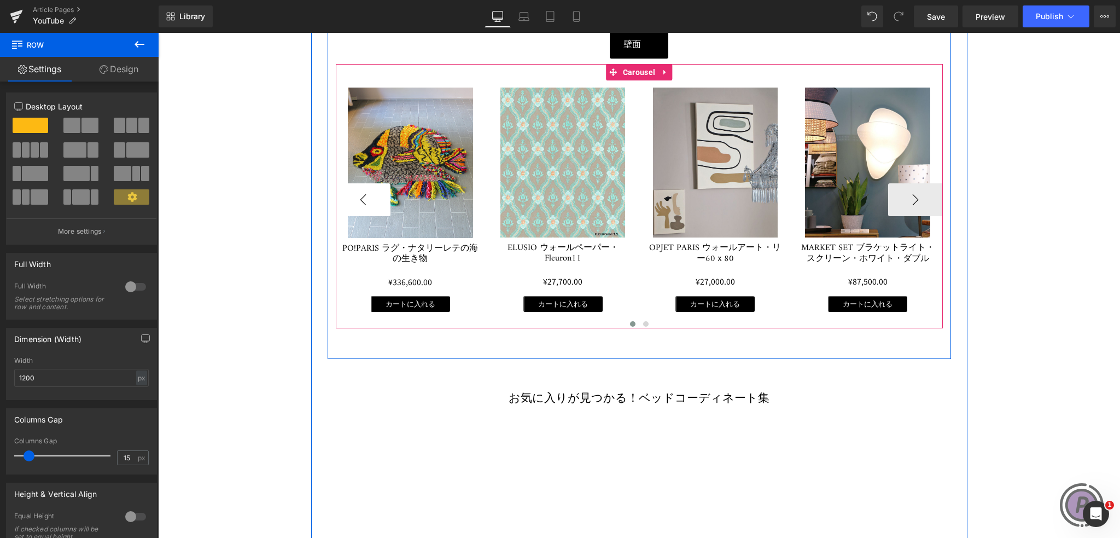
click at [361, 195] on button "‹" at bounding box center [363, 199] width 55 height 33
click at [901, 194] on button "›" at bounding box center [915, 199] width 55 height 33
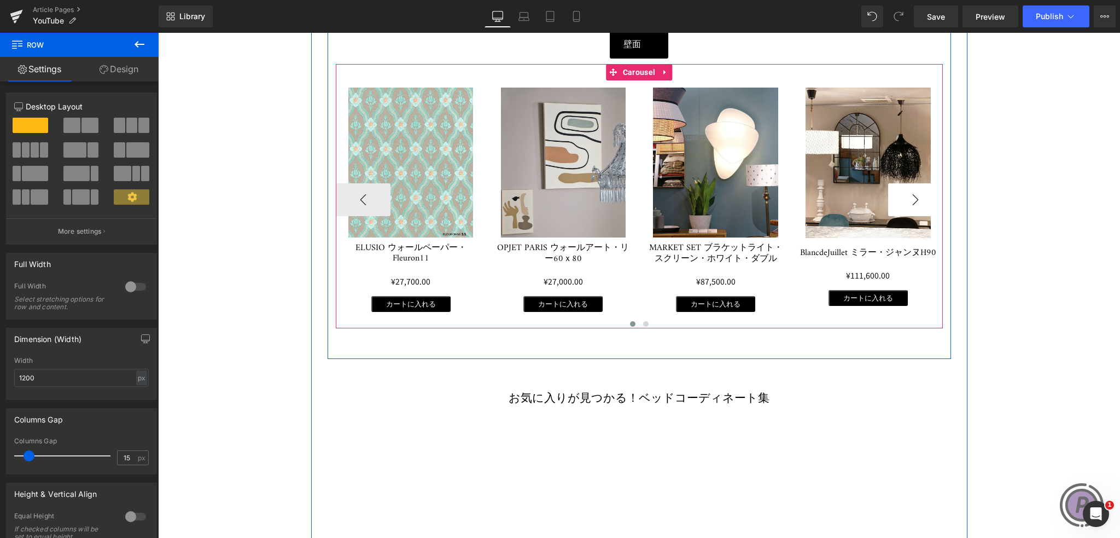
click at [901, 194] on button "›" at bounding box center [915, 199] width 55 height 33
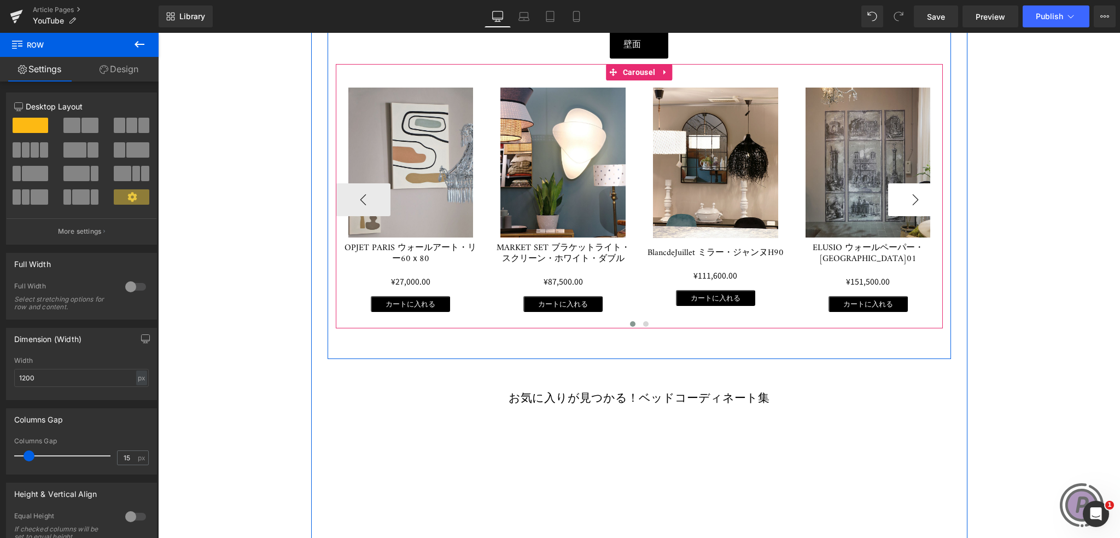
click at [901, 194] on button "›" at bounding box center [915, 199] width 55 height 33
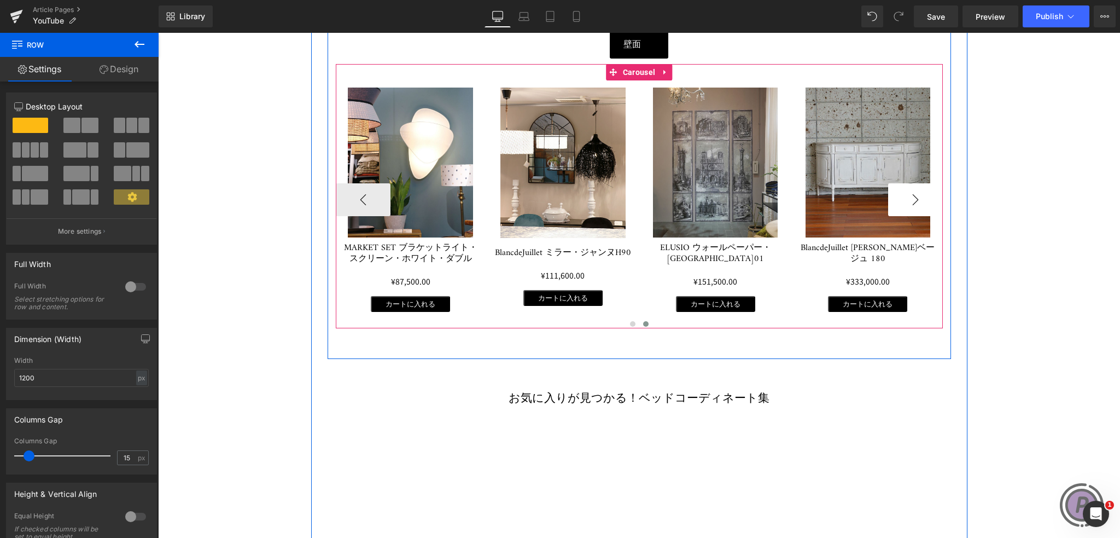
click at [901, 194] on button "›" at bounding box center [915, 199] width 55 height 33
click at [888, 77] on icon at bounding box center [892, 79] width 8 height 8
click at [895, 77] on icon at bounding box center [899, 79] width 8 height 8
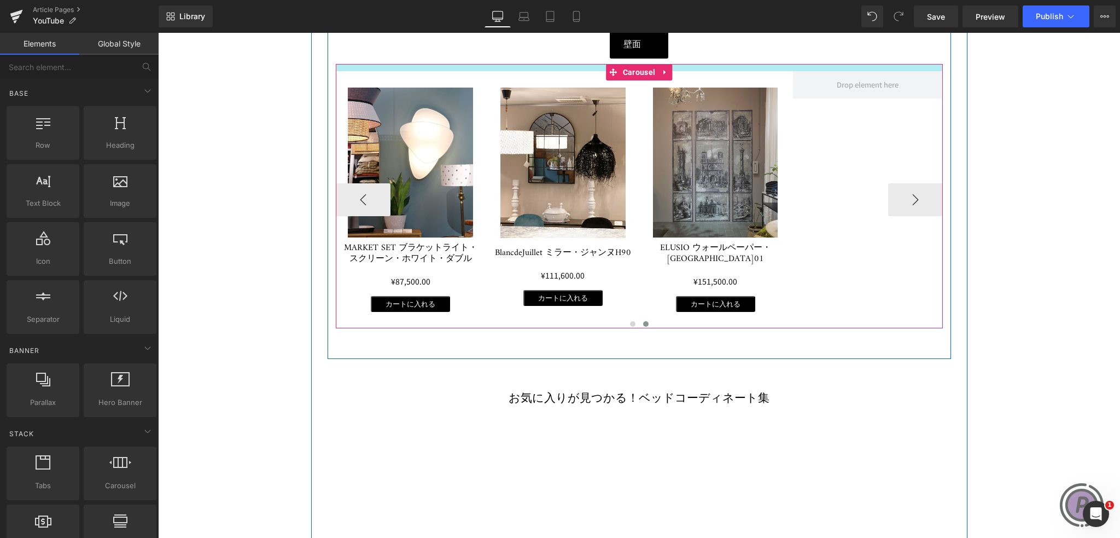
click at [850, 64] on div at bounding box center [639, 67] width 607 height 7
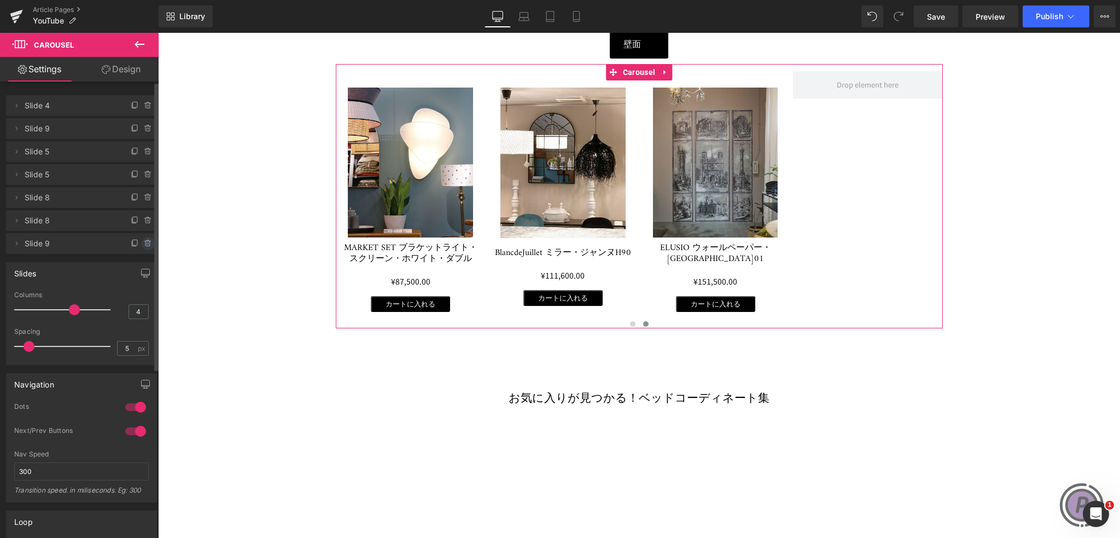
click at [144, 240] on icon at bounding box center [148, 243] width 9 height 9
click at [141, 237] on button "Delete" at bounding box center [136, 244] width 34 height 14
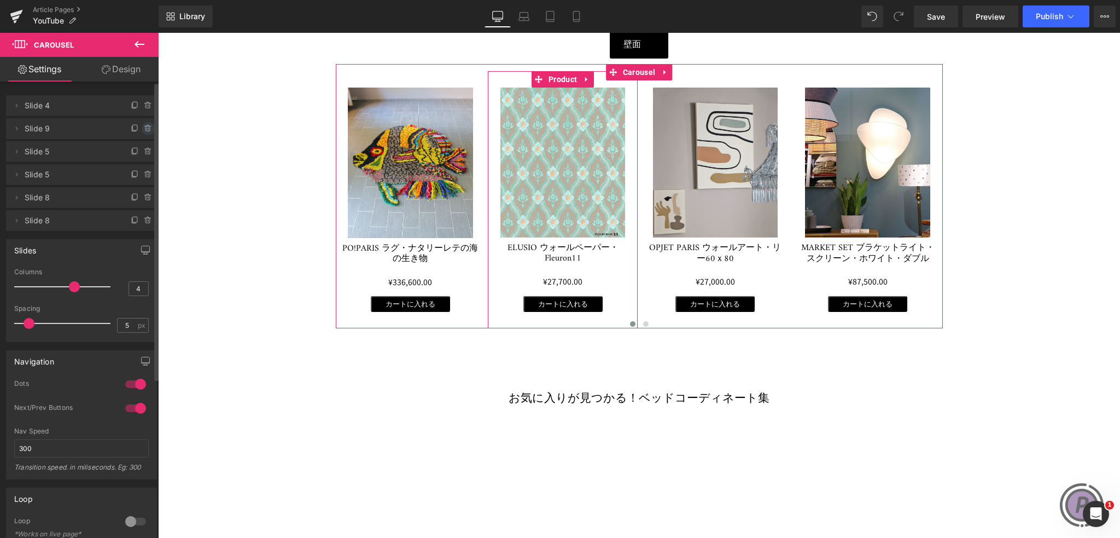
click at [144, 124] on icon at bounding box center [148, 128] width 9 height 9
click at [80, 126] on button "Cancel" at bounding box center [97, 129] width 37 height 14
click at [142, 146] on span at bounding box center [148, 151] width 13 height 13
click at [137, 150] on button "Delete" at bounding box center [136, 152] width 34 height 14
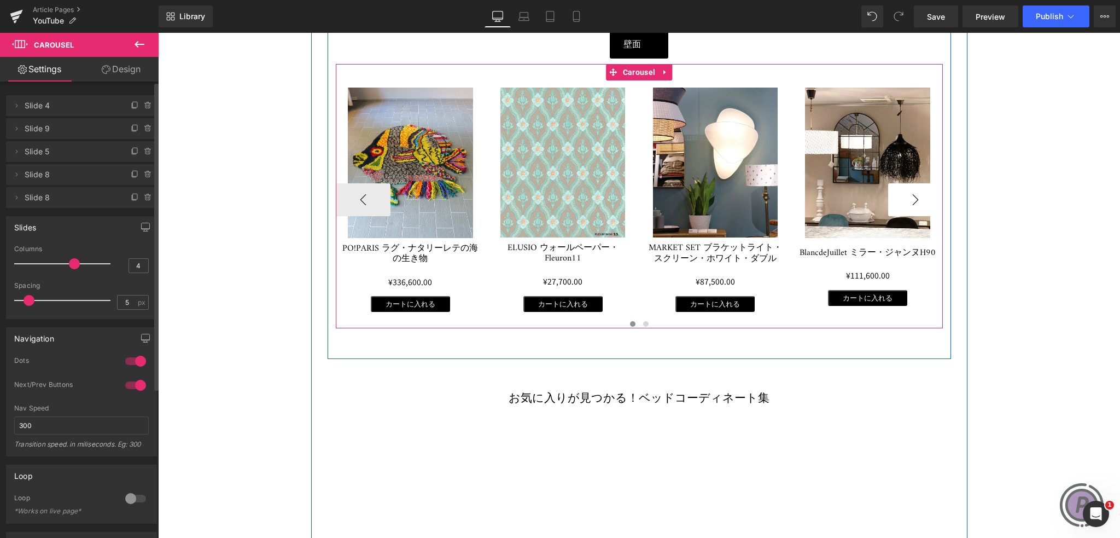
click at [918, 196] on button "›" at bounding box center [915, 199] width 55 height 33
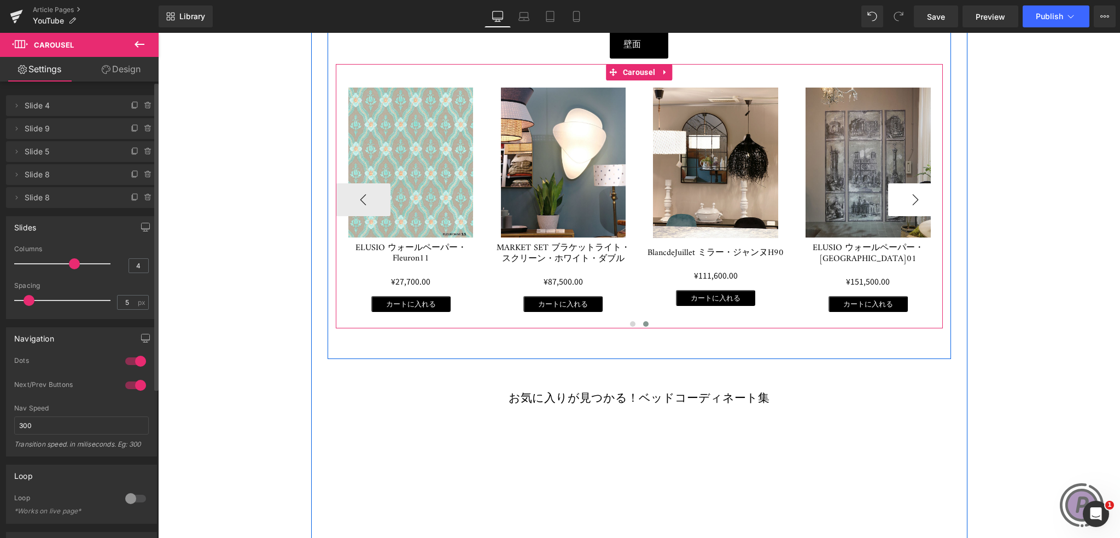
click at [918, 196] on button "›" at bounding box center [915, 199] width 55 height 33
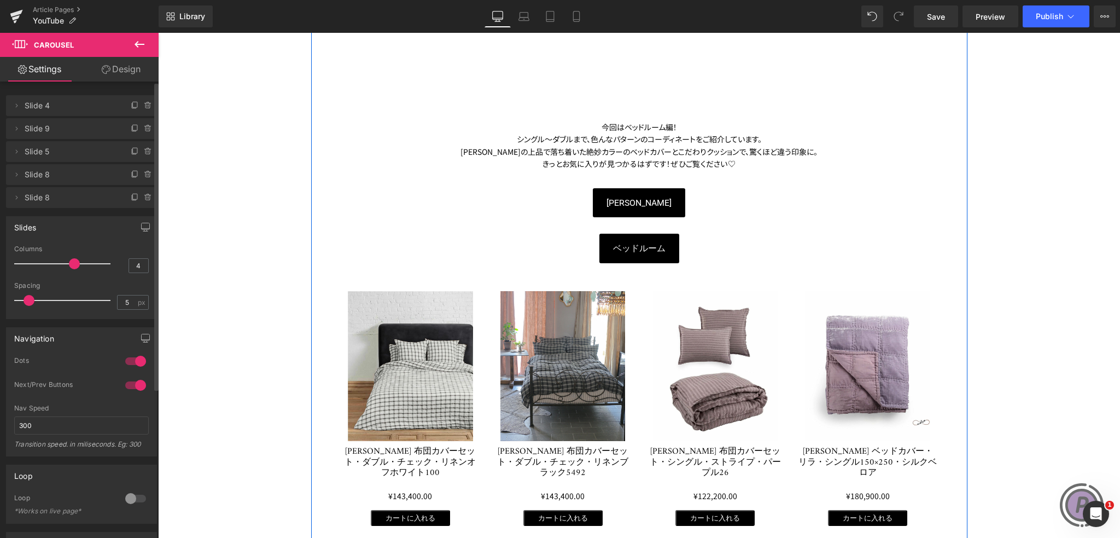
scroll to position [1953, 0]
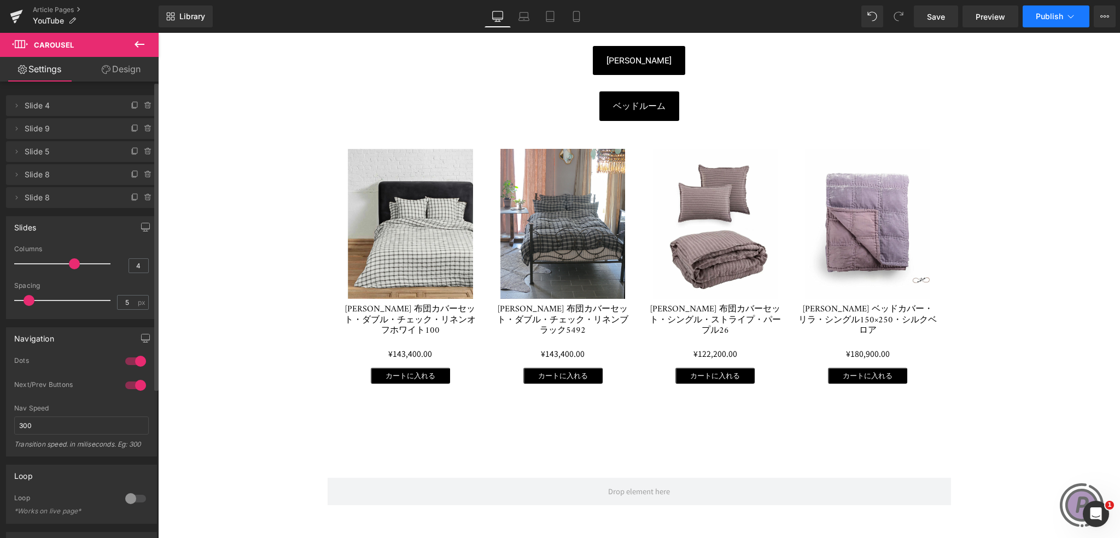
click at [1046, 15] on span "Publish" at bounding box center [1049, 16] width 27 height 9
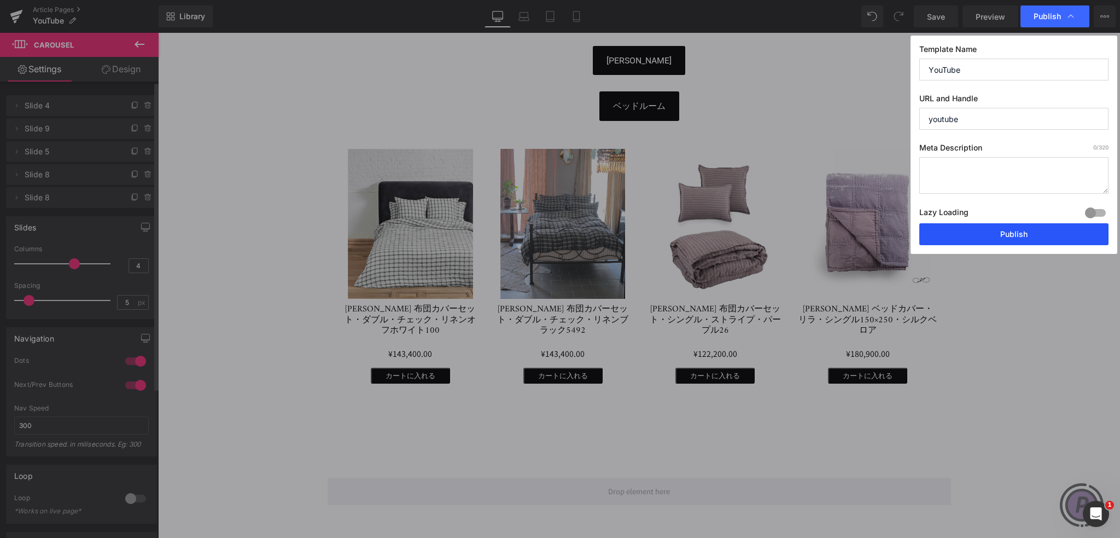
click at [1036, 235] on button "Publish" at bounding box center [1013, 234] width 189 height 22
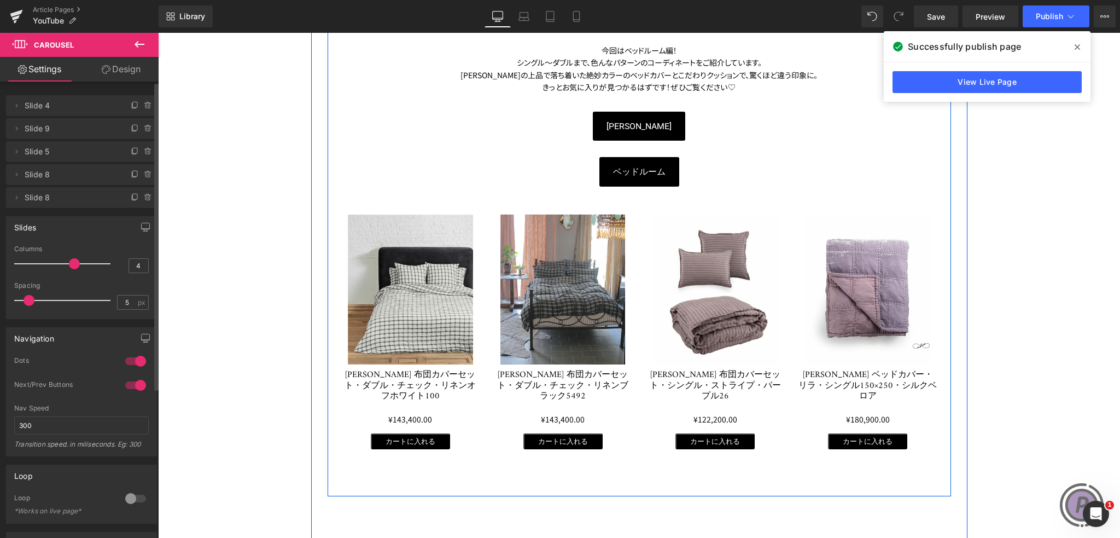
scroll to position [1679, 0]
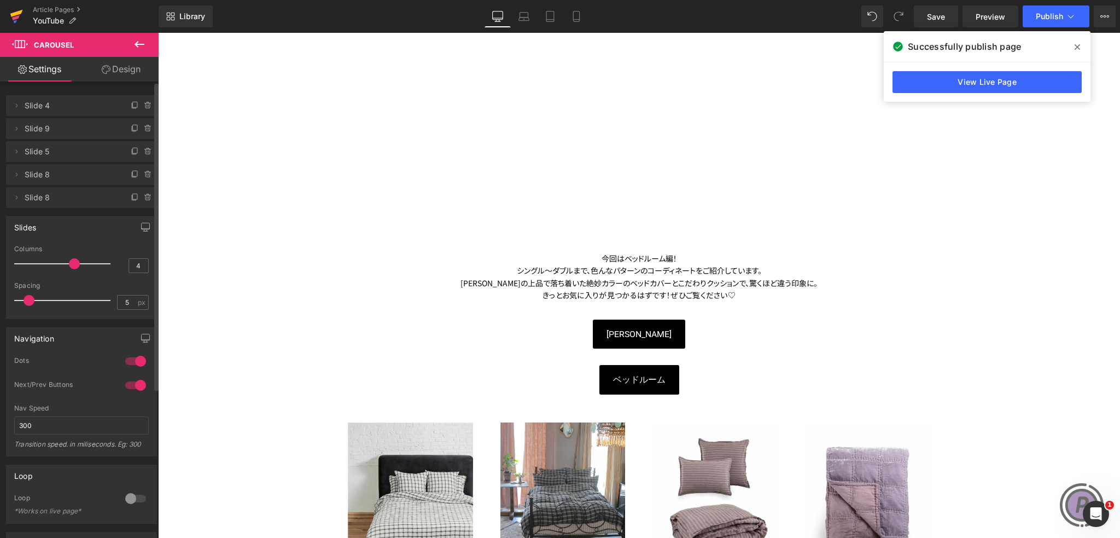
click at [20, 9] on icon at bounding box center [16, 16] width 13 height 27
